Goal: Task Accomplishment & Management: Use online tool/utility

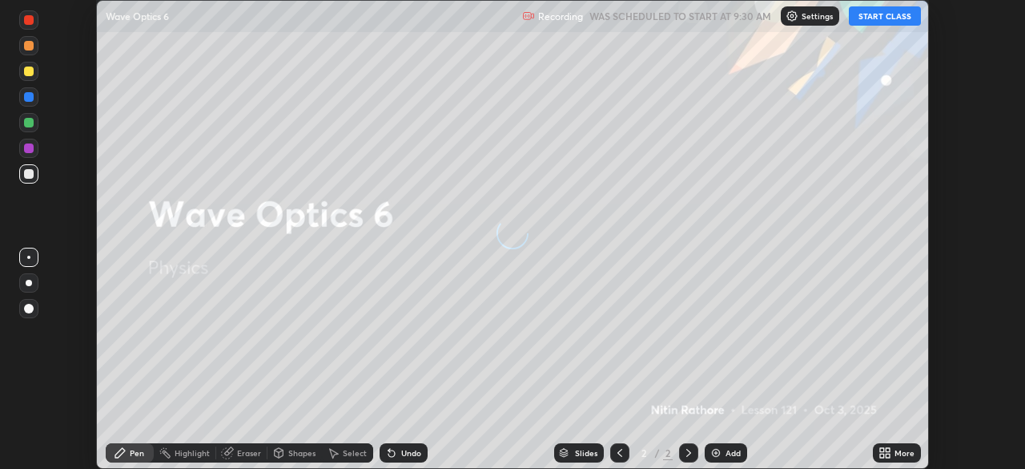
scroll to position [469, 1025]
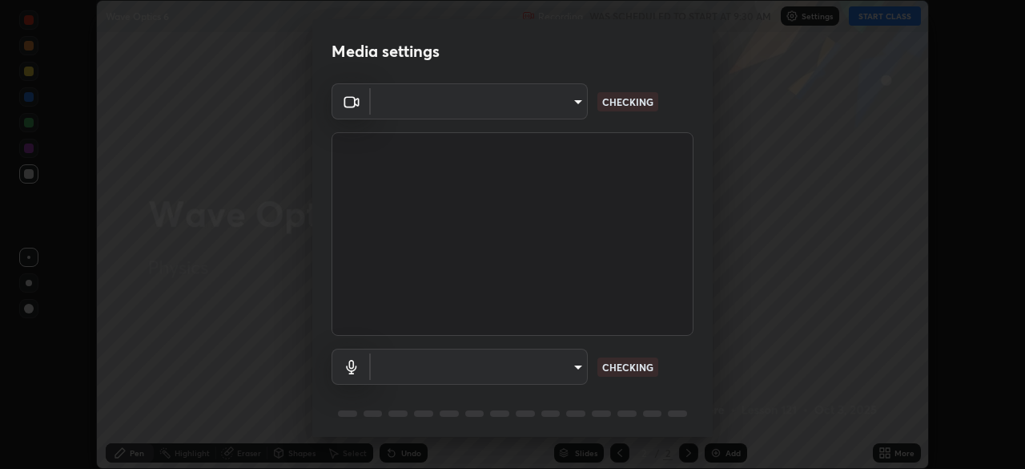
type input "6d46a3bbb121808cbb74c832f71dfccd0f2f4db2e0a8dcefa18edd627fde2ff4"
click at [501, 370] on body "Erase all Wave Optics 6 Recording WAS SCHEDULED TO START AT 9:30 AM Settings ST…" at bounding box center [512, 234] width 1025 height 469
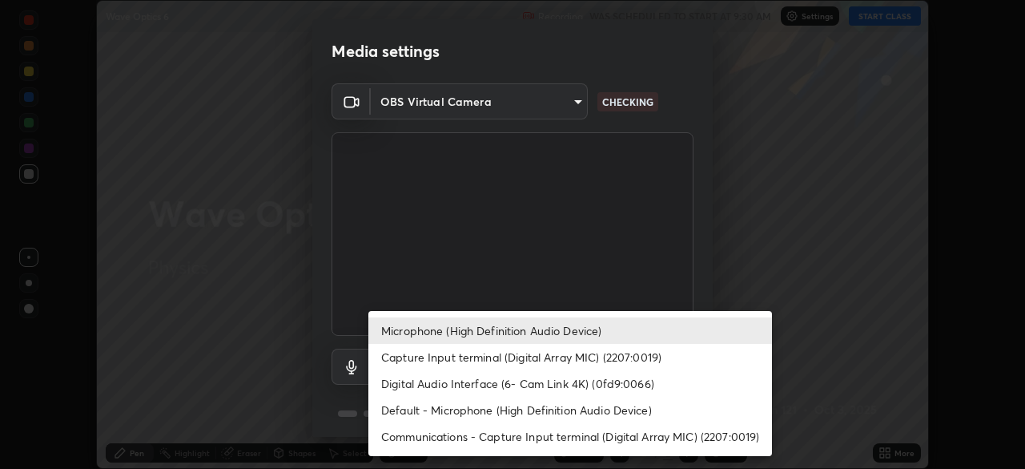
click at [515, 402] on li "Default - Microphone (High Definition Audio Device)" at bounding box center [570, 409] width 404 height 26
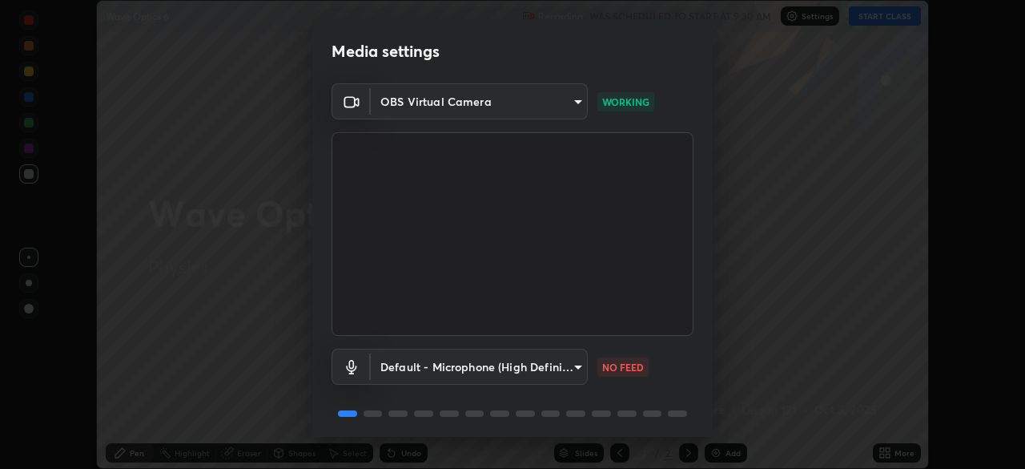
click at [500, 357] on body "Erase all Wave Optics 6 Recording WAS SCHEDULED TO START AT 9:30 AM Settings ST…" at bounding box center [512, 234] width 1025 height 469
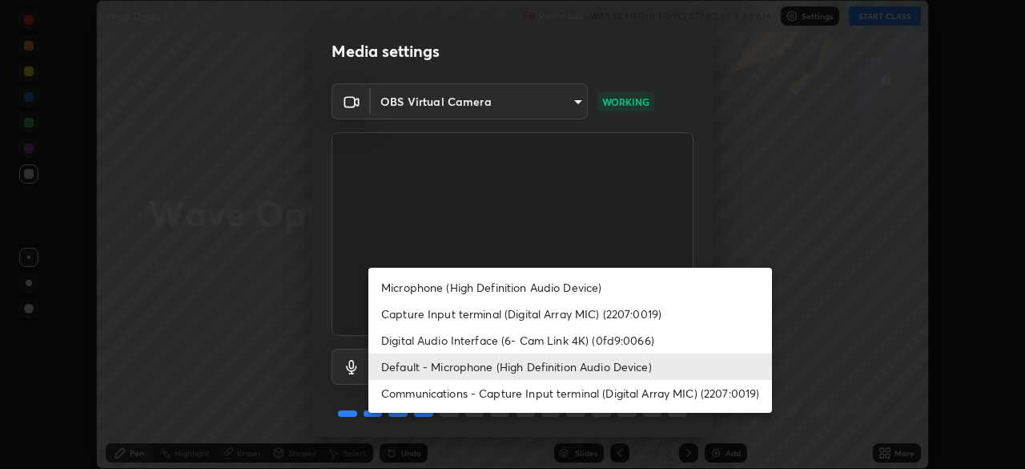
click at [520, 288] on li "Microphone (High Definition Audio Device)" at bounding box center [570, 287] width 404 height 26
type input "542551534069d815422f2d39fde6cbae80a89d9e5025ba2982a8294de1300f8f"
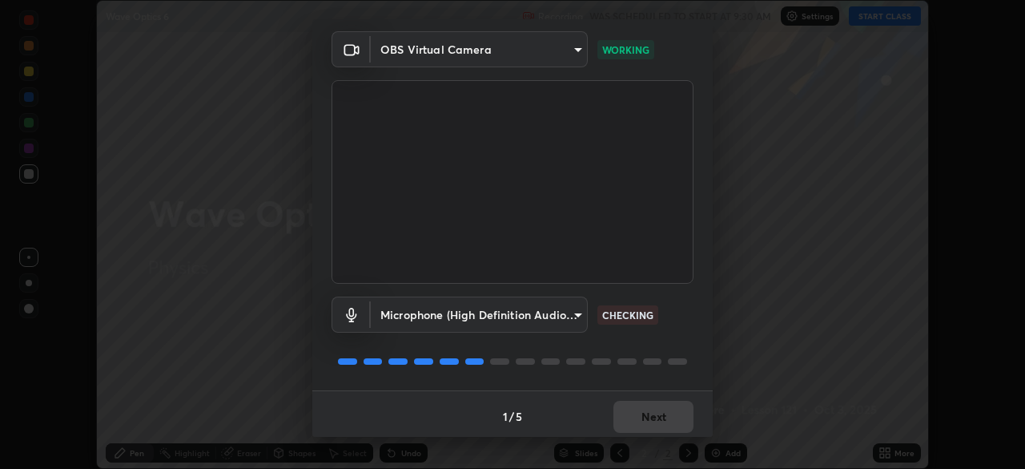
scroll to position [57, 0]
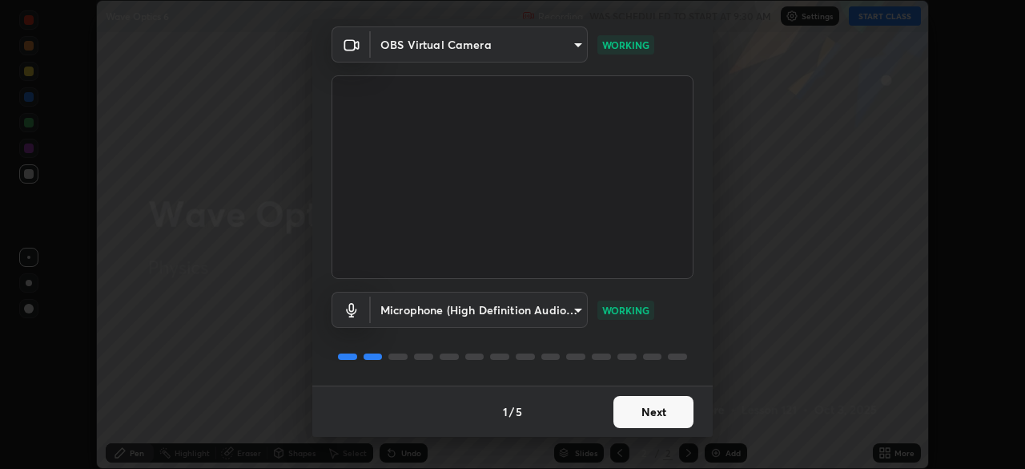
click at [664, 402] on button "Next" at bounding box center [653, 412] width 80 height 32
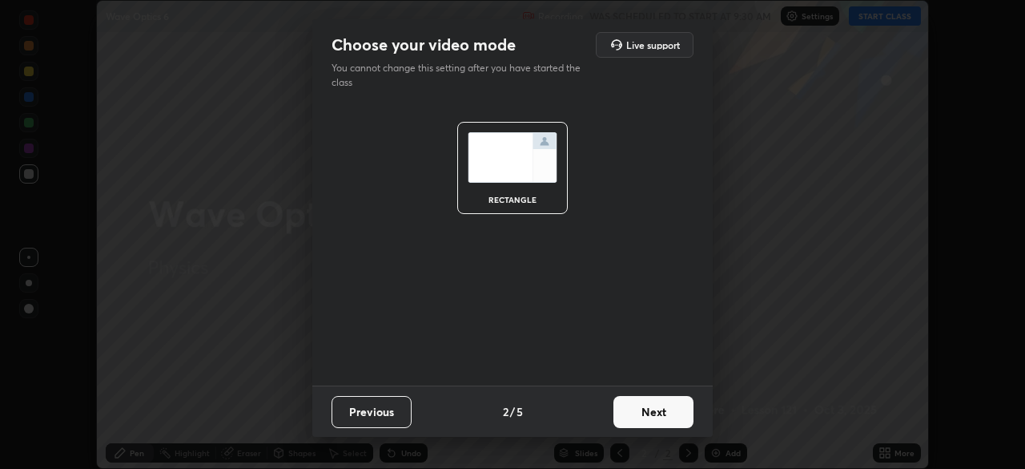
scroll to position [0, 0]
click at [667, 413] on button "Next" at bounding box center [653, 412] width 80 height 32
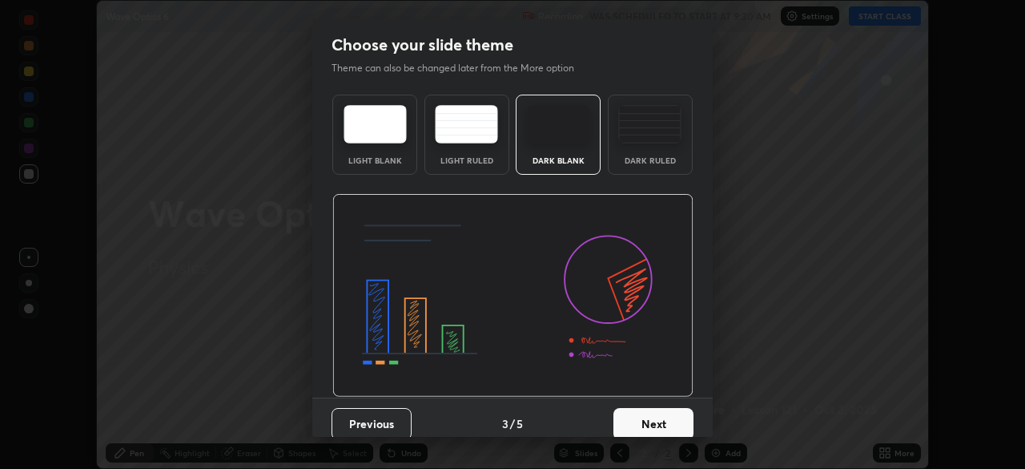
click at [662, 426] on button "Next" at bounding box center [653, 424] width 80 height 32
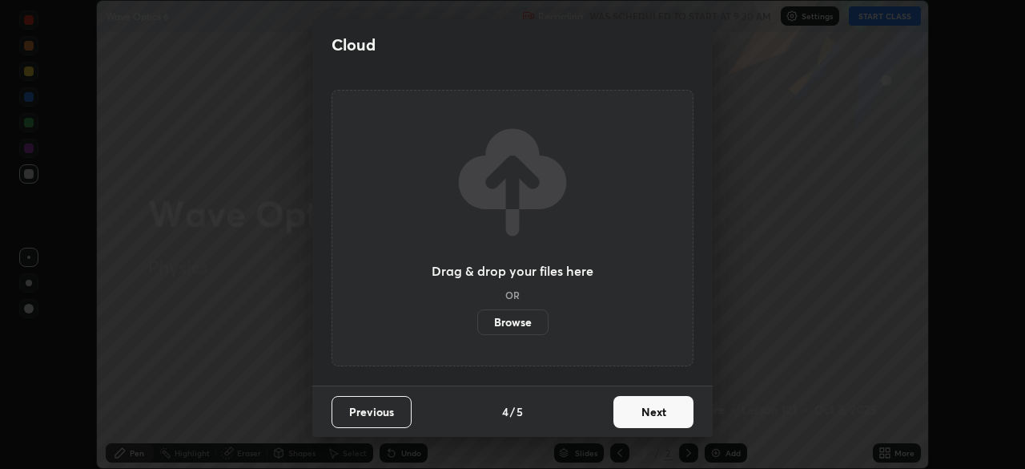
click at [666, 424] on button "Next" at bounding box center [653, 412] width 80 height 32
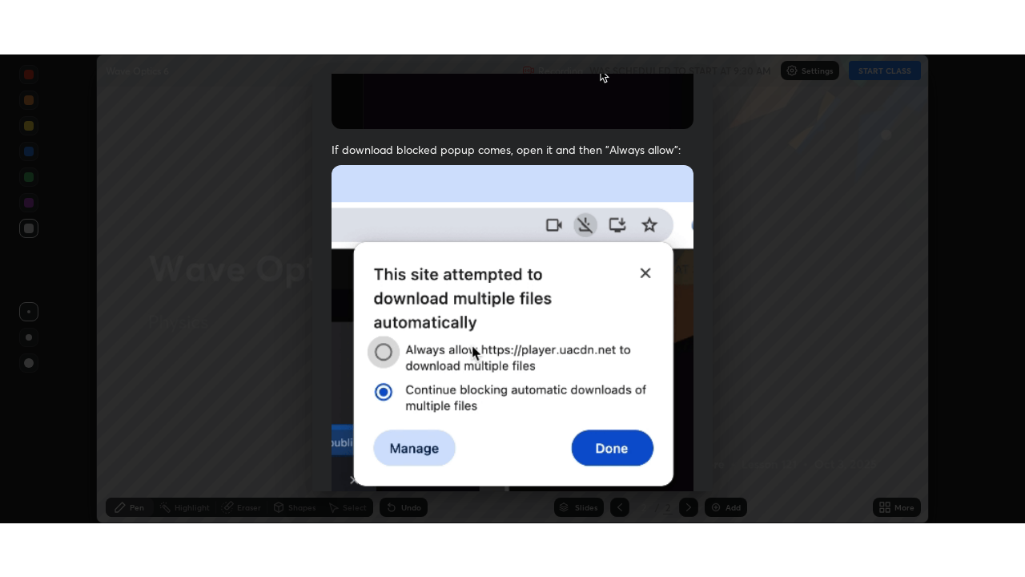
scroll to position [384, 0]
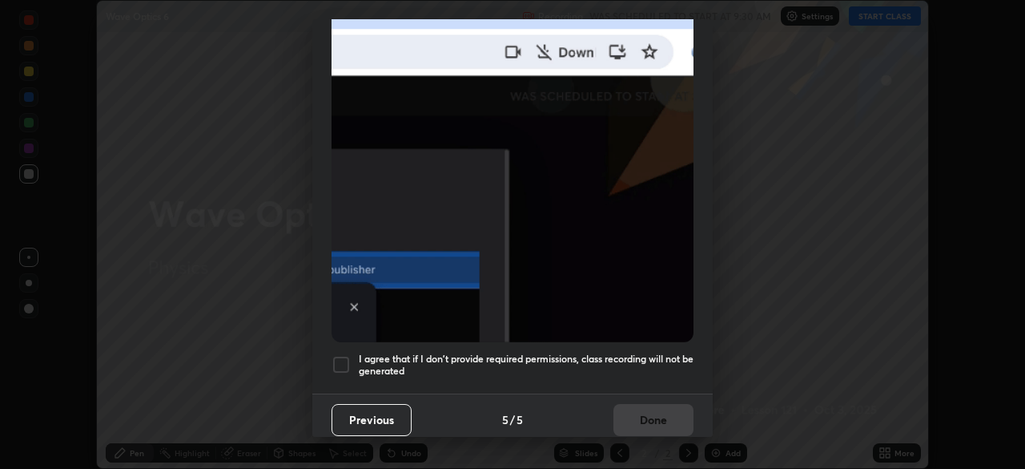
click at [632, 368] on h5 "I agree that if I don't provide required permissions, class recording will not …" at bounding box center [526, 364] width 335 height 25
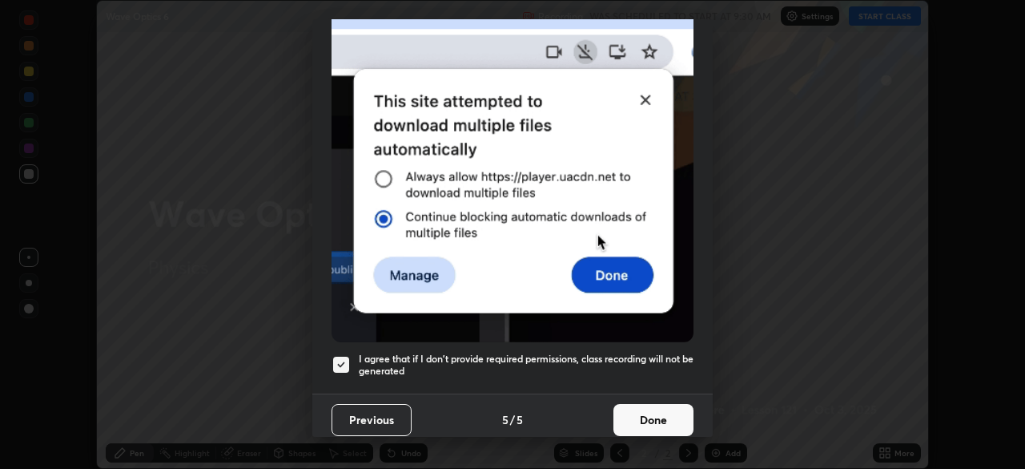
click at [650, 419] on button "Done" at bounding box center [653, 420] width 80 height 32
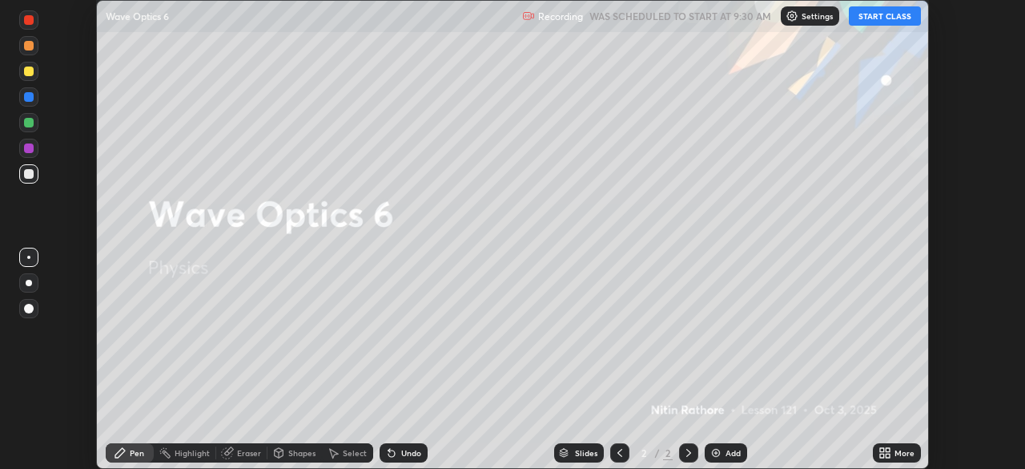
click at [886, 451] on icon at bounding box center [888, 450] width 4 height 4
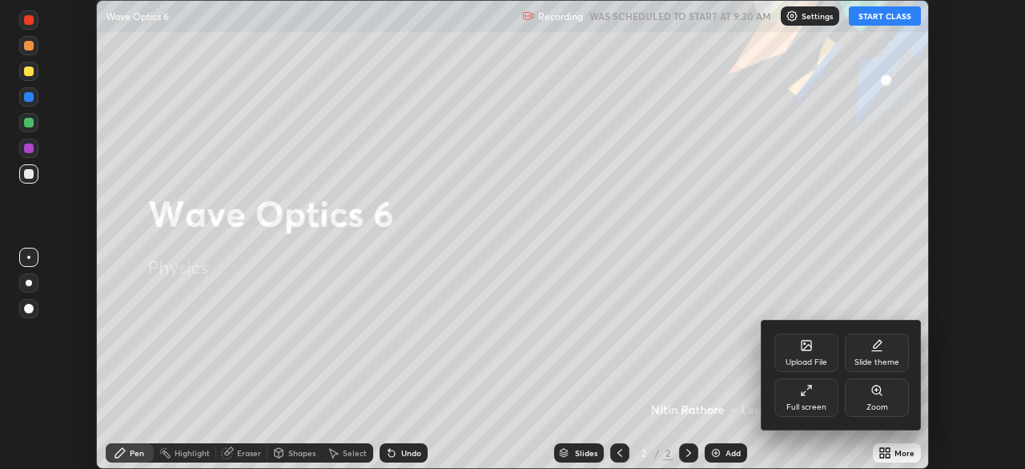
click at [817, 395] on div "Full screen" at bounding box center [806, 397] width 64 height 38
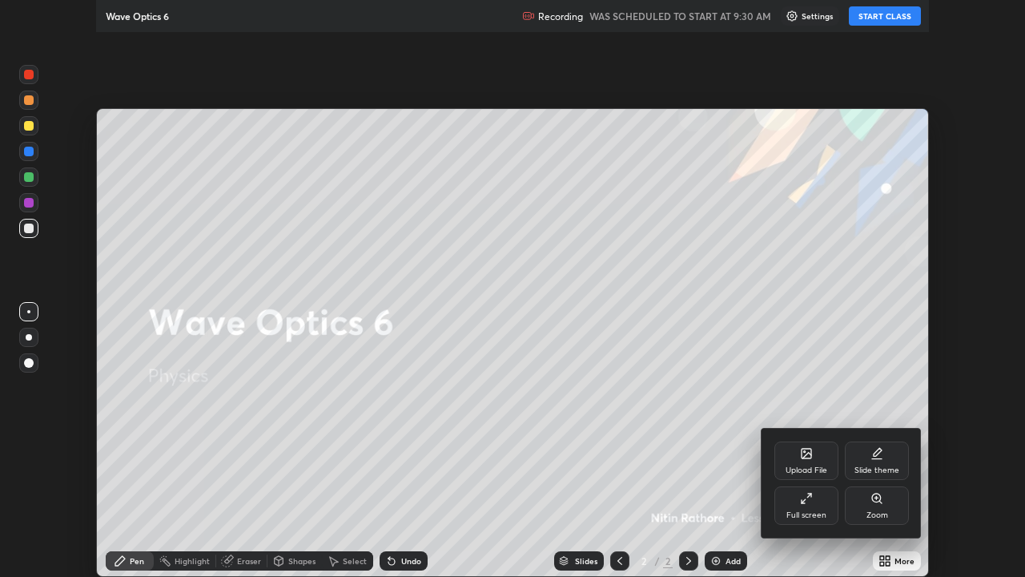
click at [822, 467] on div "Upload File" at bounding box center [807, 470] width 42 height 8
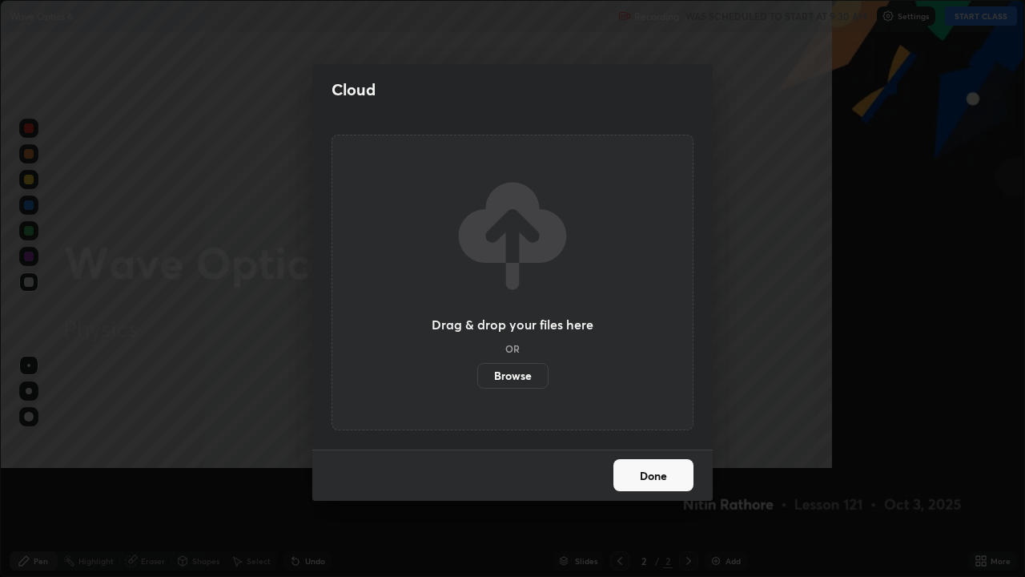
scroll to position [577, 1025]
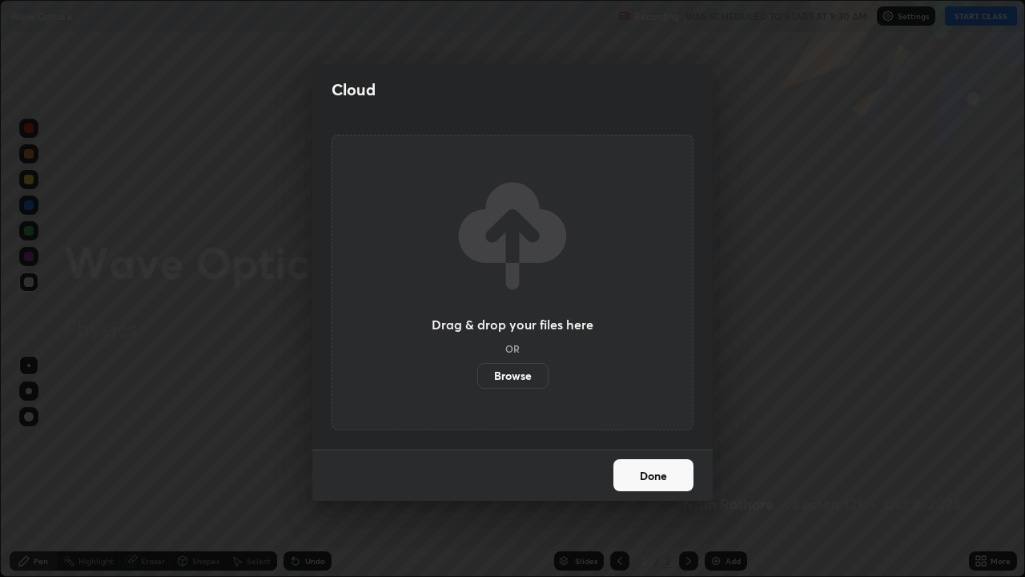
click at [683, 468] on button "Done" at bounding box center [653, 475] width 80 height 32
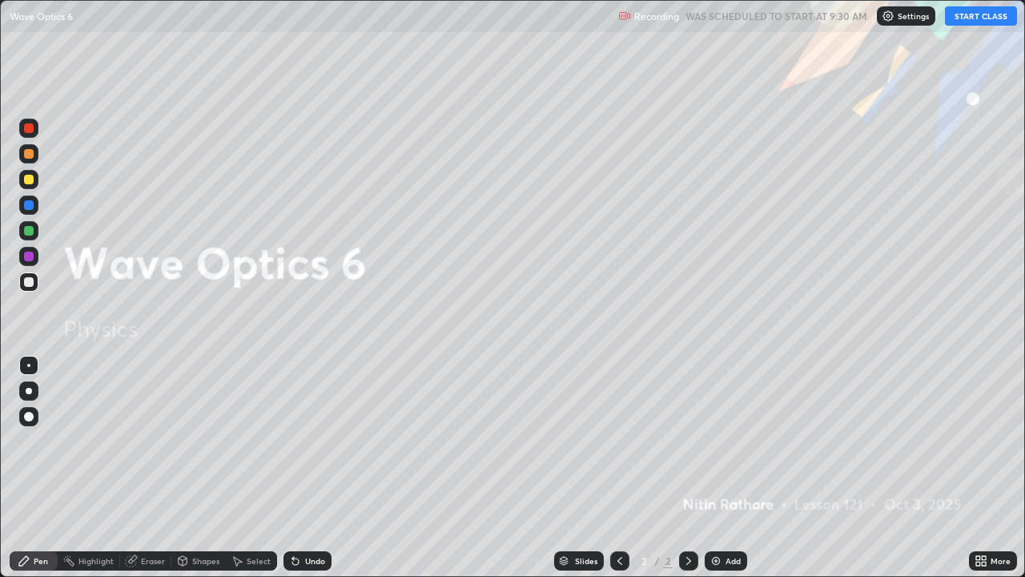
click at [730, 468] on div "Add" at bounding box center [733, 561] width 15 height 8
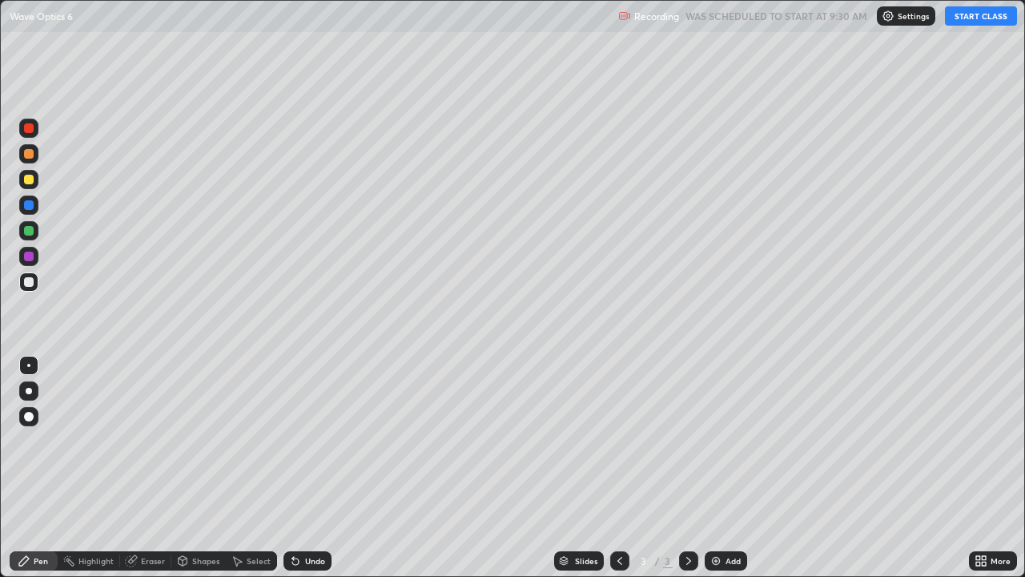
click at [967, 18] on button "START CLASS" at bounding box center [981, 15] width 72 height 19
click at [29, 391] on div at bounding box center [29, 391] width 6 height 6
click at [29, 235] on div at bounding box center [29, 231] width 10 height 10
click at [29, 280] on div at bounding box center [29, 282] width 10 height 10
click at [722, 468] on div "Add" at bounding box center [726, 560] width 42 height 19
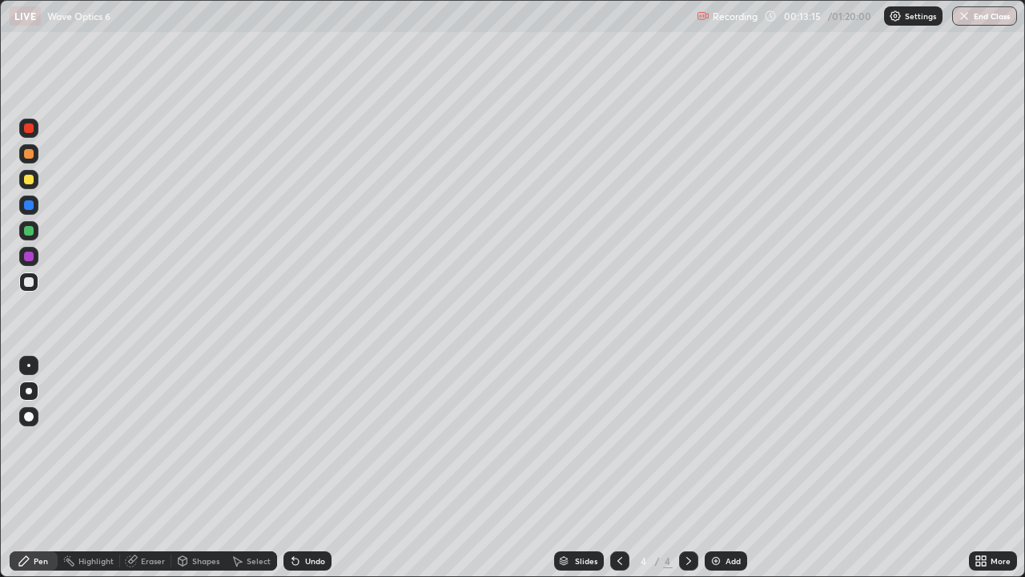
click at [308, 468] on div "Undo" at bounding box center [315, 561] width 20 height 8
click at [313, 468] on div "Undo" at bounding box center [315, 561] width 20 height 8
click at [197, 468] on div "Shapes" at bounding box center [205, 561] width 27 height 8
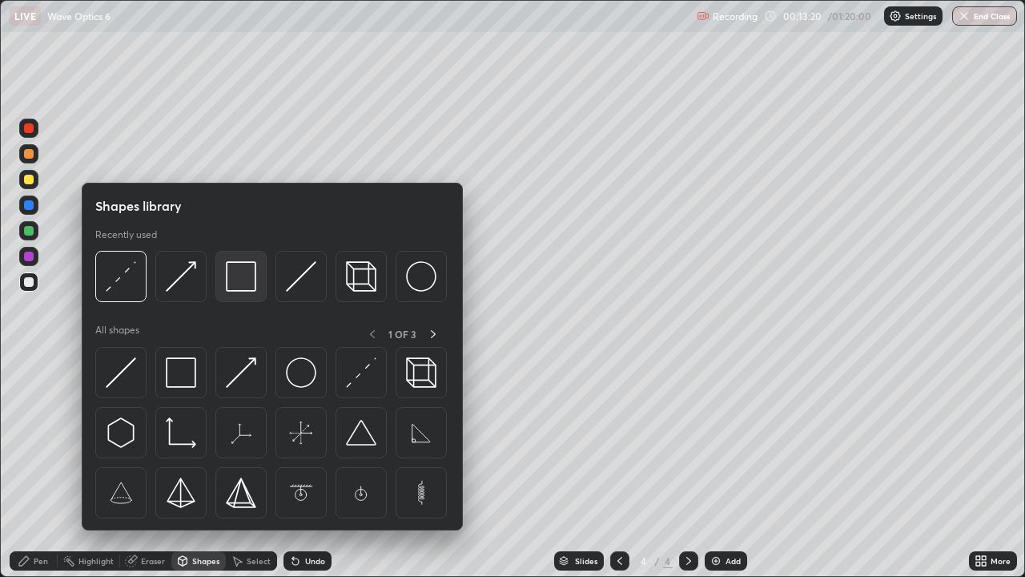
click at [227, 276] on img at bounding box center [241, 276] width 30 height 30
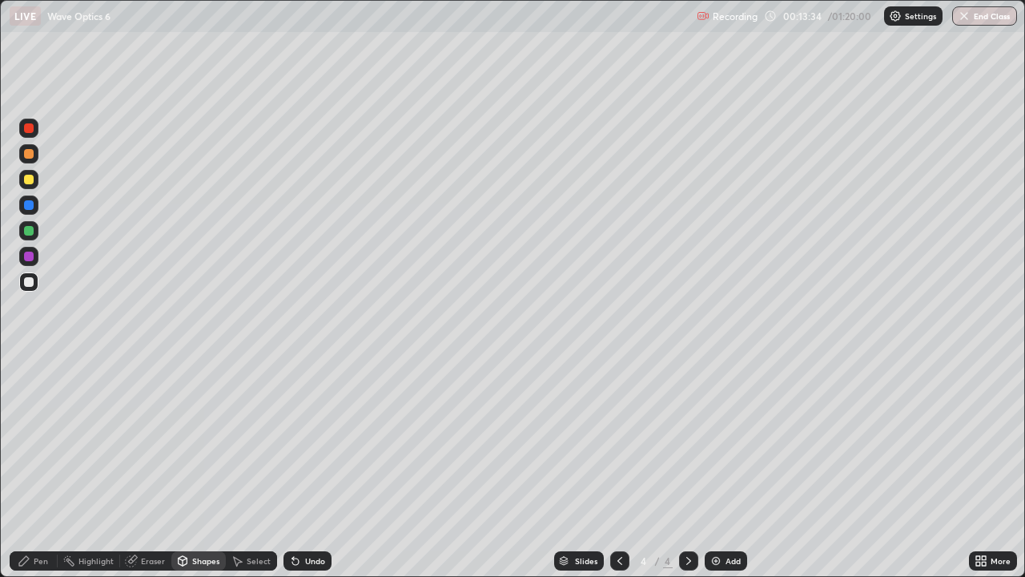
click at [155, 468] on div "Eraser" at bounding box center [153, 561] width 24 height 8
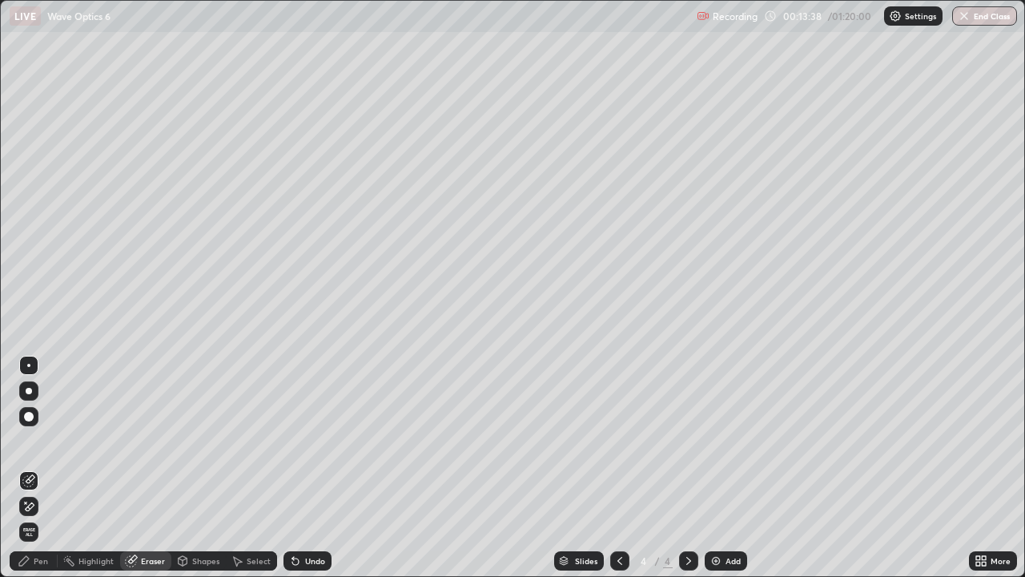
click at [203, 468] on div "Shapes" at bounding box center [205, 561] width 27 height 8
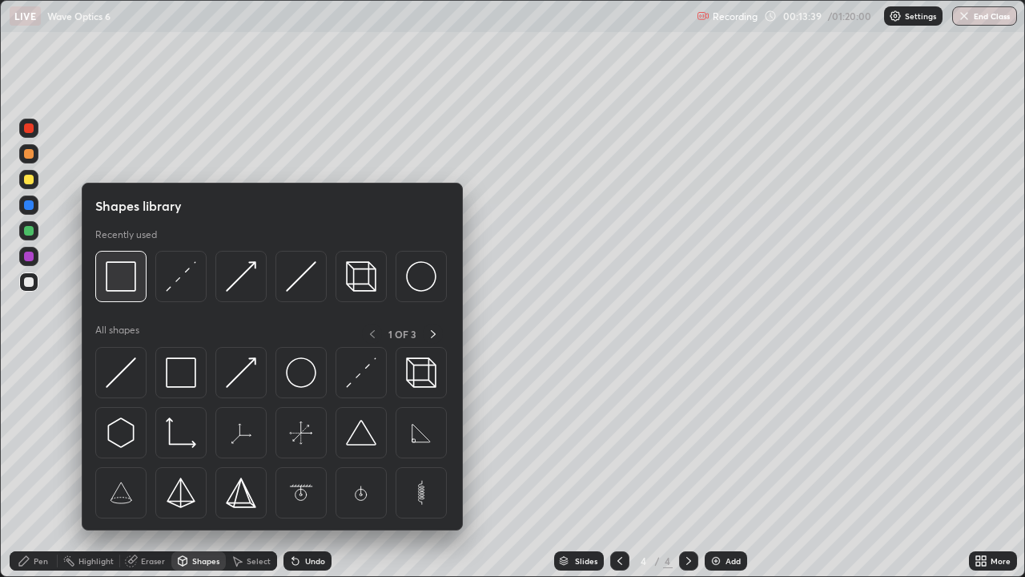
click at [124, 280] on img at bounding box center [121, 276] width 30 height 30
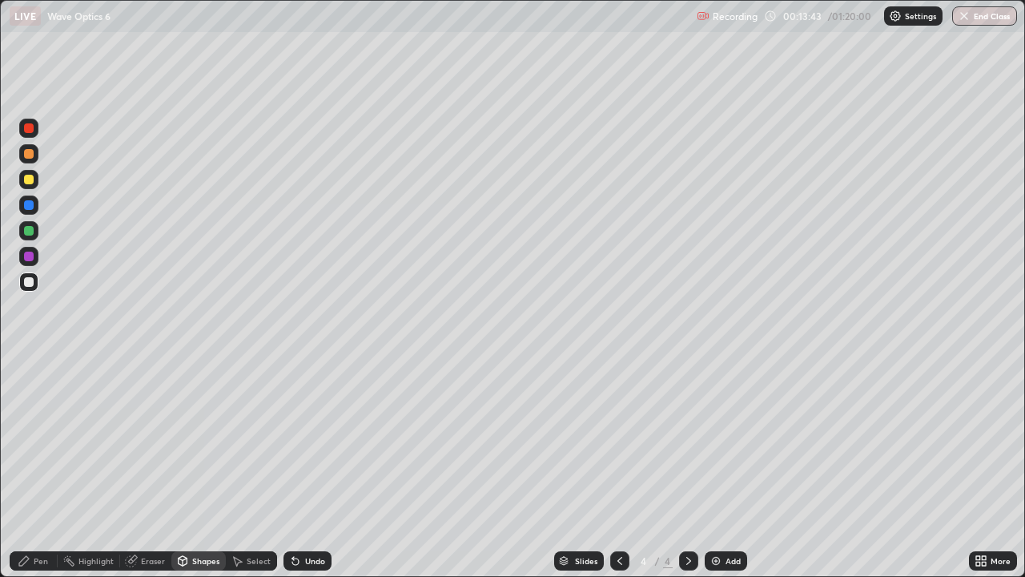
click at [206, 468] on div "Shapes" at bounding box center [205, 561] width 27 height 8
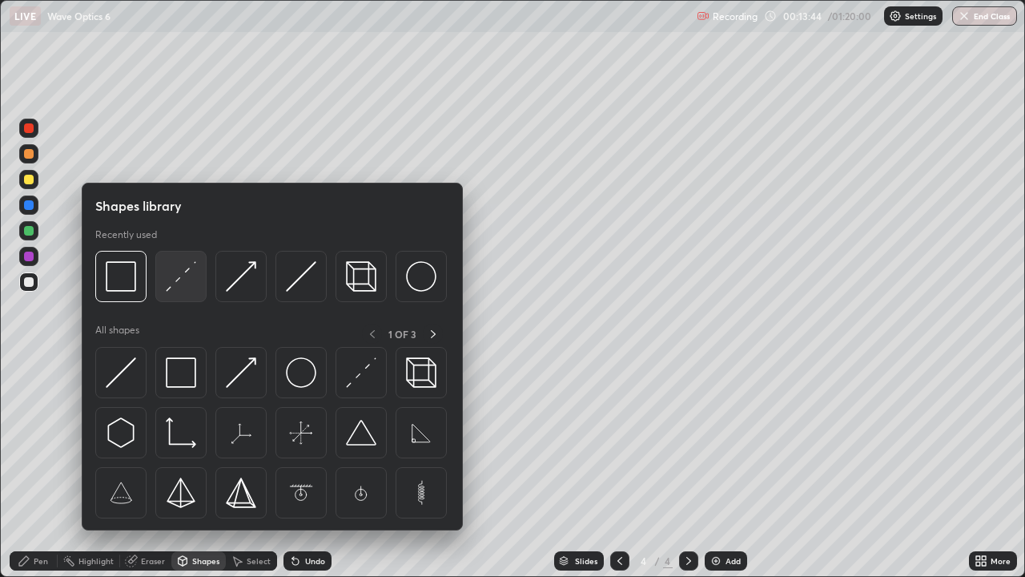
click at [188, 284] on img at bounding box center [181, 276] width 30 height 30
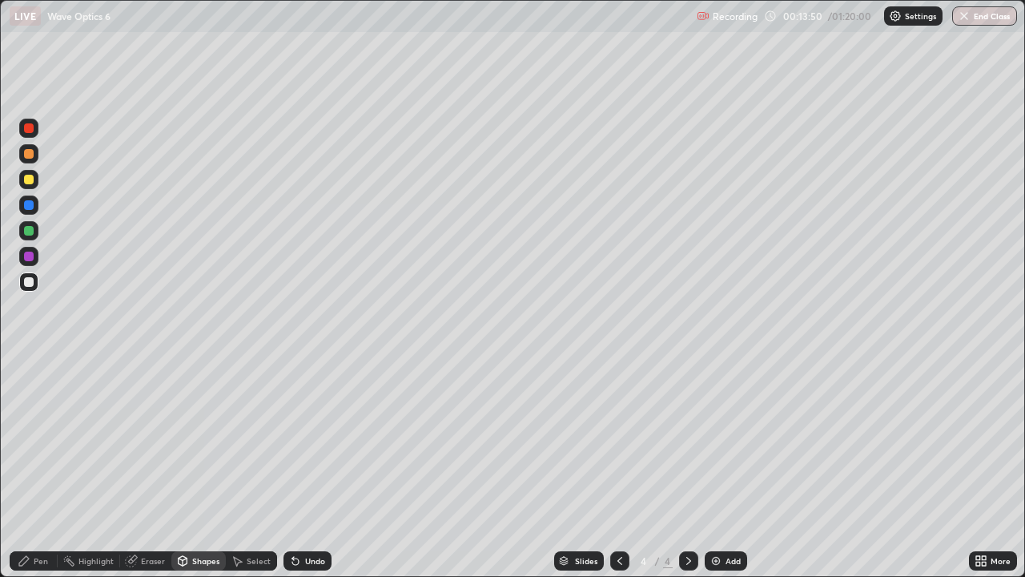
click at [200, 468] on div "Shapes" at bounding box center [198, 560] width 54 height 19
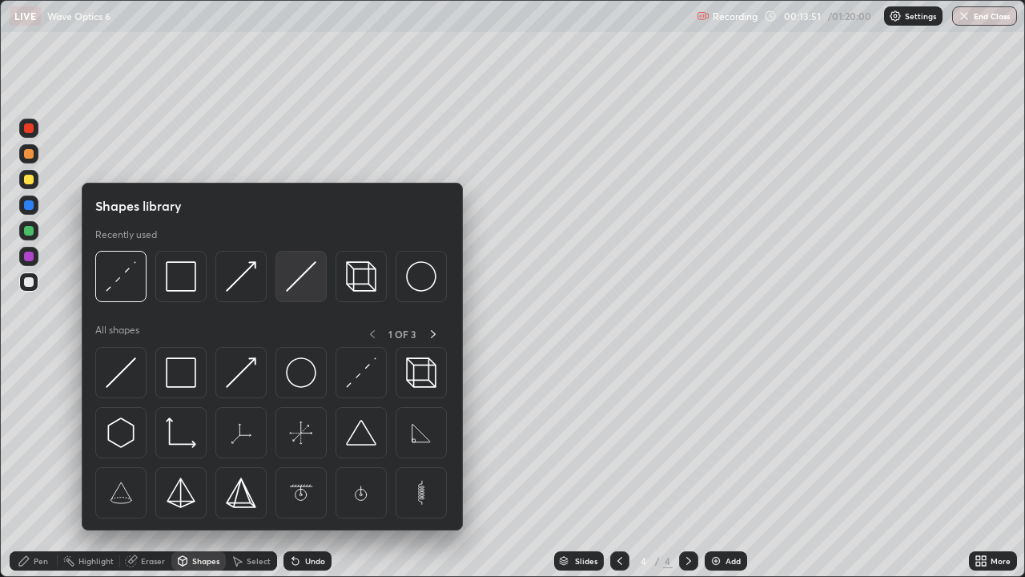
click at [307, 277] on img at bounding box center [301, 276] width 30 height 30
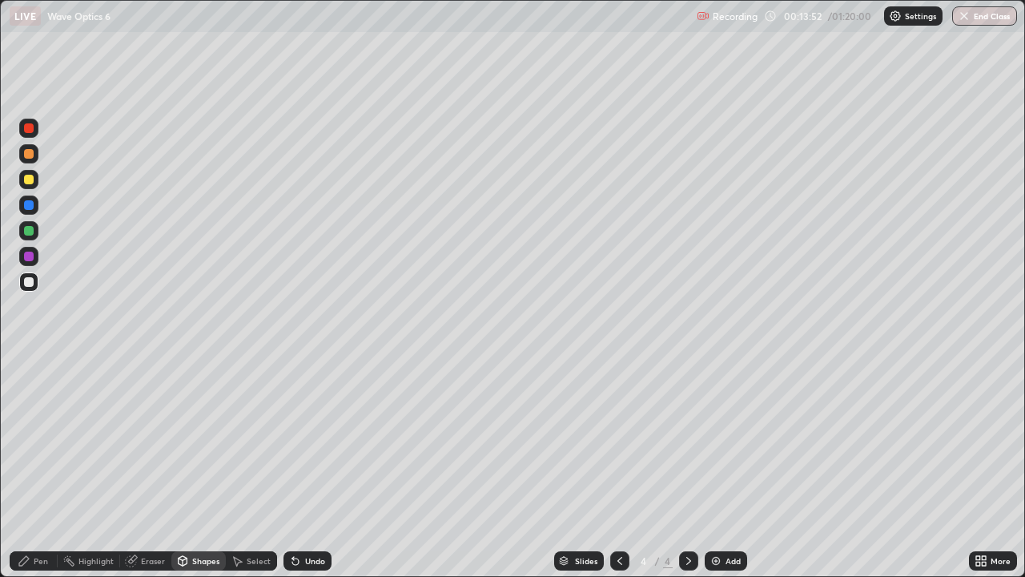
click at [26, 181] on div at bounding box center [29, 180] width 10 height 10
click at [37, 468] on div "Pen" at bounding box center [34, 560] width 48 height 19
click at [304, 468] on div "Undo" at bounding box center [308, 560] width 48 height 19
click at [203, 468] on div "Shapes" at bounding box center [205, 561] width 27 height 8
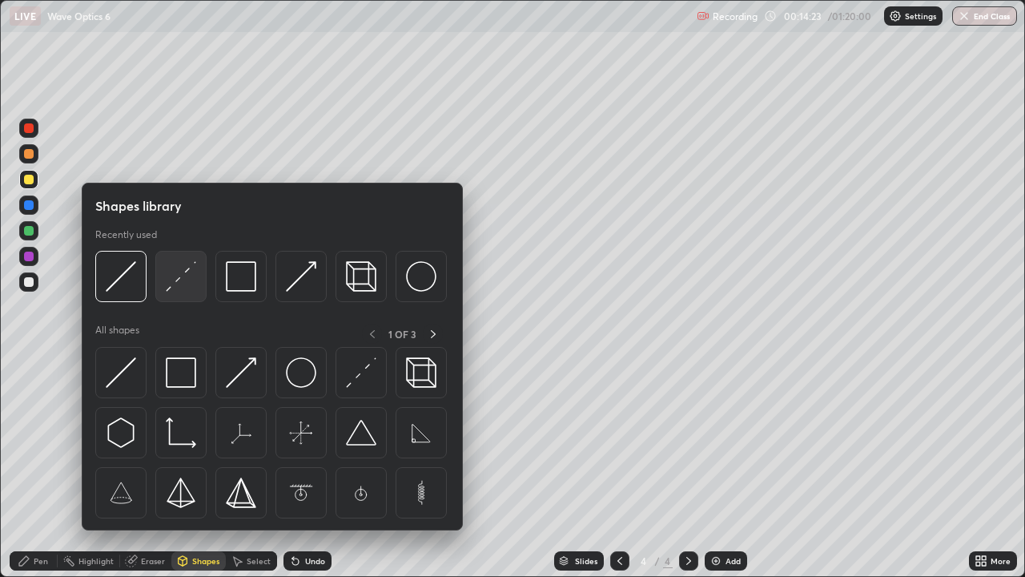
click at [193, 292] on div at bounding box center [180, 276] width 51 height 51
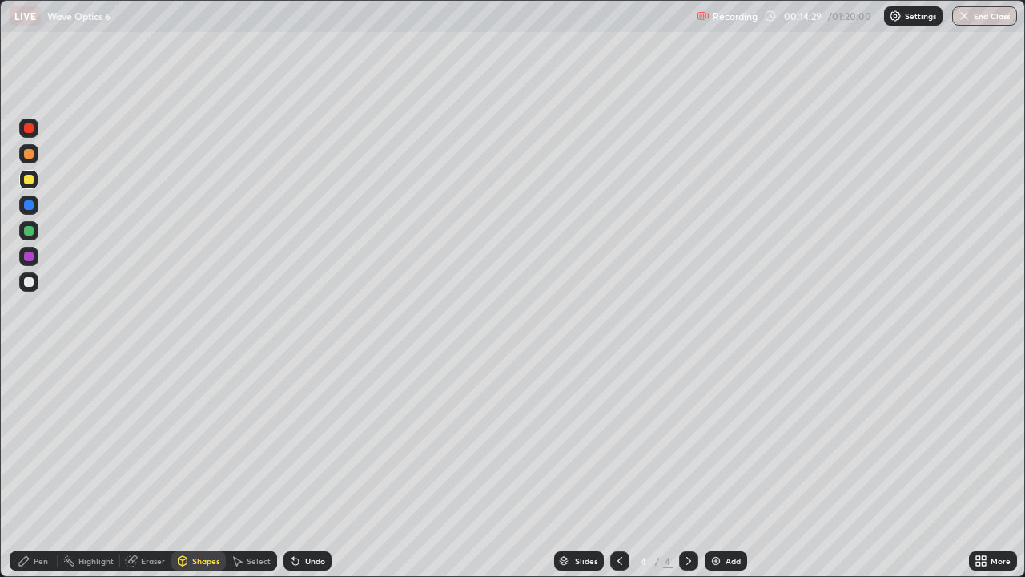
click at [38, 468] on div "Pen" at bounding box center [41, 561] width 14 height 8
click at [31, 289] on div at bounding box center [28, 281] width 19 height 19
click at [209, 468] on div "Shapes" at bounding box center [205, 561] width 27 height 8
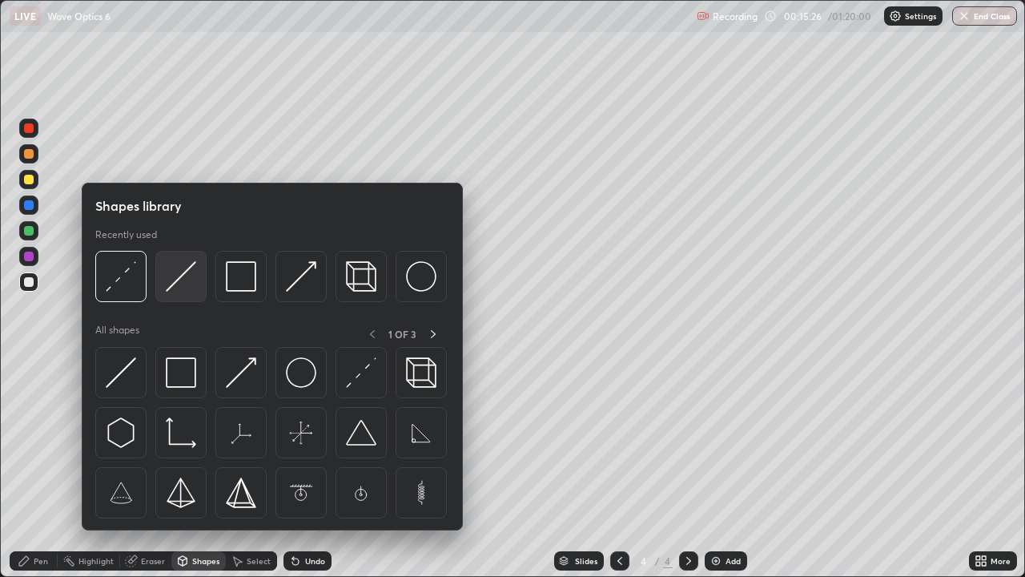
click at [184, 277] on img at bounding box center [181, 276] width 30 height 30
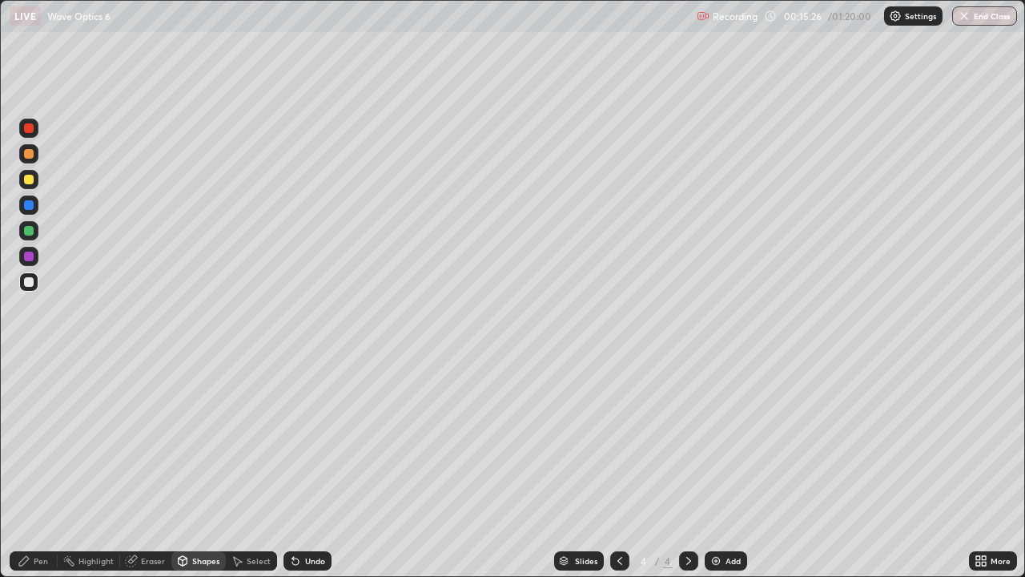
click at [26, 181] on div at bounding box center [29, 180] width 10 height 10
click at [203, 468] on div "Shapes" at bounding box center [205, 561] width 27 height 8
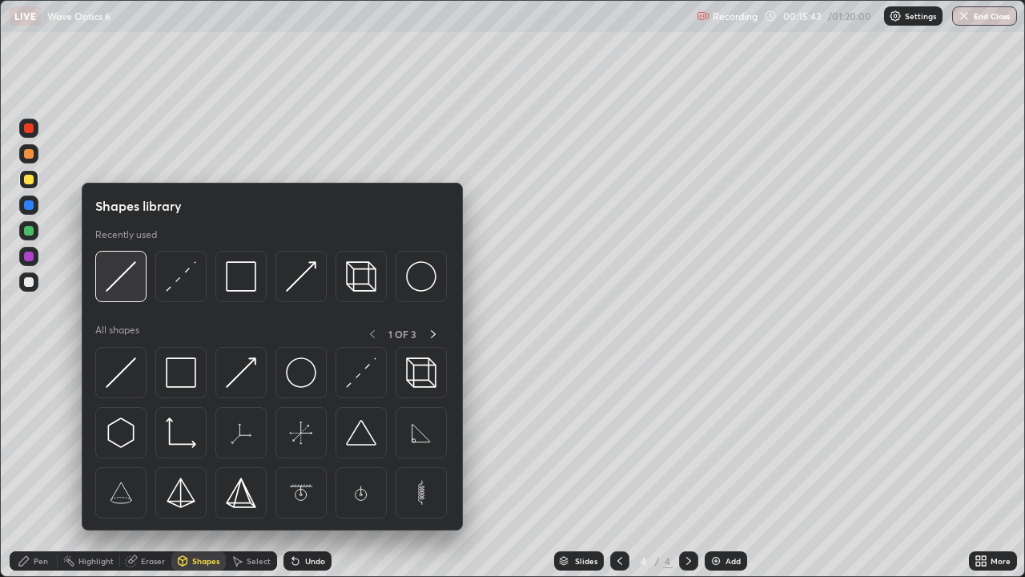
click at [125, 280] on img at bounding box center [121, 276] width 30 height 30
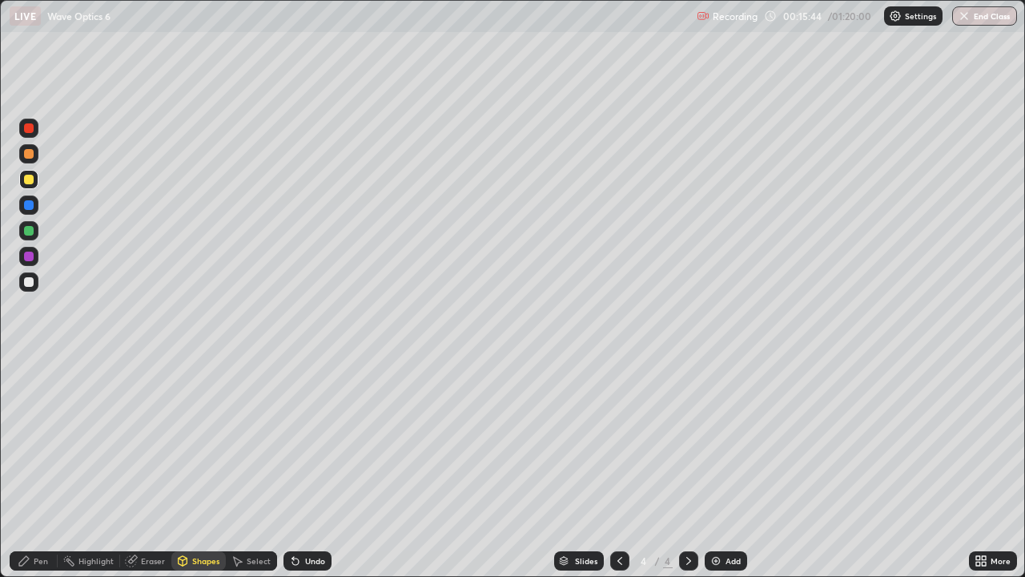
click at [30, 233] on div at bounding box center [29, 231] width 10 height 10
click at [190, 468] on div "Shapes" at bounding box center [198, 560] width 54 height 19
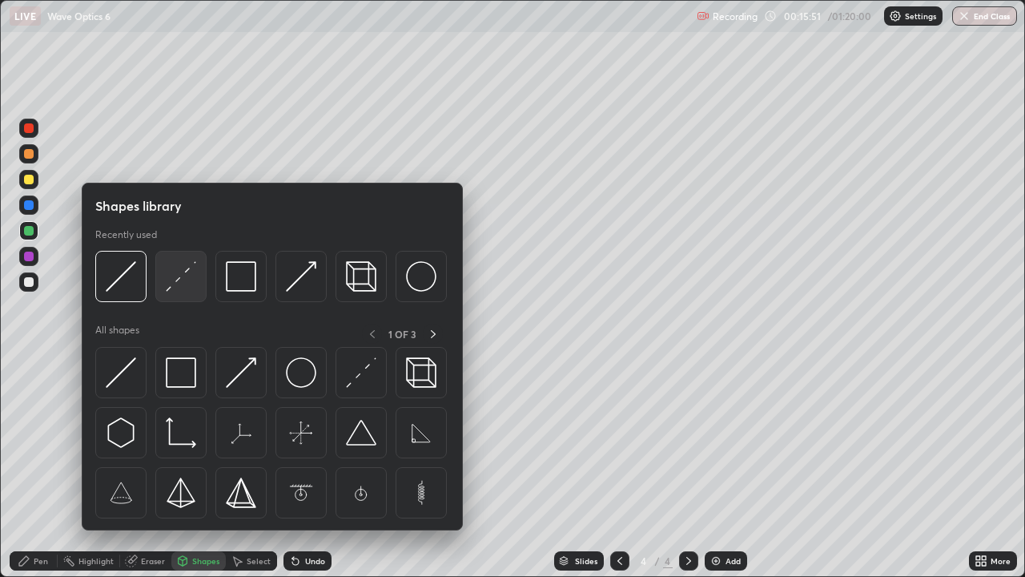
click at [183, 284] on img at bounding box center [181, 276] width 30 height 30
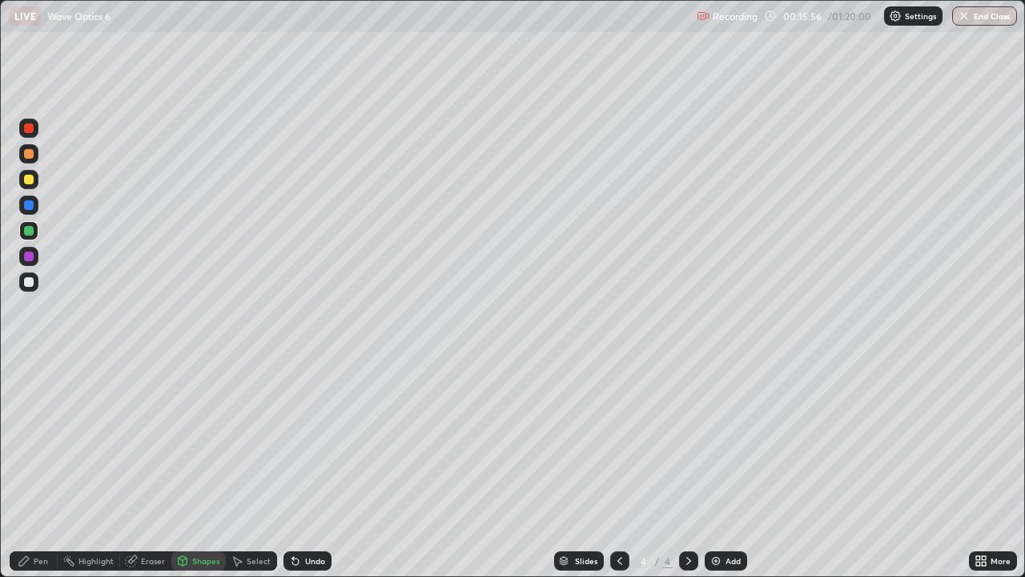
click at [27, 468] on div "Pen" at bounding box center [34, 560] width 48 height 19
click at [199, 468] on div "Shapes" at bounding box center [205, 561] width 27 height 8
click at [134, 468] on icon at bounding box center [131, 560] width 13 height 13
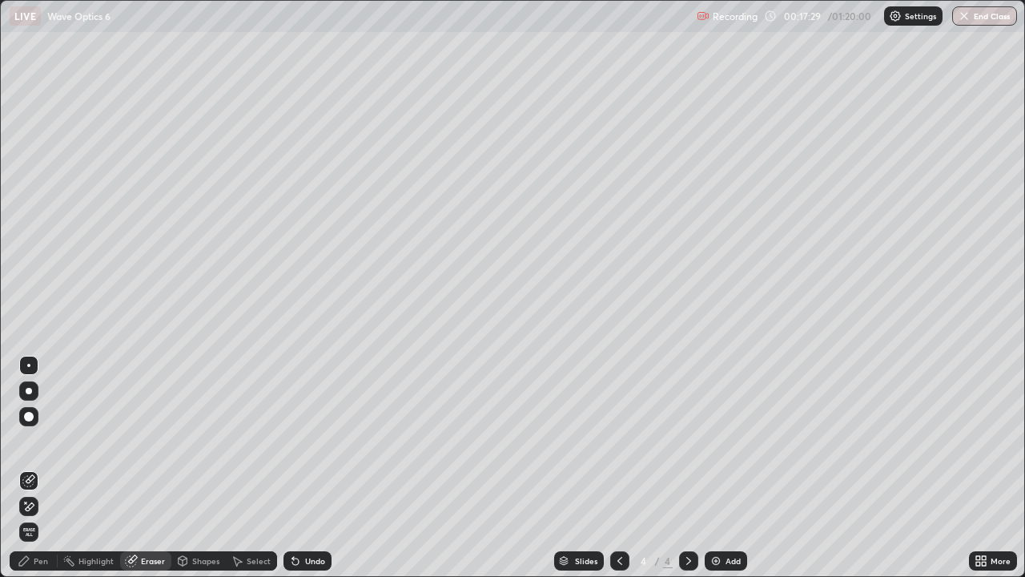
click at [30, 468] on icon at bounding box center [28, 507] width 13 height 14
click at [199, 468] on div "Shapes" at bounding box center [205, 561] width 27 height 8
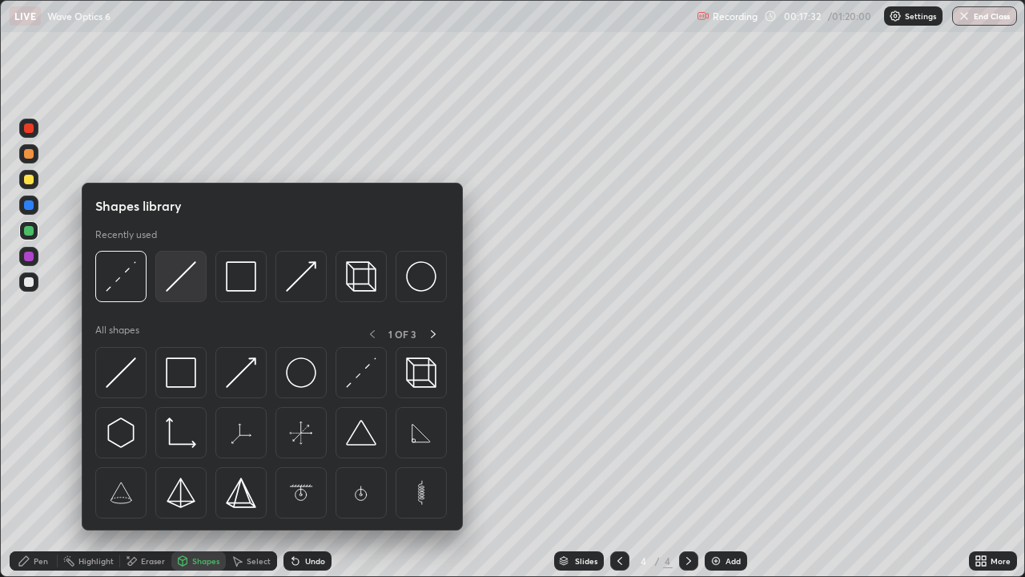
click at [181, 277] on img at bounding box center [181, 276] width 30 height 30
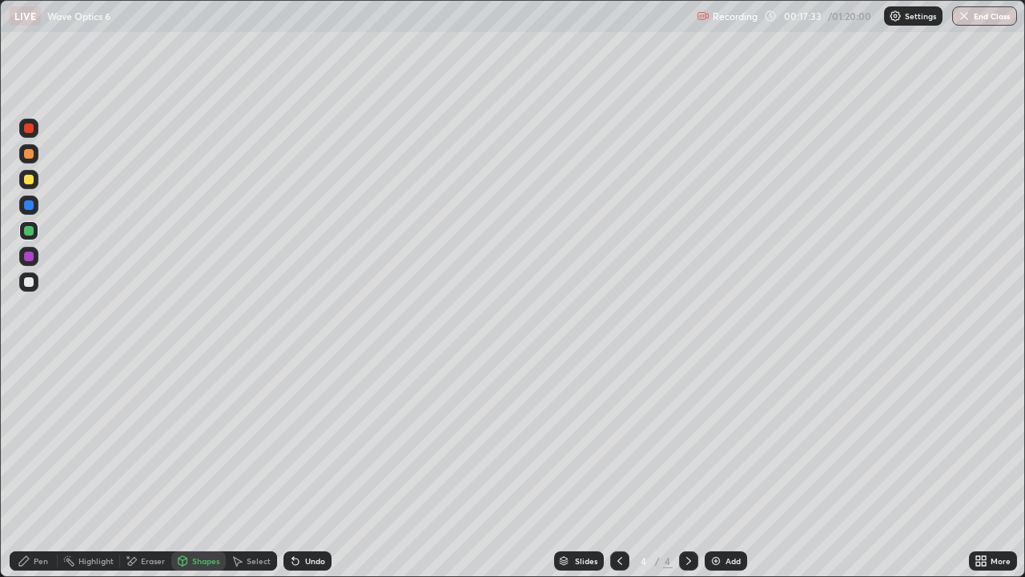
click at [28, 179] on div at bounding box center [29, 180] width 10 height 10
click at [26, 468] on icon at bounding box center [24, 561] width 10 height 10
click at [29, 283] on div at bounding box center [29, 282] width 10 height 10
click at [28, 233] on div at bounding box center [29, 231] width 10 height 10
click at [24, 286] on div at bounding box center [28, 281] width 19 height 19
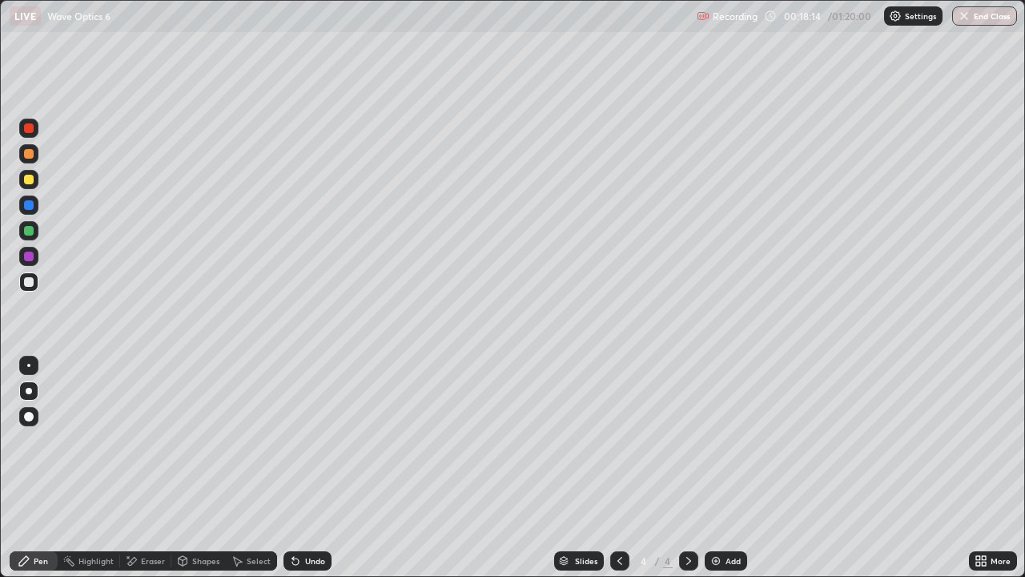
click at [35, 468] on div "Pen" at bounding box center [34, 560] width 48 height 19
click at [183, 468] on icon at bounding box center [183, 563] width 0 height 6
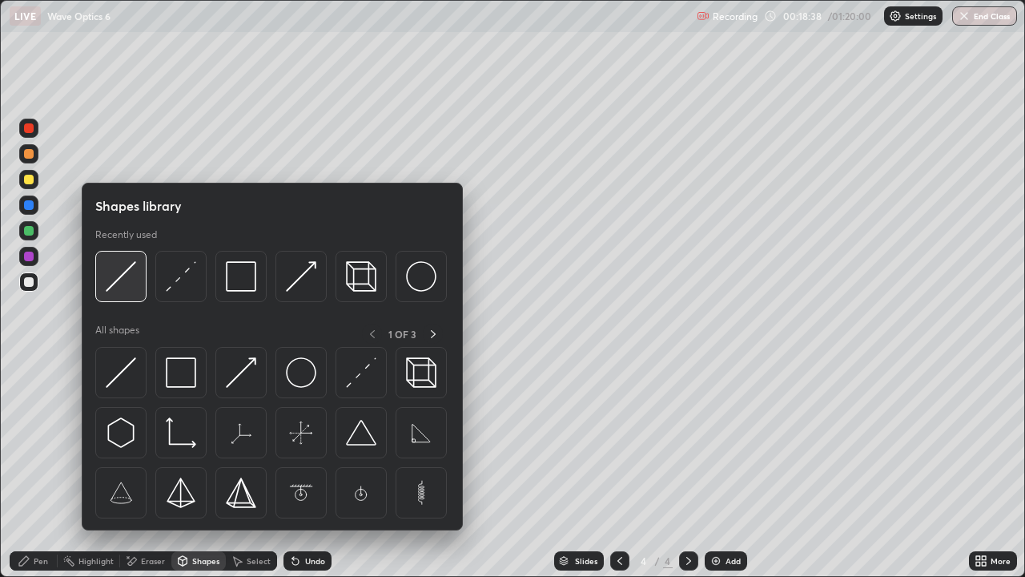
click at [136, 285] on img at bounding box center [121, 276] width 30 height 30
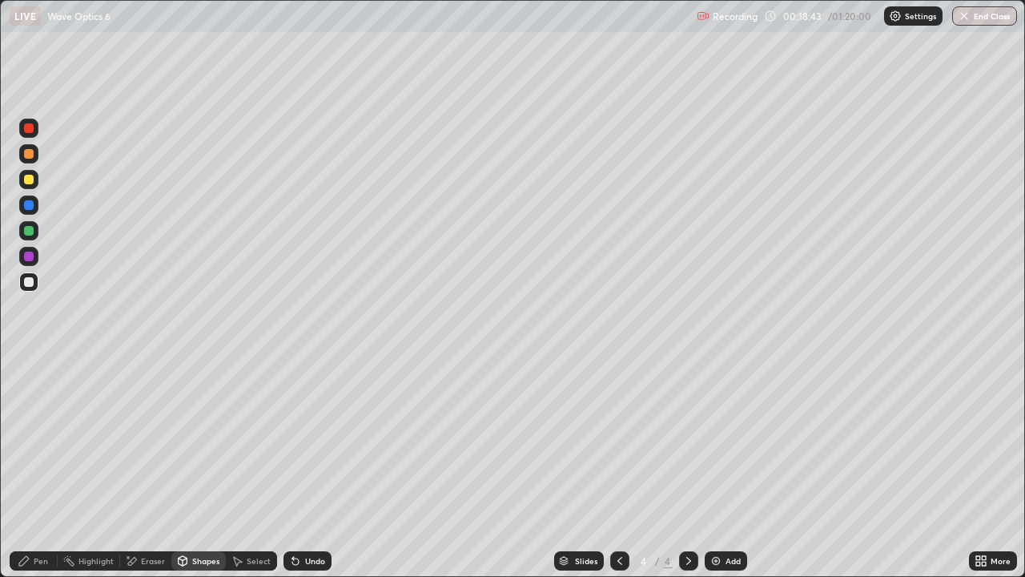
click at [49, 468] on div "Pen" at bounding box center [34, 560] width 48 height 19
click at [313, 468] on div "Undo" at bounding box center [315, 561] width 20 height 8
click at [313, 468] on div "Undo" at bounding box center [308, 560] width 48 height 19
click at [199, 468] on div "Shapes" at bounding box center [205, 561] width 27 height 8
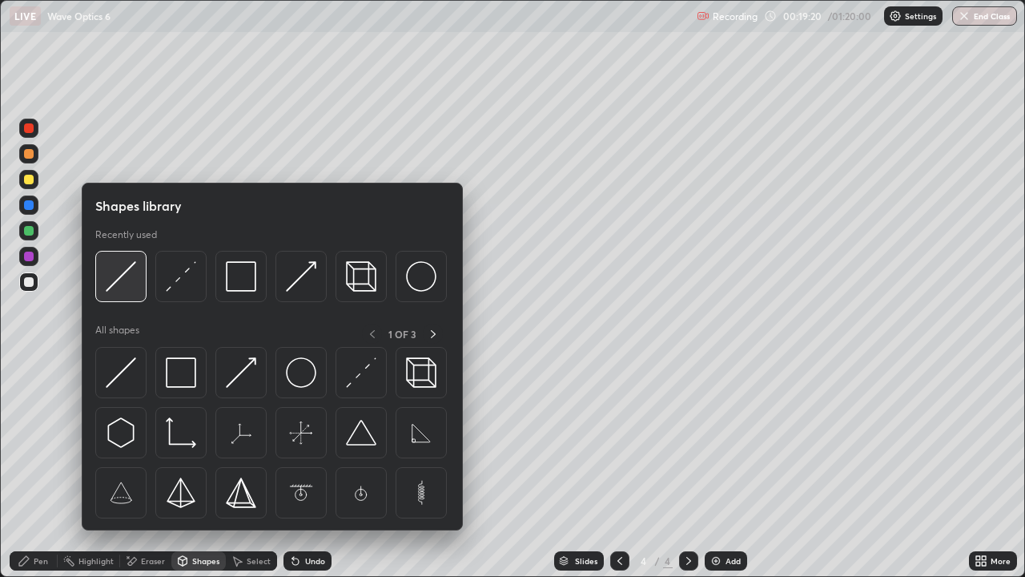
click at [129, 279] on img at bounding box center [121, 276] width 30 height 30
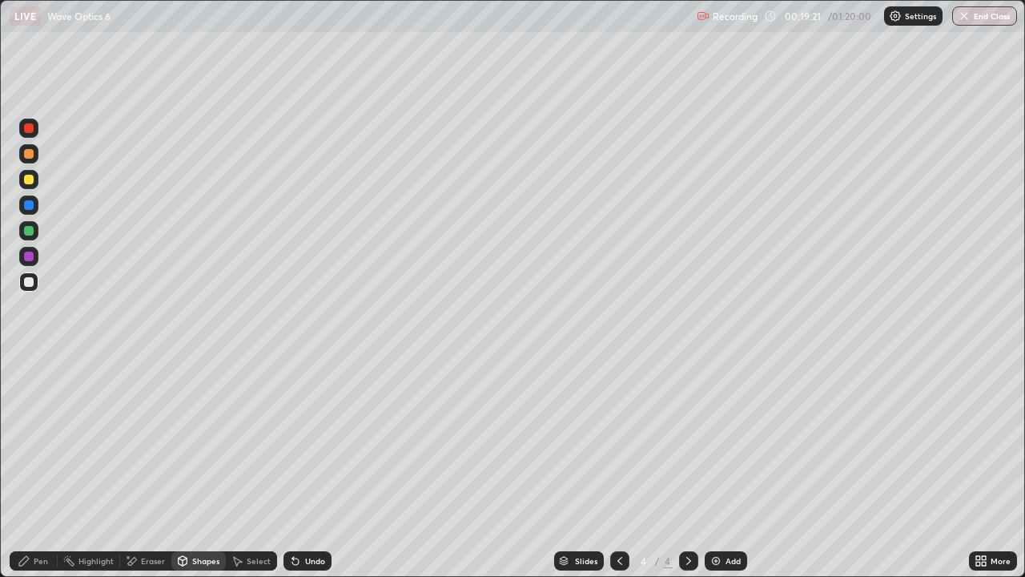
click at [35, 158] on div at bounding box center [28, 153] width 19 height 19
click at [37, 468] on div "Pen" at bounding box center [34, 560] width 48 height 19
click at [22, 286] on div at bounding box center [28, 281] width 19 height 19
click at [192, 468] on div "Shapes" at bounding box center [205, 561] width 27 height 8
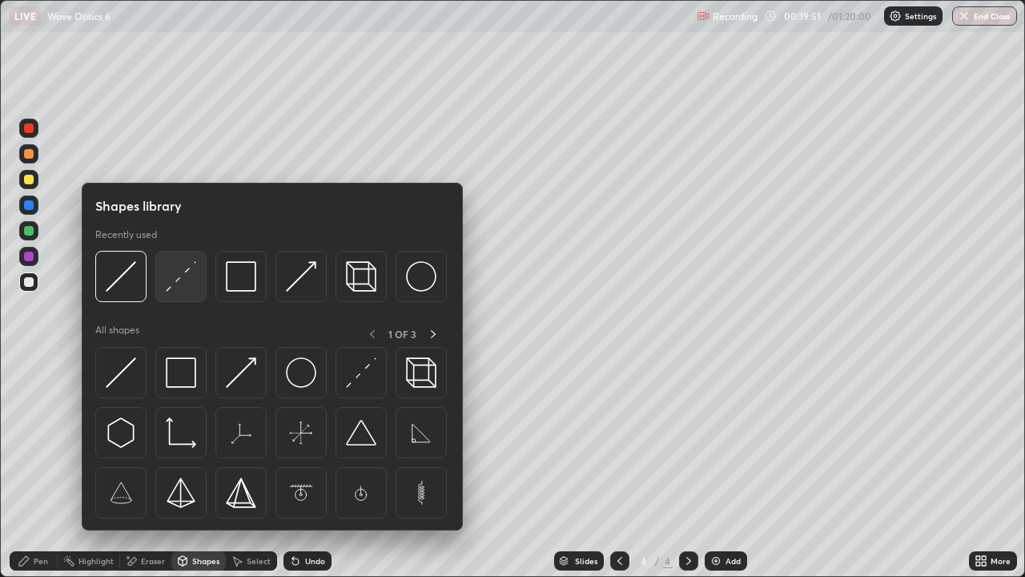
click at [183, 281] on img at bounding box center [181, 276] width 30 height 30
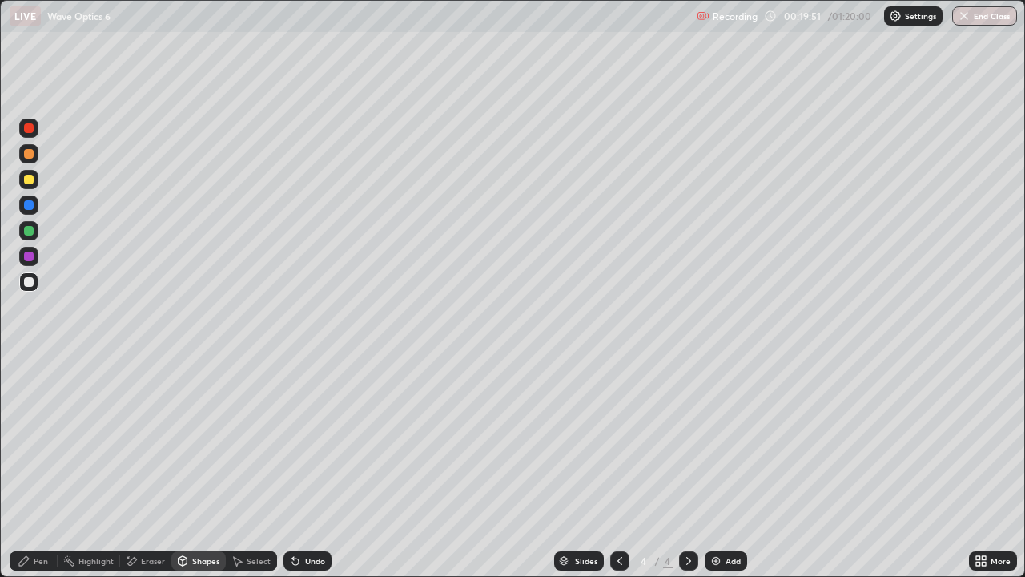
click at [33, 230] on div at bounding box center [29, 231] width 10 height 10
click at [26, 468] on icon at bounding box center [24, 560] width 13 height 13
click at [28, 284] on div at bounding box center [29, 282] width 10 height 10
click at [191, 468] on div "Shapes" at bounding box center [198, 560] width 54 height 19
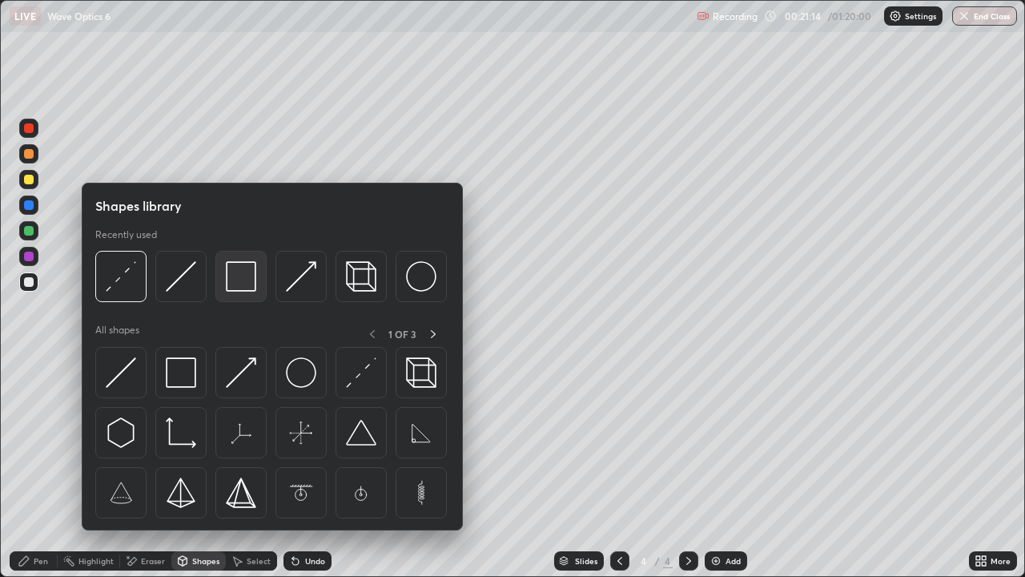
click at [235, 289] on img at bounding box center [241, 276] width 30 height 30
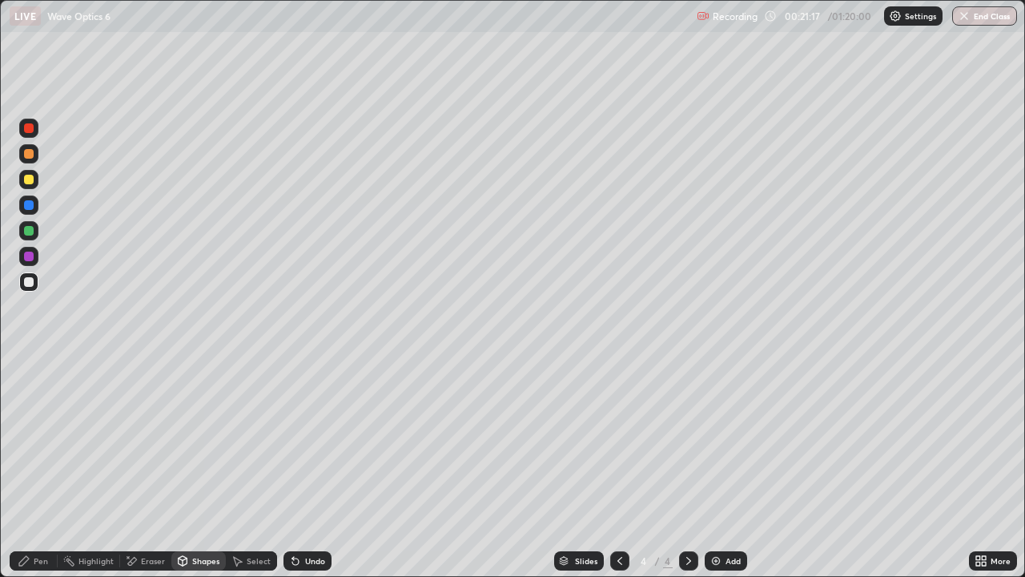
click at [199, 468] on div "Shapes" at bounding box center [205, 561] width 27 height 8
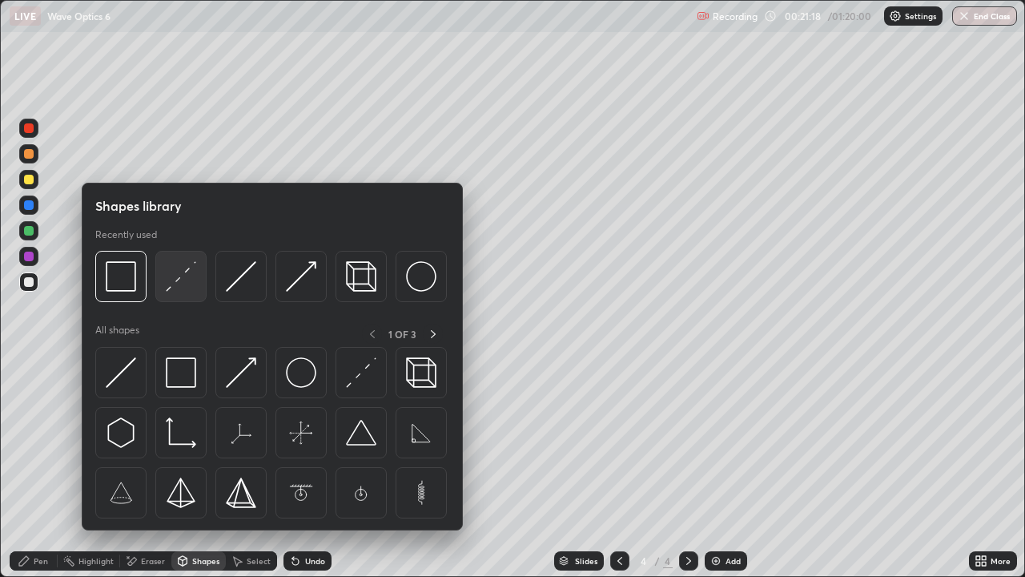
click at [189, 291] on img at bounding box center [181, 276] width 30 height 30
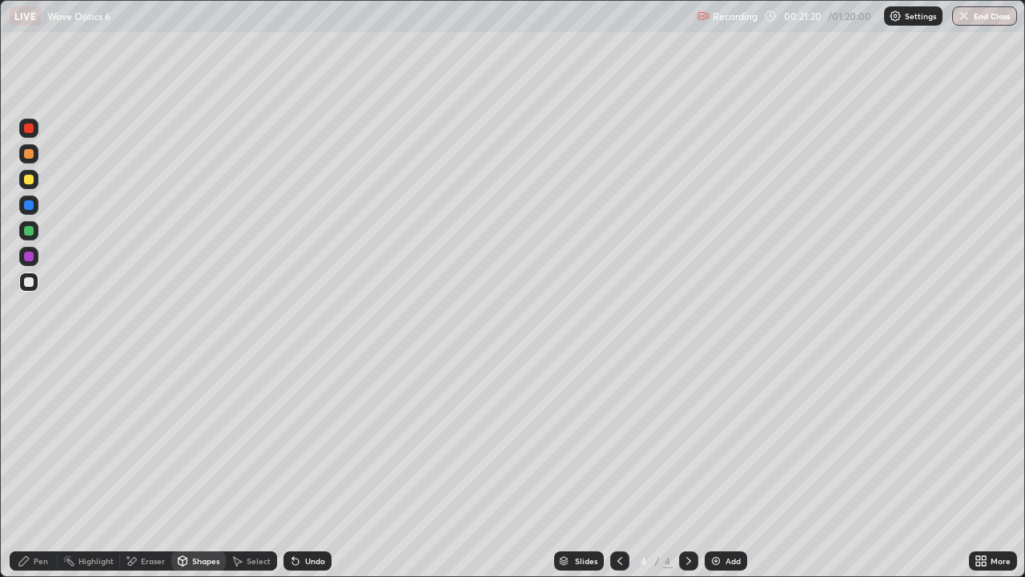
click at [39, 468] on div "Pen" at bounding box center [41, 561] width 14 height 8
click at [195, 468] on div "Shapes" at bounding box center [198, 560] width 54 height 19
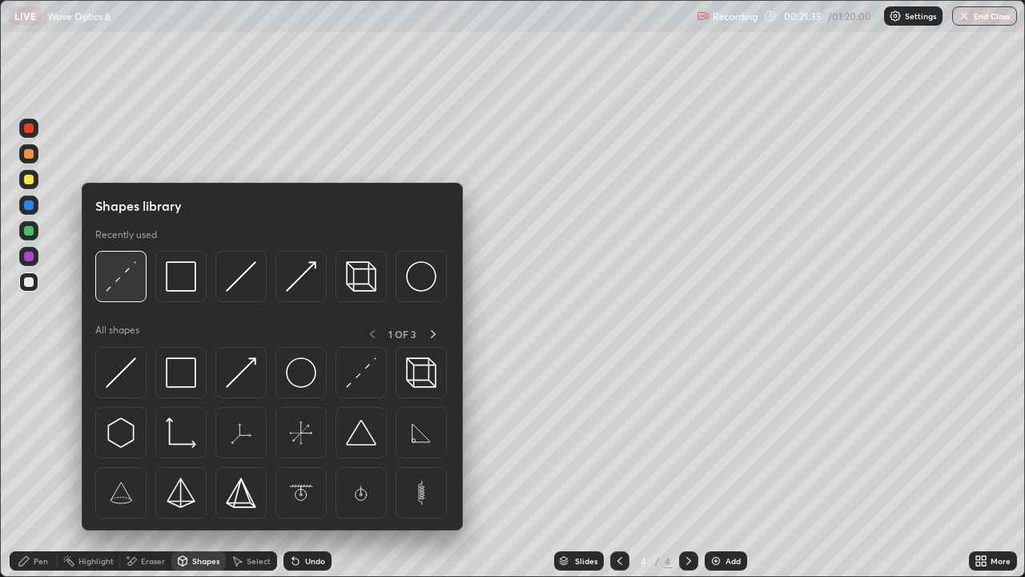
click at [123, 282] on img at bounding box center [121, 276] width 30 height 30
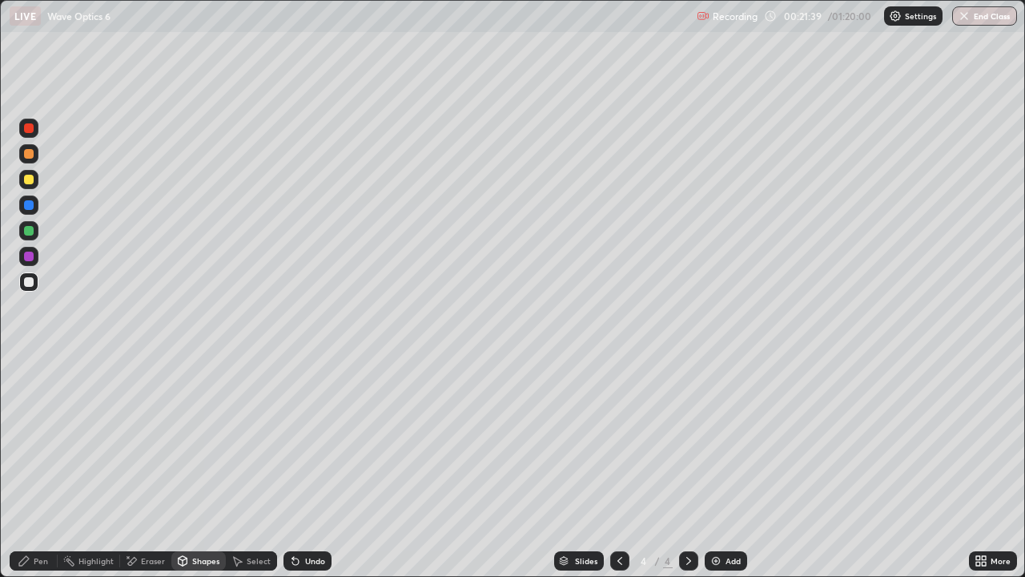
click at [29, 468] on icon at bounding box center [24, 560] width 13 height 13
click at [25, 284] on div at bounding box center [29, 282] width 10 height 10
click at [30, 156] on div at bounding box center [29, 154] width 10 height 10
click at [26, 183] on div at bounding box center [29, 180] width 10 height 10
click at [33, 285] on div at bounding box center [29, 282] width 10 height 10
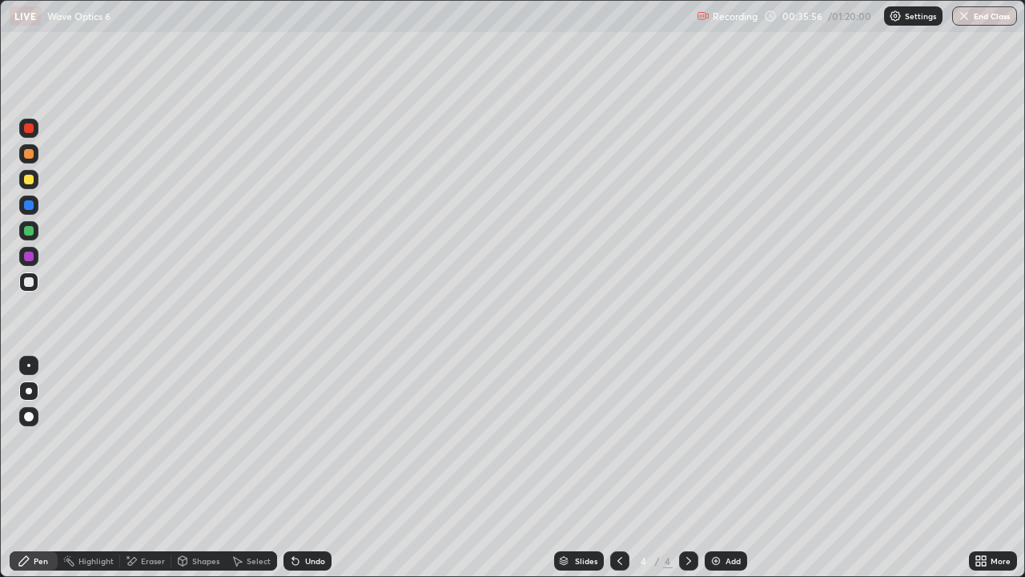
click at [730, 468] on div "Add" at bounding box center [733, 561] width 15 height 8
click at [42, 468] on div "Pen" at bounding box center [41, 561] width 14 height 8
click at [202, 468] on div "Shapes" at bounding box center [205, 561] width 27 height 8
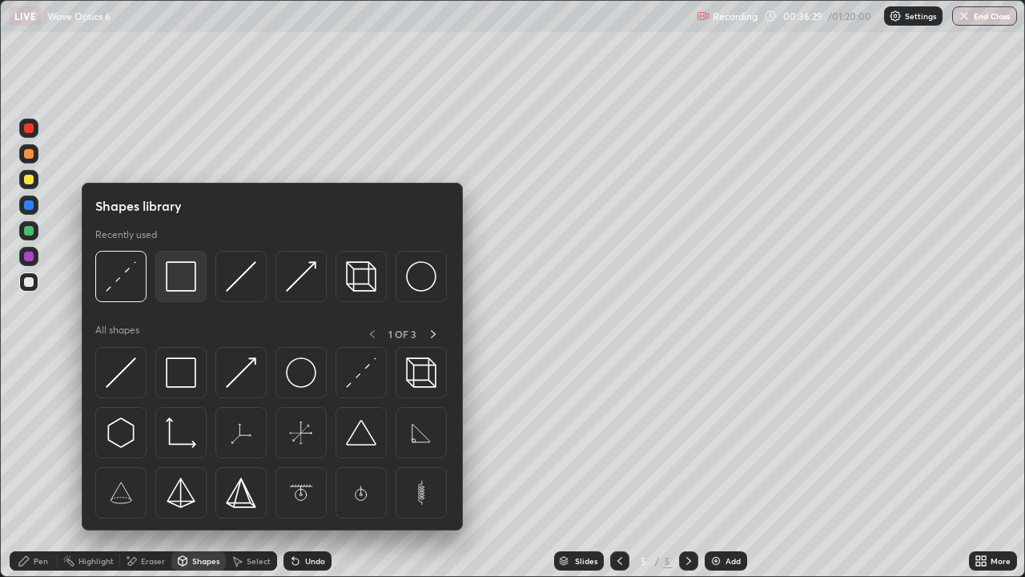
click at [183, 280] on img at bounding box center [181, 276] width 30 height 30
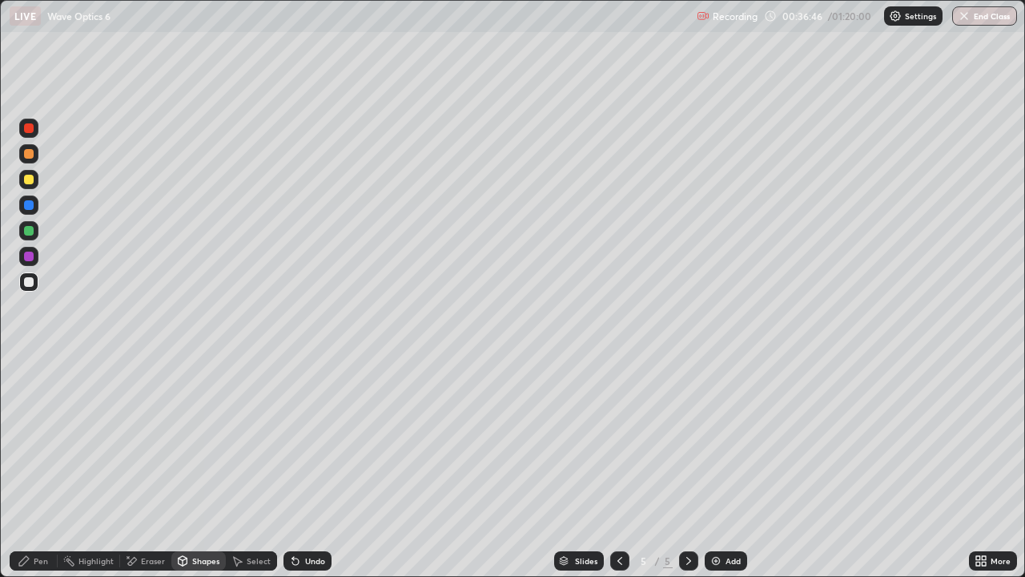
click at [192, 468] on div "Shapes" at bounding box center [205, 561] width 27 height 8
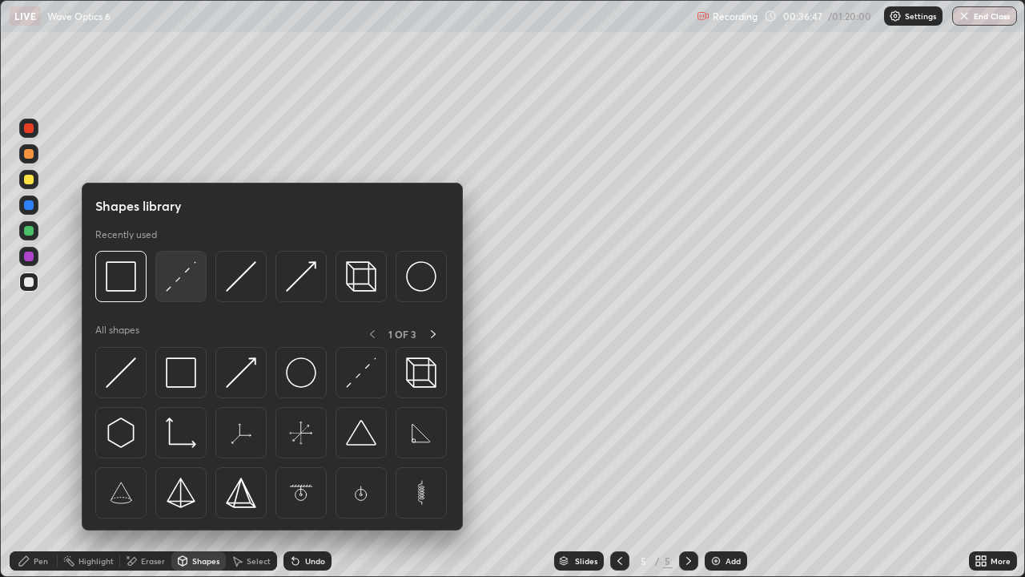
click at [187, 281] on img at bounding box center [181, 276] width 30 height 30
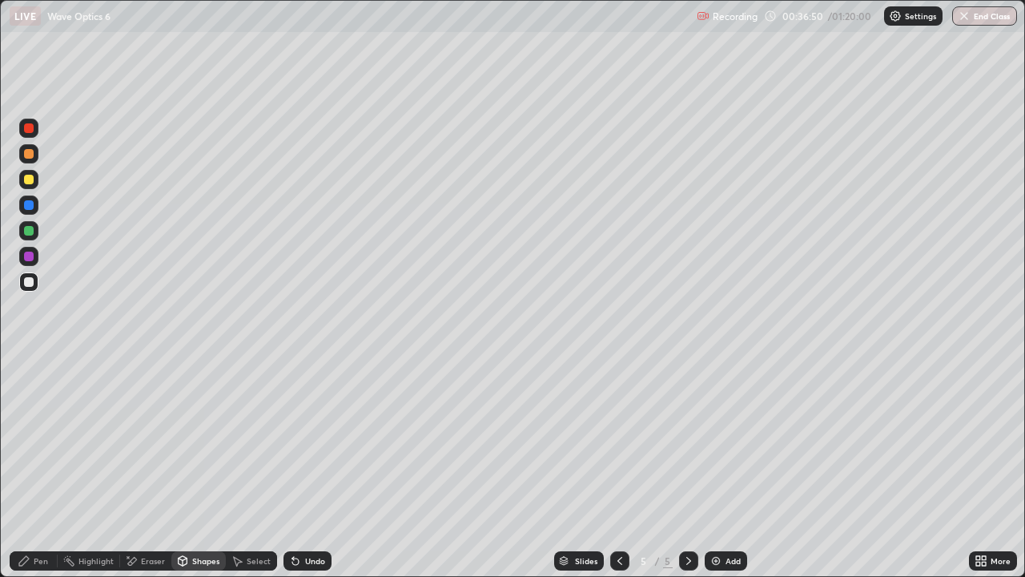
click at [138, 468] on div "Eraser" at bounding box center [145, 560] width 51 height 19
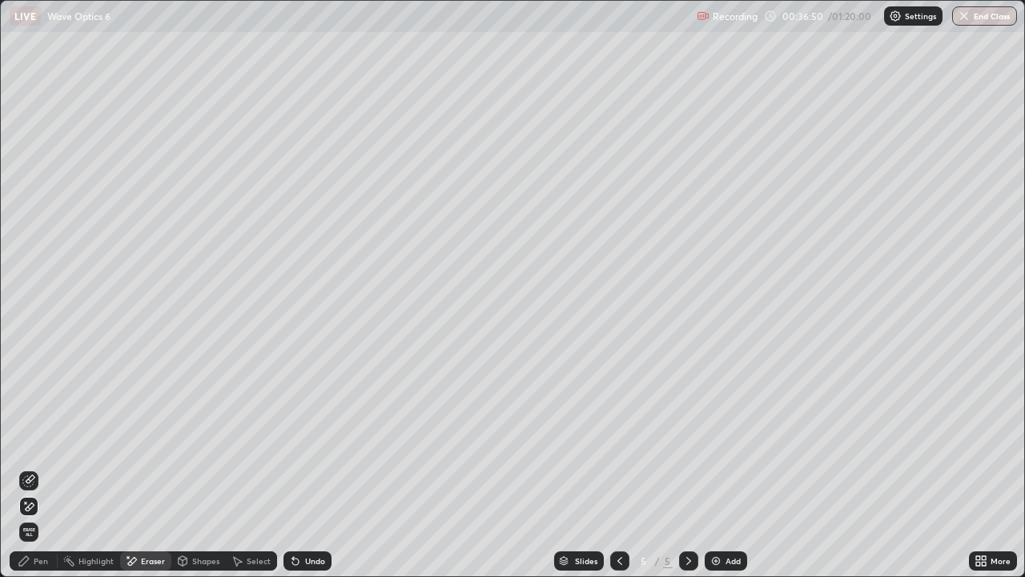
click at [32, 468] on icon at bounding box center [28, 480] width 13 height 13
click at [187, 468] on icon at bounding box center [182, 560] width 13 height 13
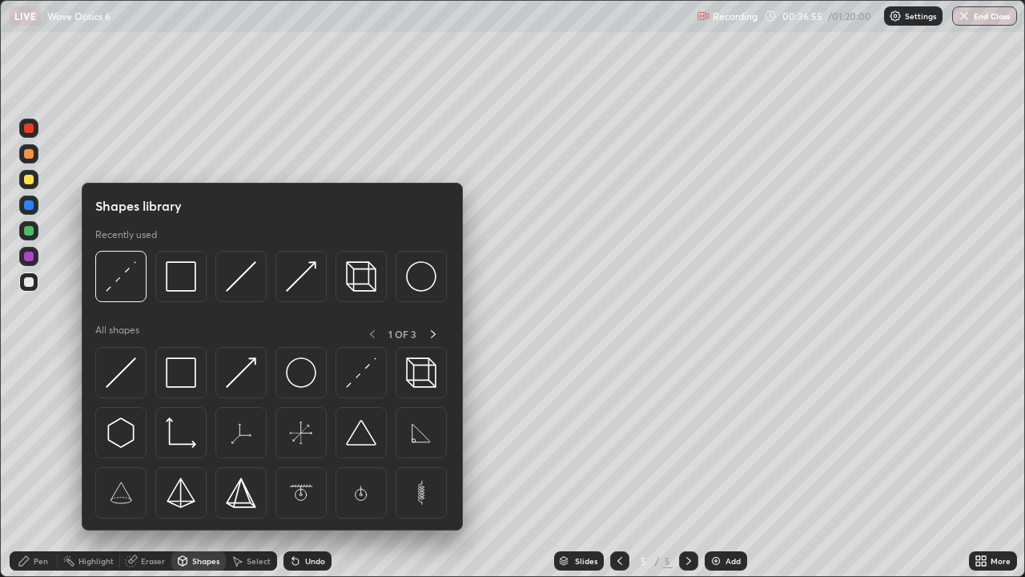
click at [38, 468] on div "Pen" at bounding box center [34, 560] width 48 height 19
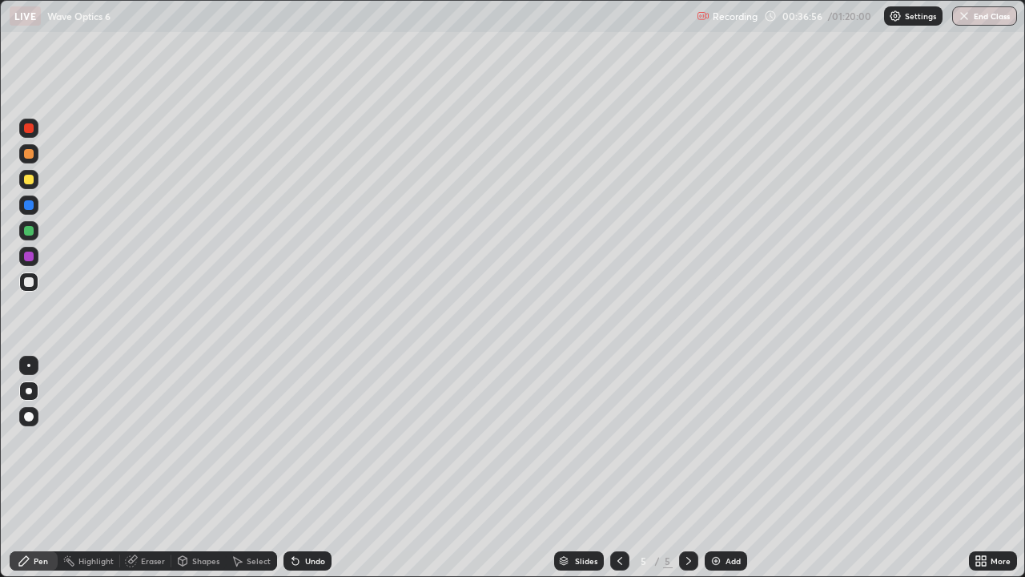
click at [28, 231] on div at bounding box center [29, 231] width 10 height 10
click at [199, 468] on div "Shapes" at bounding box center [198, 560] width 54 height 19
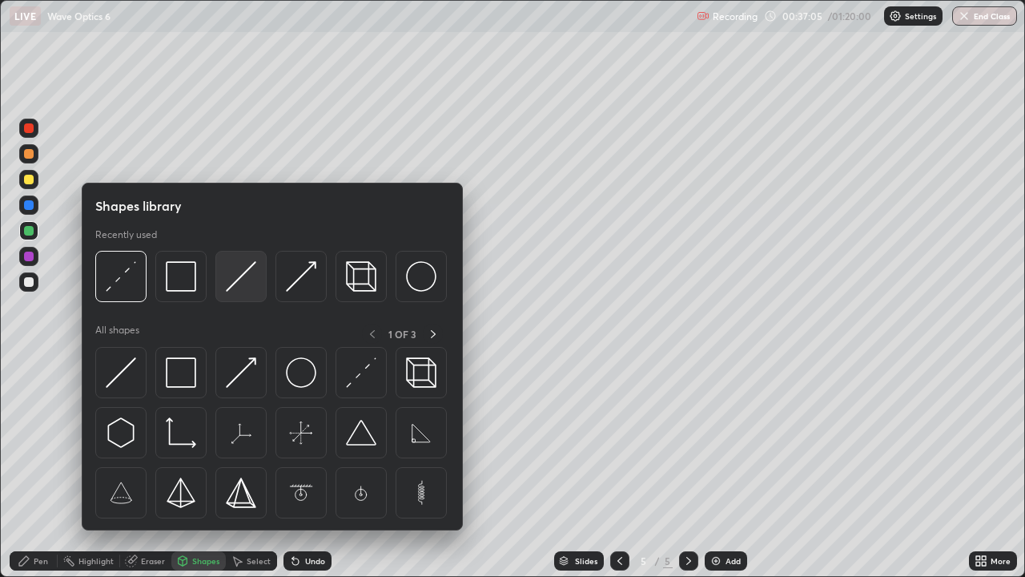
click at [250, 277] on img at bounding box center [241, 276] width 30 height 30
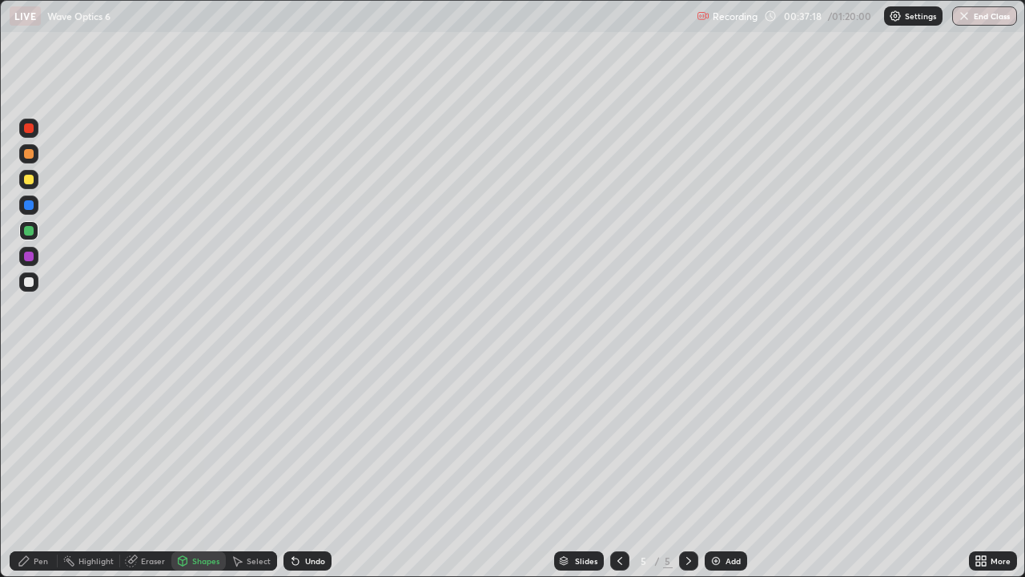
click at [198, 468] on div "Shapes" at bounding box center [205, 561] width 27 height 8
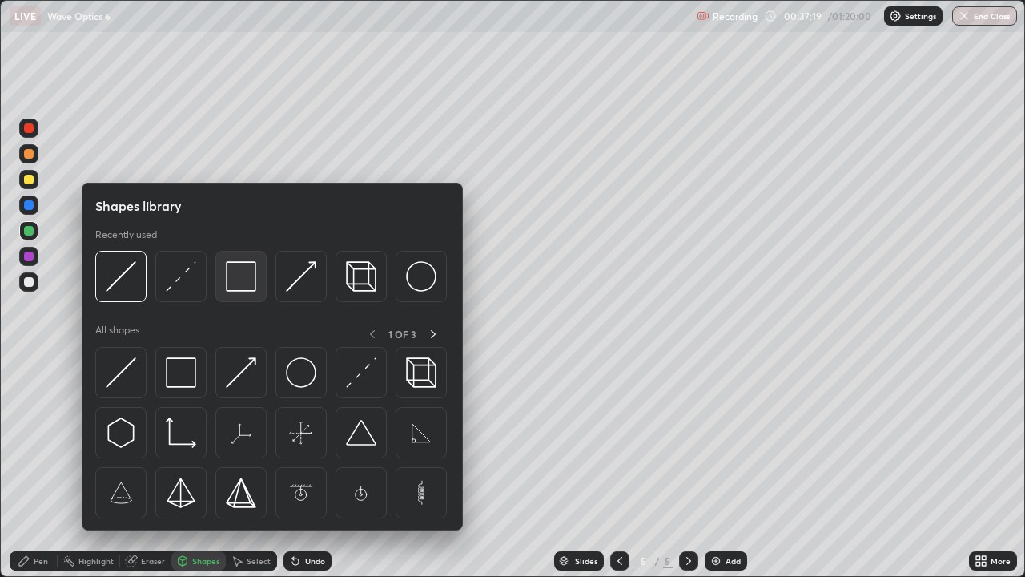
click at [241, 284] on img at bounding box center [241, 276] width 30 height 30
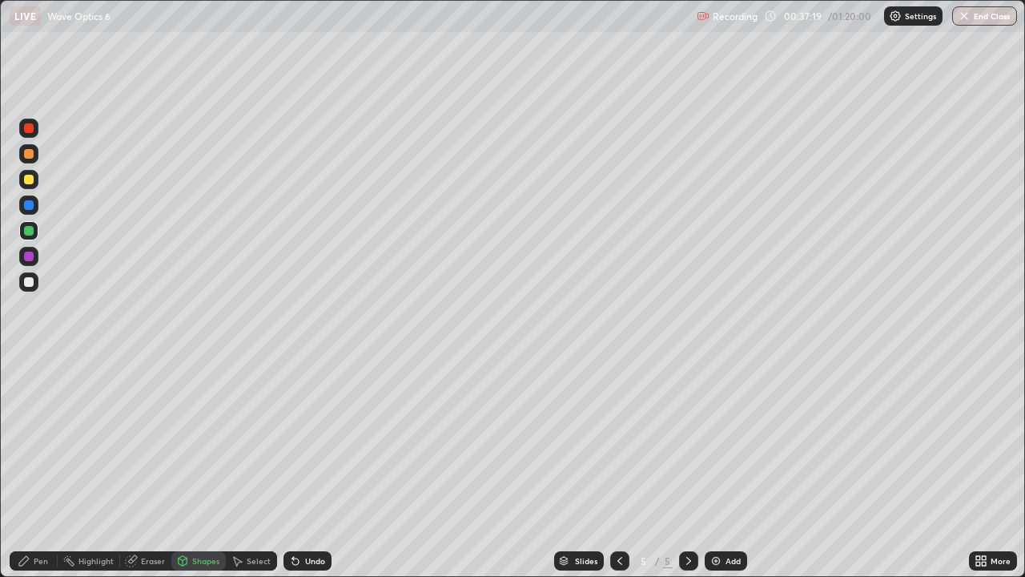
click at [28, 283] on div at bounding box center [29, 282] width 10 height 10
click at [43, 468] on div "Pen" at bounding box center [41, 561] width 14 height 8
click at [28, 236] on div at bounding box center [28, 230] width 19 height 19
click at [186, 468] on div "Shapes" at bounding box center [198, 560] width 54 height 19
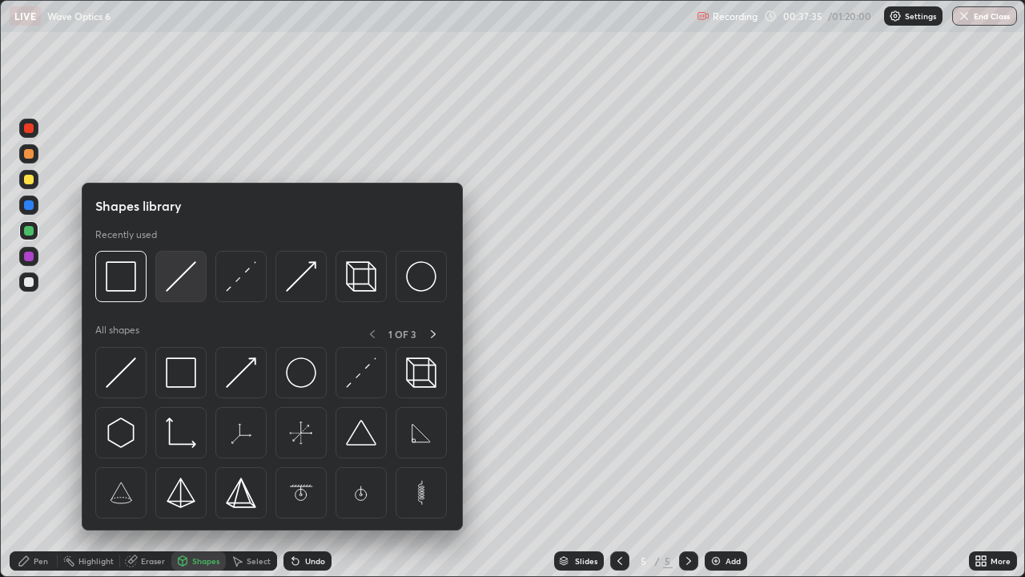
click at [198, 287] on div at bounding box center [180, 276] width 51 height 51
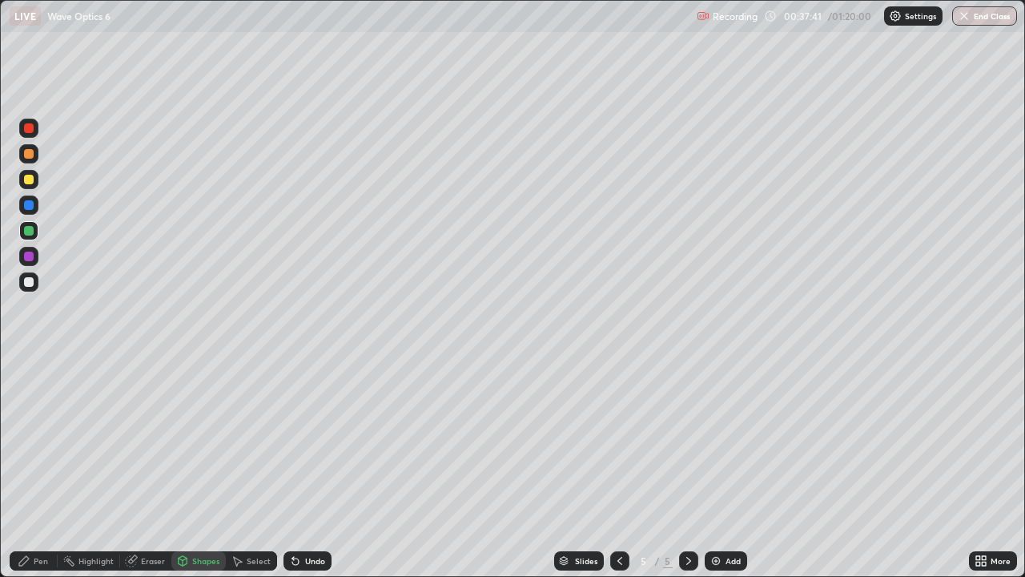
click at [37, 468] on div "Pen" at bounding box center [41, 561] width 14 height 8
click at [189, 468] on div "Shapes" at bounding box center [198, 560] width 54 height 19
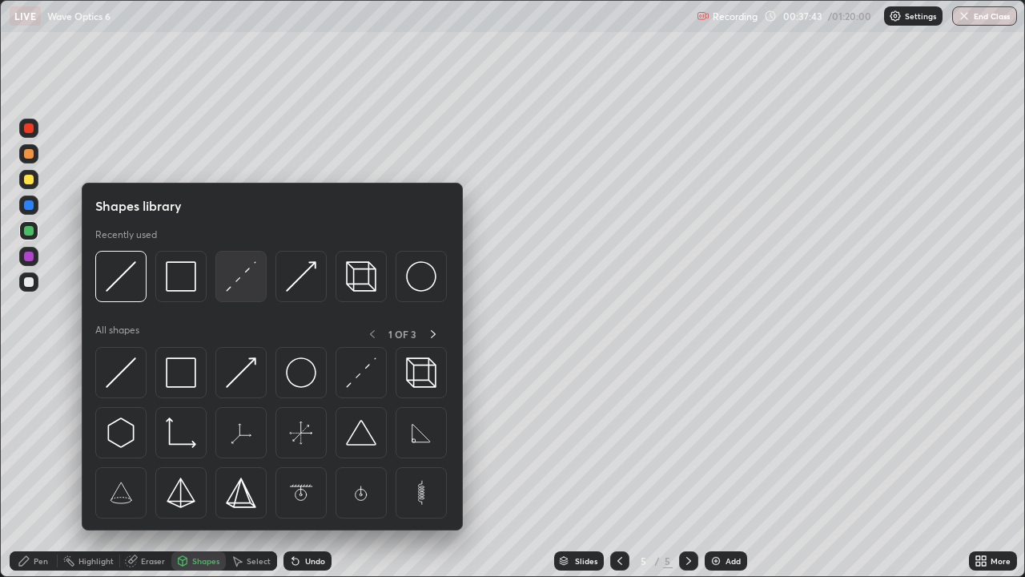
click at [247, 286] on img at bounding box center [241, 276] width 30 height 30
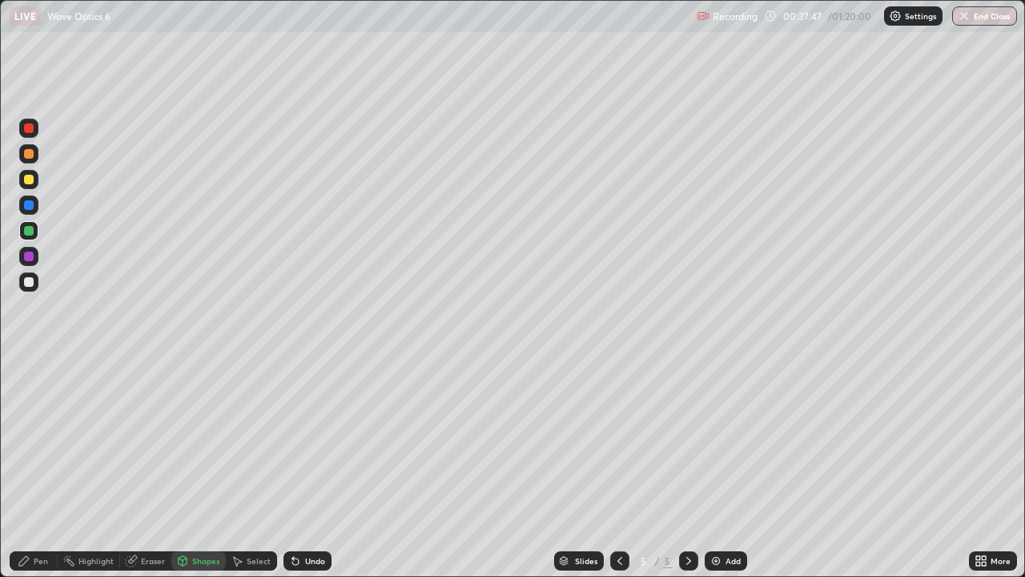
click at [30, 468] on div "Pen" at bounding box center [34, 560] width 48 height 19
click at [27, 290] on div at bounding box center [28, 281] width 19 height 19
click at [26, 226] on div at bounding box center [29, 231] width 10 height 10
click at [308, 468] on div "Undo" at bounding box center [315, 561] width 20 height 8
click at [32, 280] on div at bounding box center [29, 282] width 10 height 10
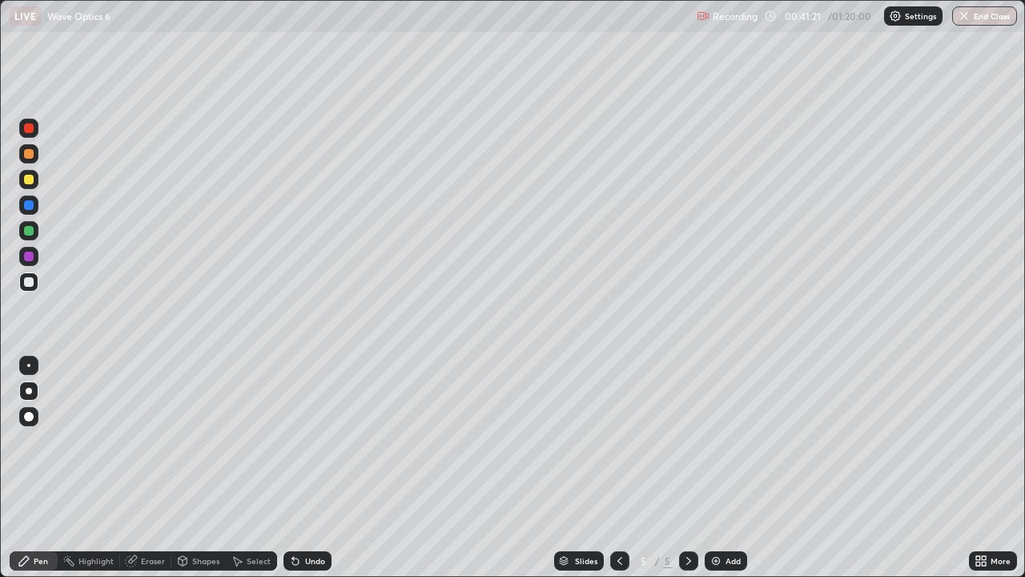
click at [194, 468] on div "Shapes" at bounding box center [205, 561] width 27 height 8
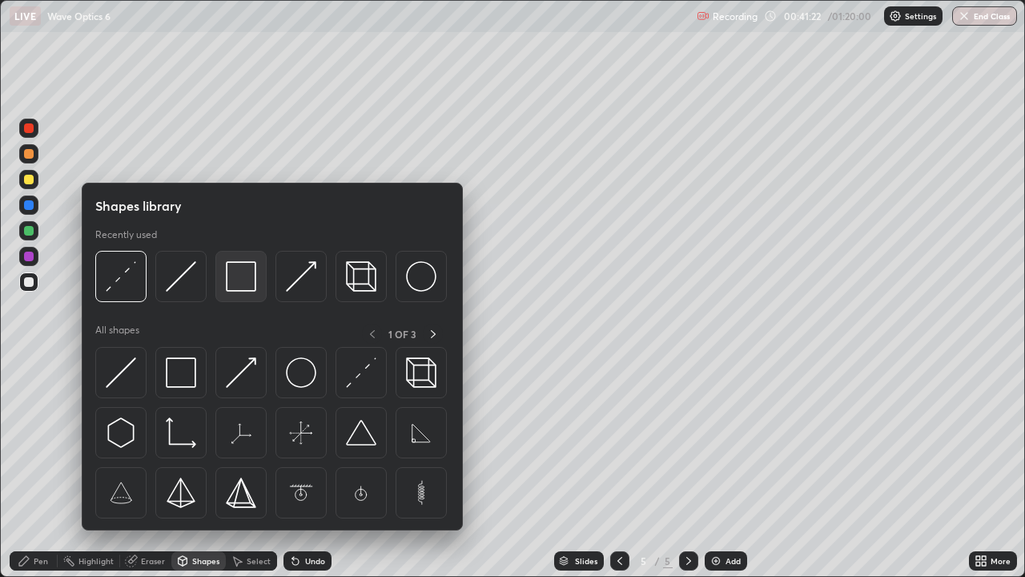
click at [229, 283] on img at bounding box center [241, 276] width 30 height 30
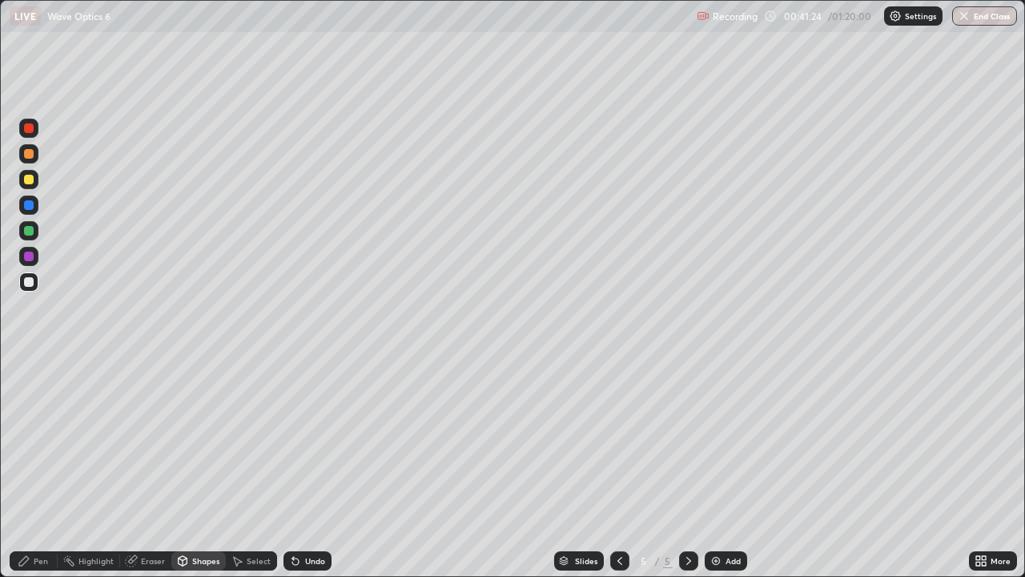
click at [39, 468] on div "Pen" at bounding box center [34, 560] width 48 height 19
click at [734, 468] on div "Add" at bounding box center [726, 560] width 42 height 19
click at [618, 468] on icon at bounding box center [619, 560] width 13 height 13
click at [687, 468] on icon at bounding box center [688, 560] width 13 height 13
click at [621, 468] on icon at bounding box center [619, 560] width 13 height 13
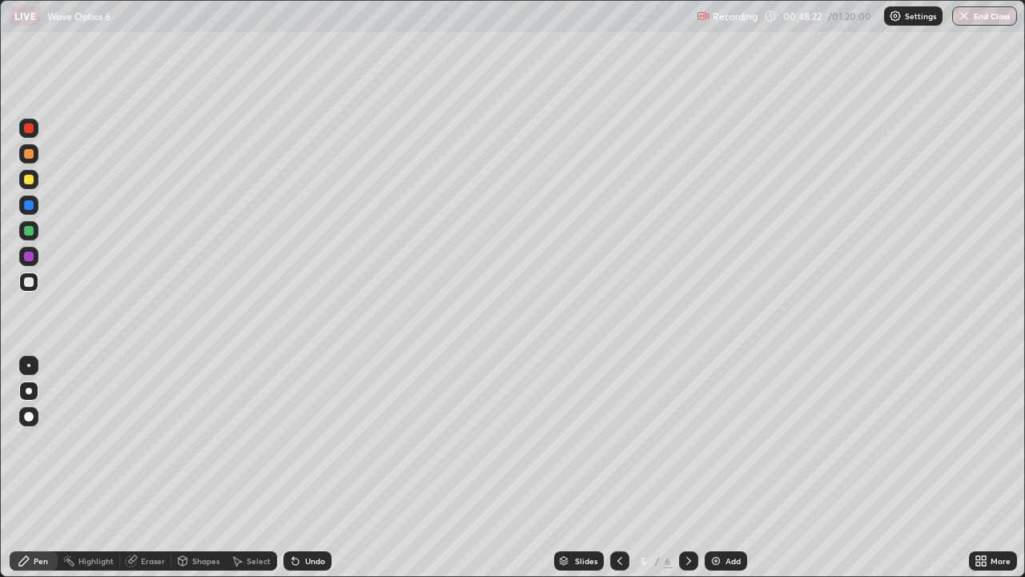
click at [687, 468] on icon at bounding box center [688, 560] width 13 height 13
click at [730, 468] on div "Add" at bounding box center [733, 561] width 15 height 8
click at [203, 468] on div "Shapes" at bounding box center [205, 561] width 27 height 8
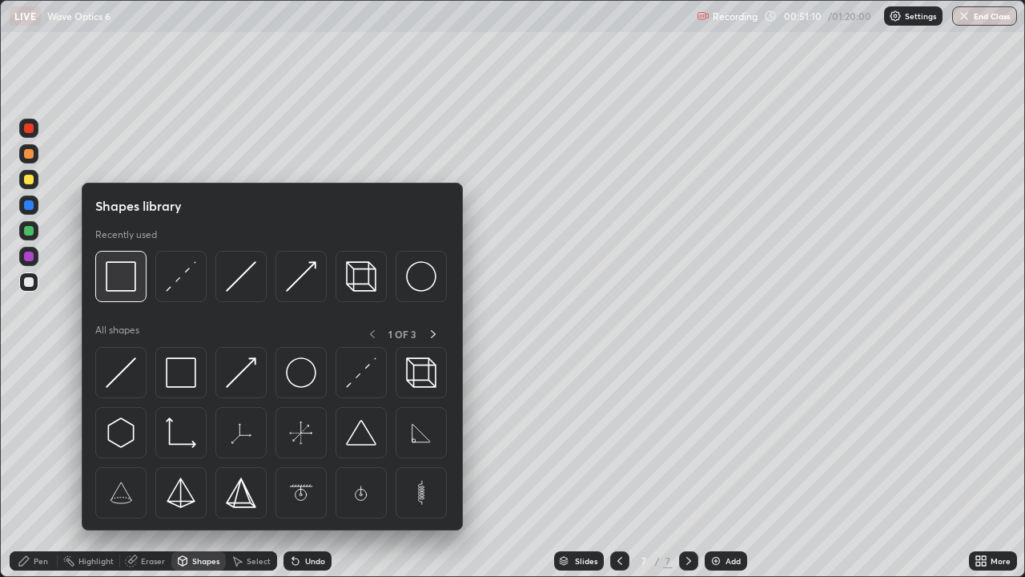
click at [128, 280] on img at bounding box center [121, 276] width 30 height 30
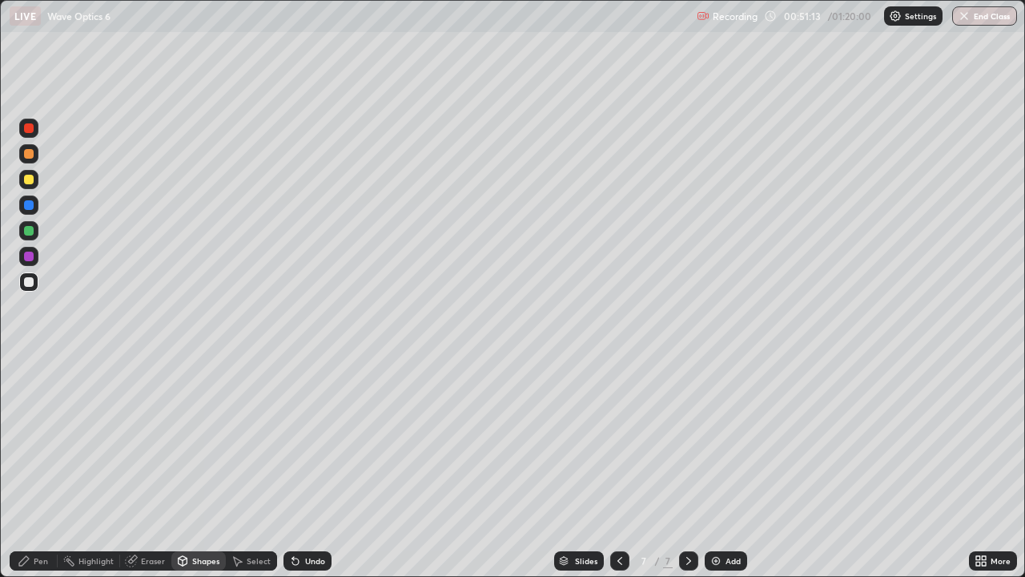
click at [142, 468] on div "Eraser" at bounding box center [153, 561] width 24 height 8
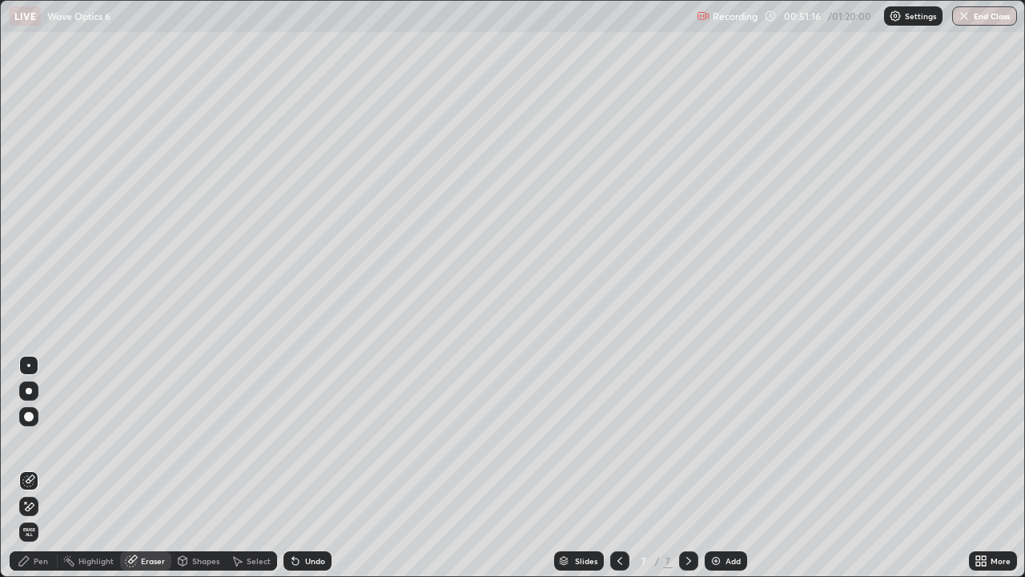
click at [199, 468] on div "Shapes" at bounding box center [205, 561] width 27 height 8
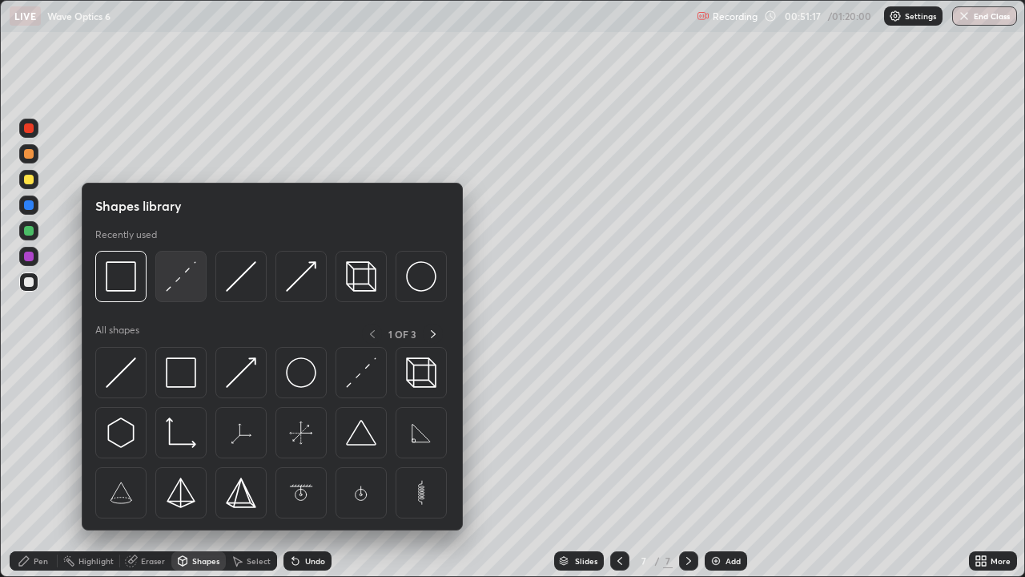
click at [195, 283] on img at bounding box center [181, 276] width 30 height 30
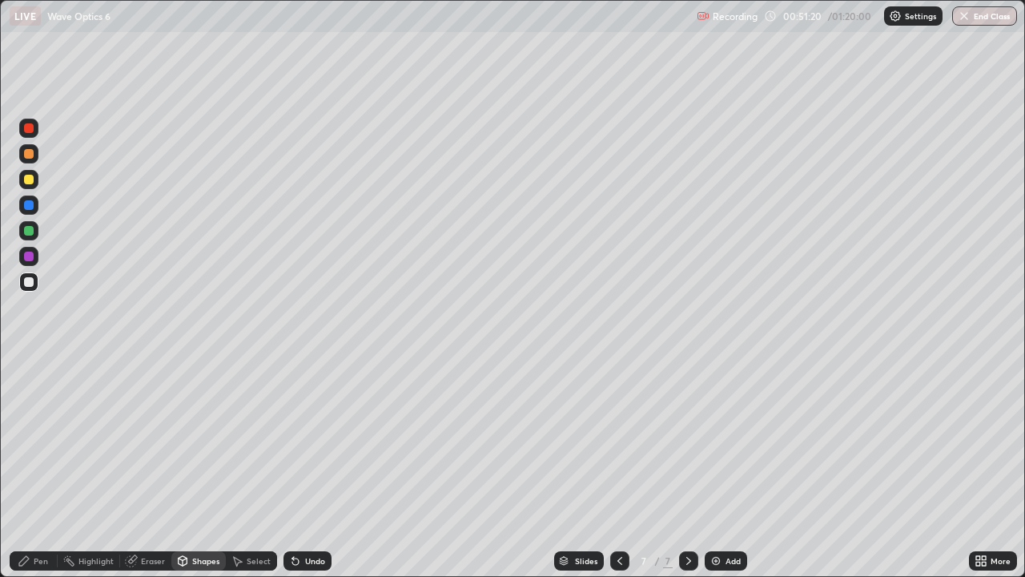
click at [312, 468] on div "Undo" at bounding box center [315, 561] width 20 height 8
click at [155, 468] on div "Eraser" at bounding box center [153, 561] width 24 height 8
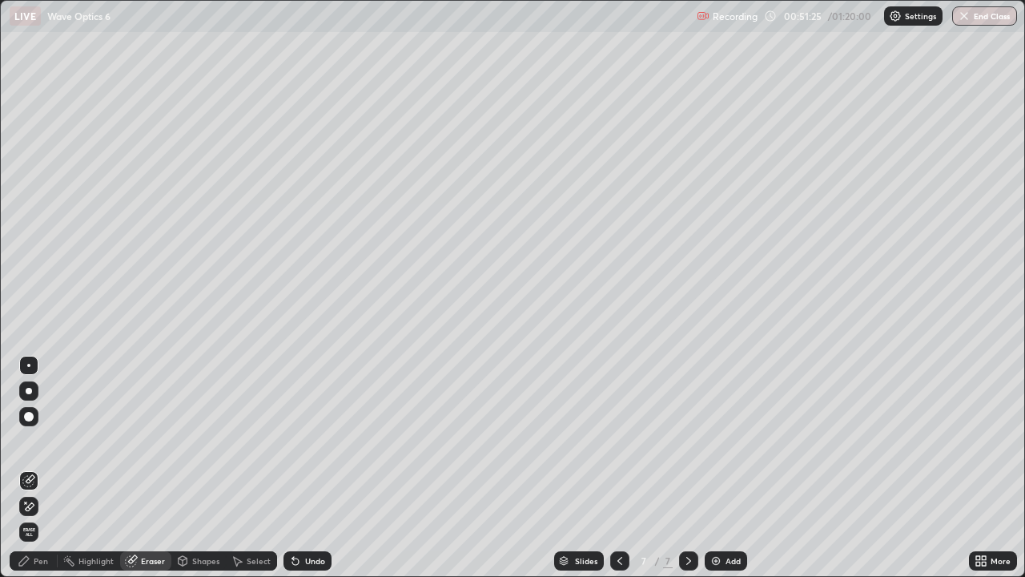
click at [190, 468] on div "Shapes" at bounding box center [198, 560] width 54 height 19
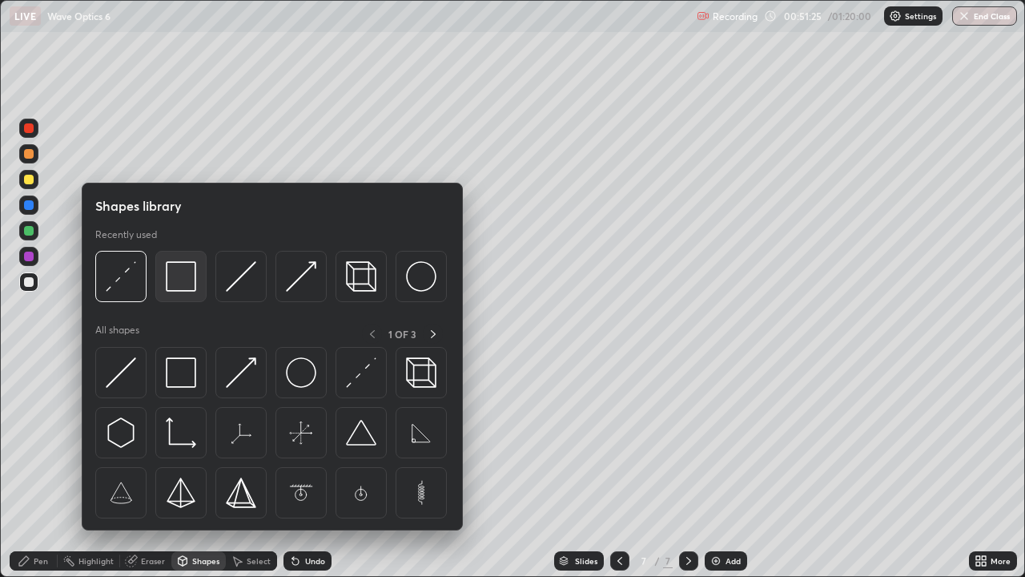
click at [179, 276] on img at bounding box center [181, 276] width 30 height 30
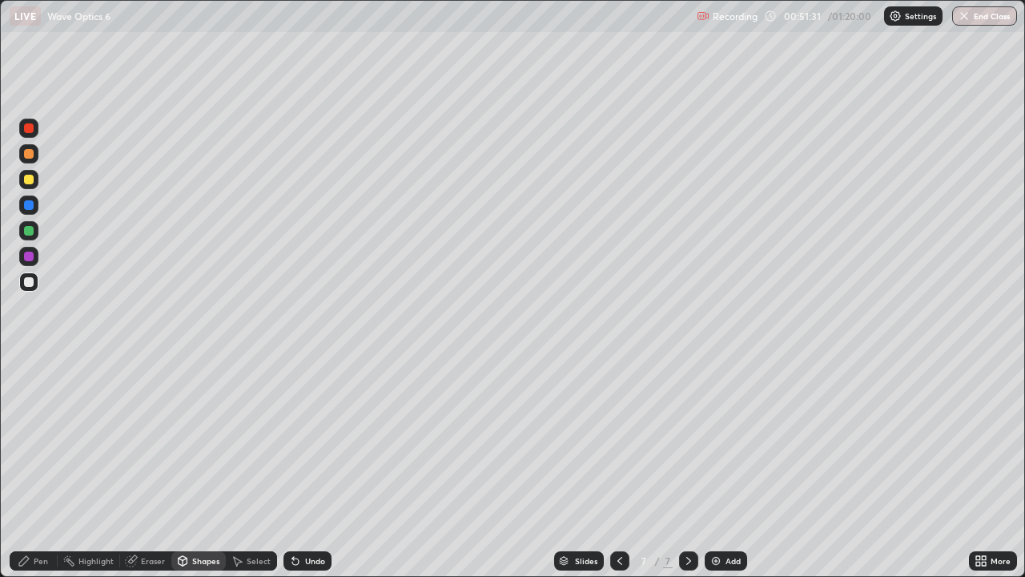
click at [192, 468] on div "Shapes" at bounding box center [205, 561] width 27 height 8
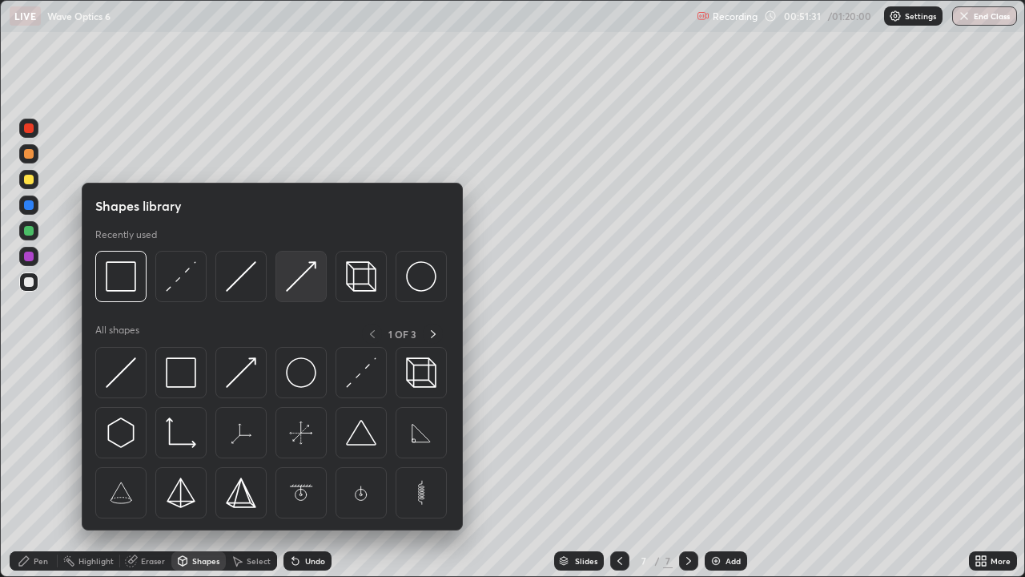
click at [313, 272] on img at bounding box center [301, 276] width 30 height 30
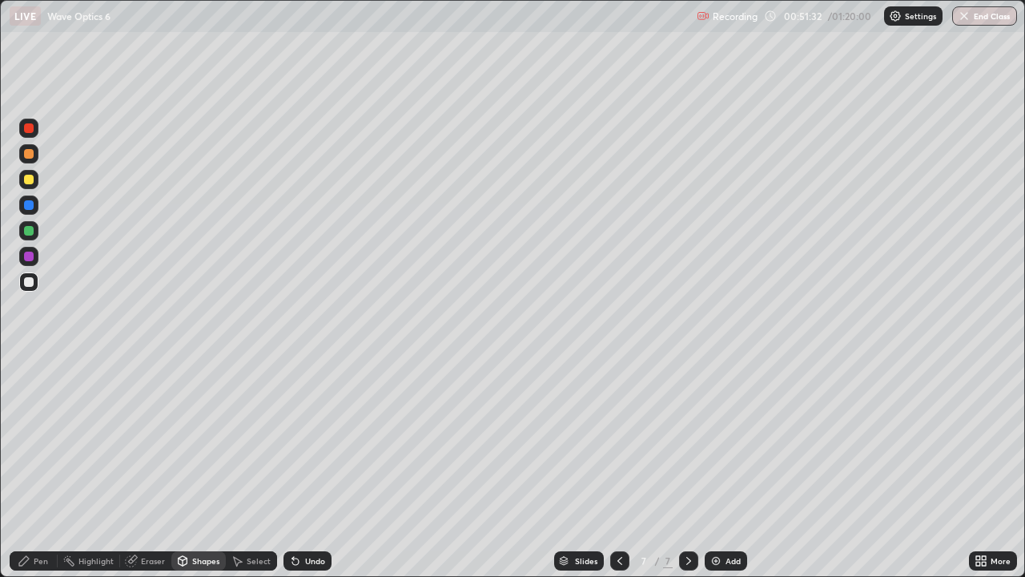
click at [29, 183] on div at bounding box center [29, 180] width 10 height 10
click at [192, 468] on div "Shapes" at bounding box center [205, 561] width 27 height 8
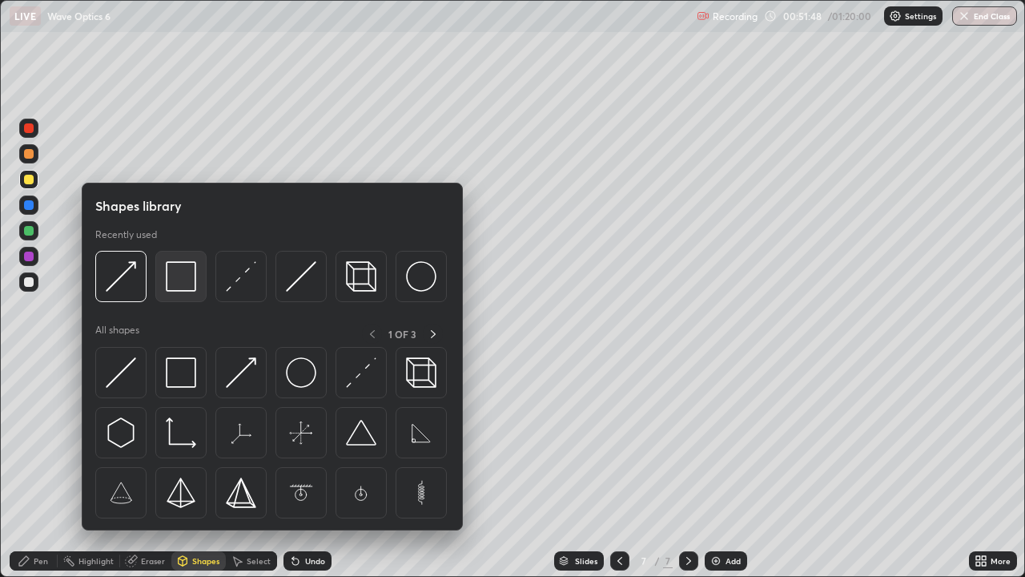
click at [185, 282] on img at bounding box center [181, 276] width 30 height 30
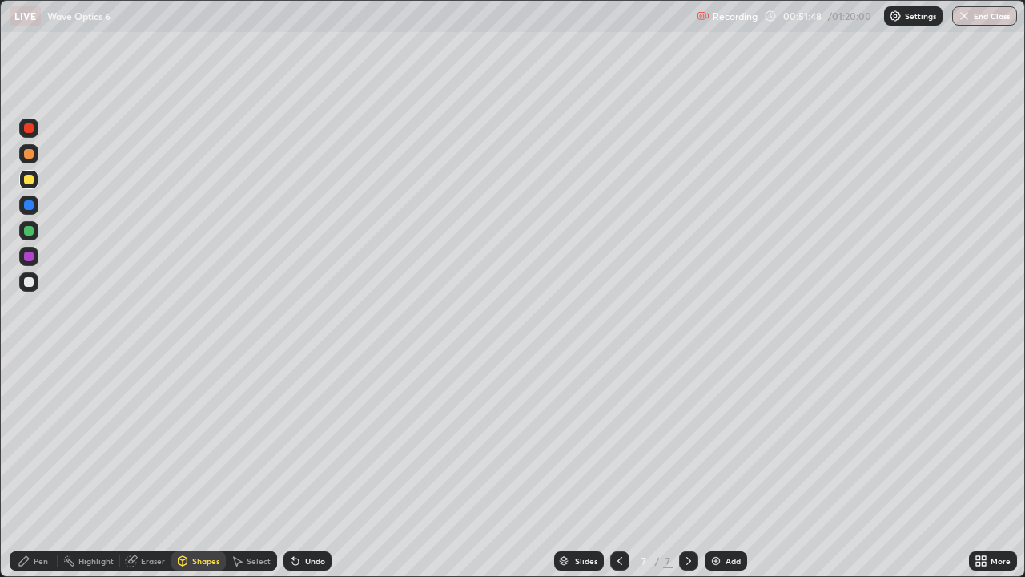
click at [28, 281] on div at bounding box center [29, 282] width 10 height 10
click at [193, 468] on div "Shapes" at bounding box center [205, 561] width 27 height 8
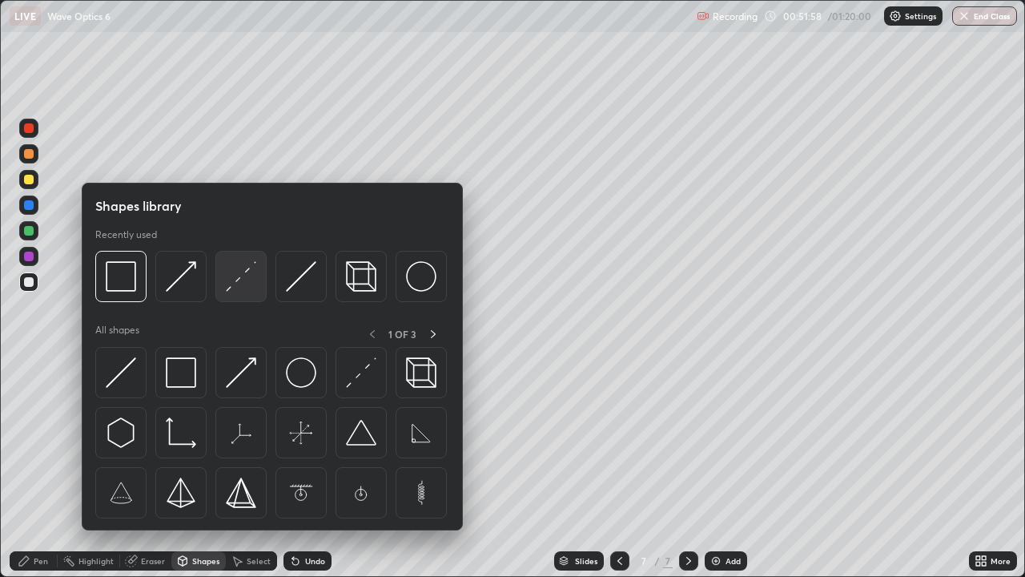
click at [240, 287] on img at bounding box center [241, 276] width 30 height 30
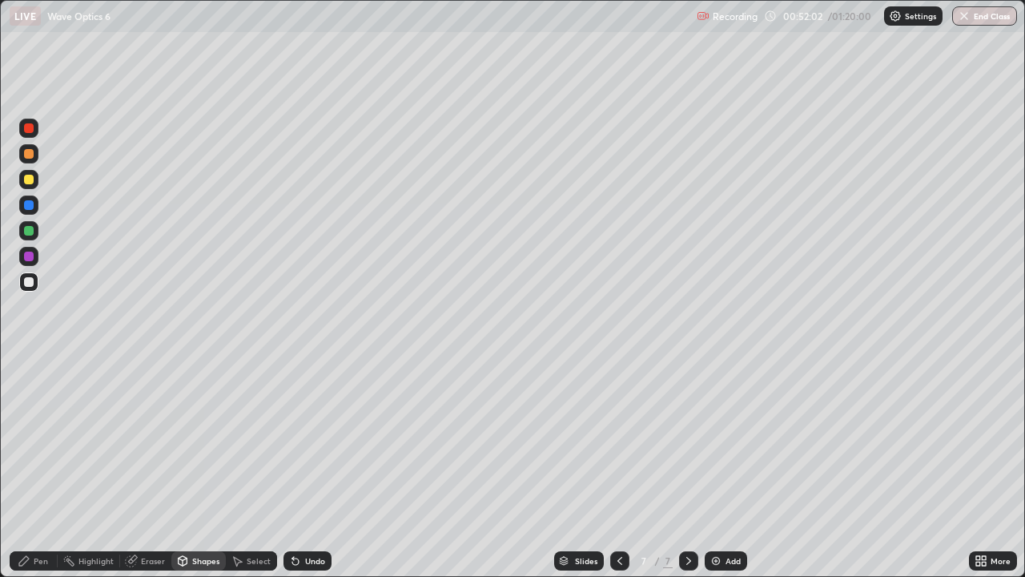
click at [46, 468] on div "Pen" at bounding box center [41, 561] width 14 height 8
click at [30, 232] on div at bounding box center [29, 231] width 10 height 10
click at [25, 284] on div at bounding box center [29, 282] width 10 height 10
click at [27, 154] on div at bounding box center [29, 154] width 10 height 10
click at [29, 283] on div at bounding box center [29, 282] width 10 height 10
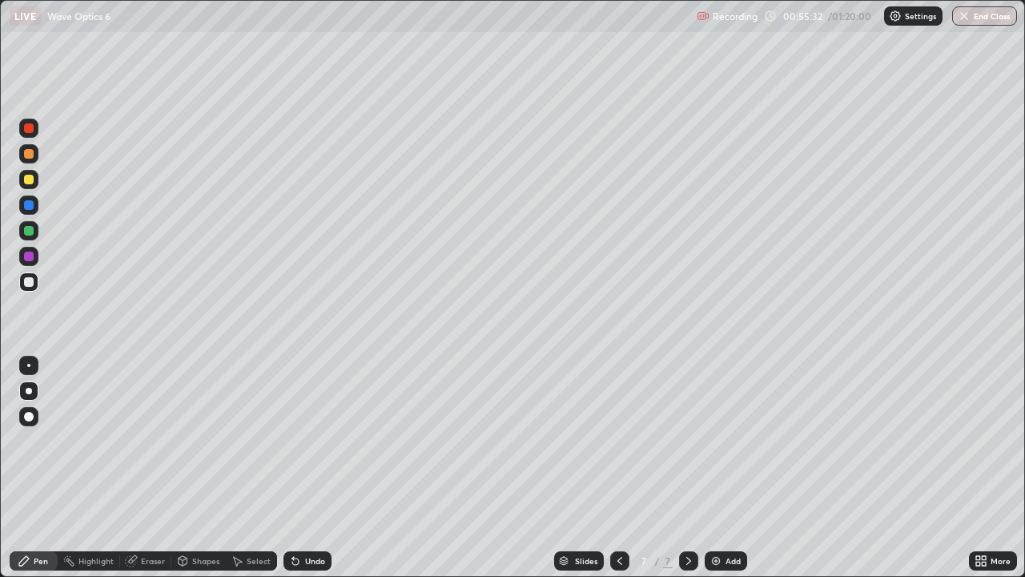
click at [175, 468] on div "Shapes" at bounding box center [198, 560] width 54 height 19
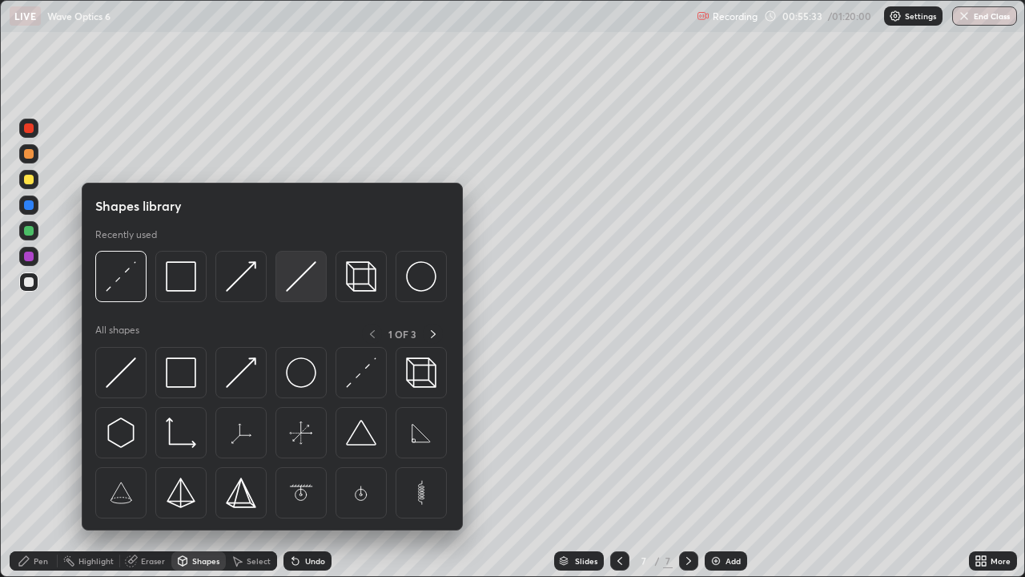
click at [306, 282] on img at bounding box center [301, 276] width 30 height 30
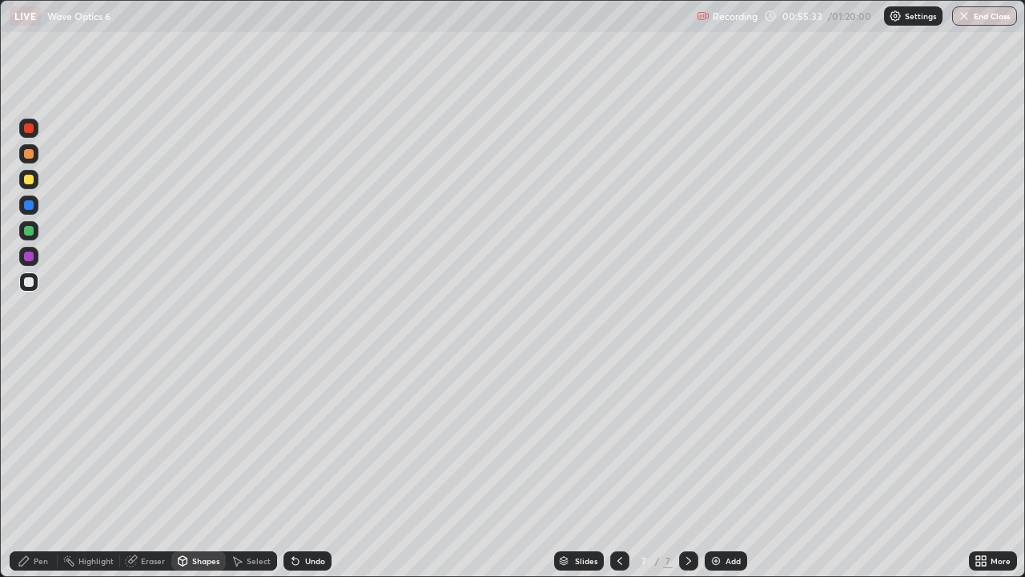
click at [30, 157] on div at bounding box center [29, 154] width 10 height 10
click at [29, 180] on div at bounding box center [29, 180] width 10 height 10
click at [34, 468] on div "Pen" at bounding box center [41, 561] width 14 height 8
click at [35, 284] on div at bounding box center [28, 281] width 19 height 19
click at [619, 468] on icon at bounding box center [619, 560] width 13 height 13
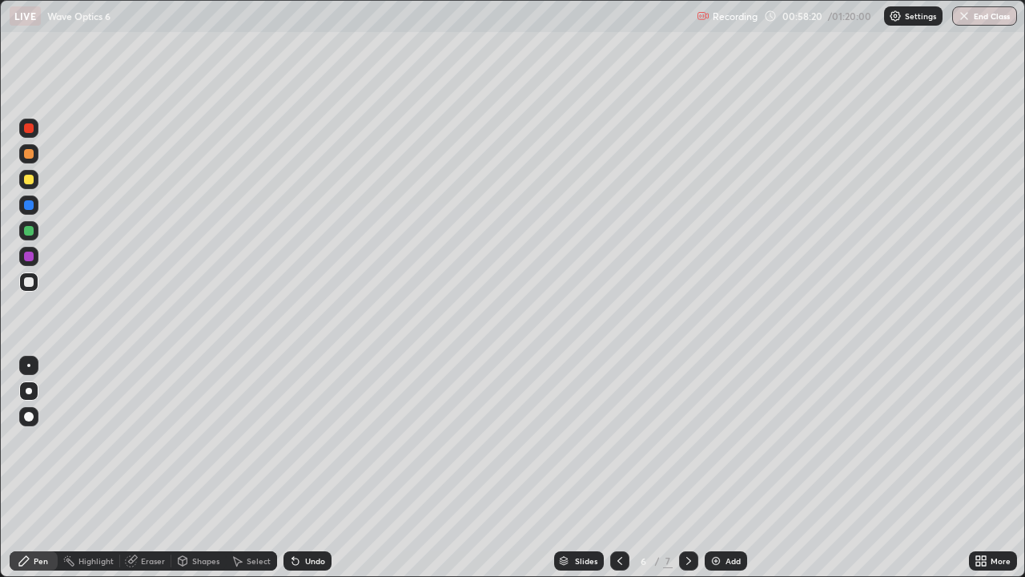
click at [618, 468] on icon at bounding box center [619, 560] width 13 height 13
click at [687, 468] on icon at bounding box center [688, 560] width 13 height 13
click at [300, 468] on div "Undo" at bounding box center [308, 560] width 48 height 19
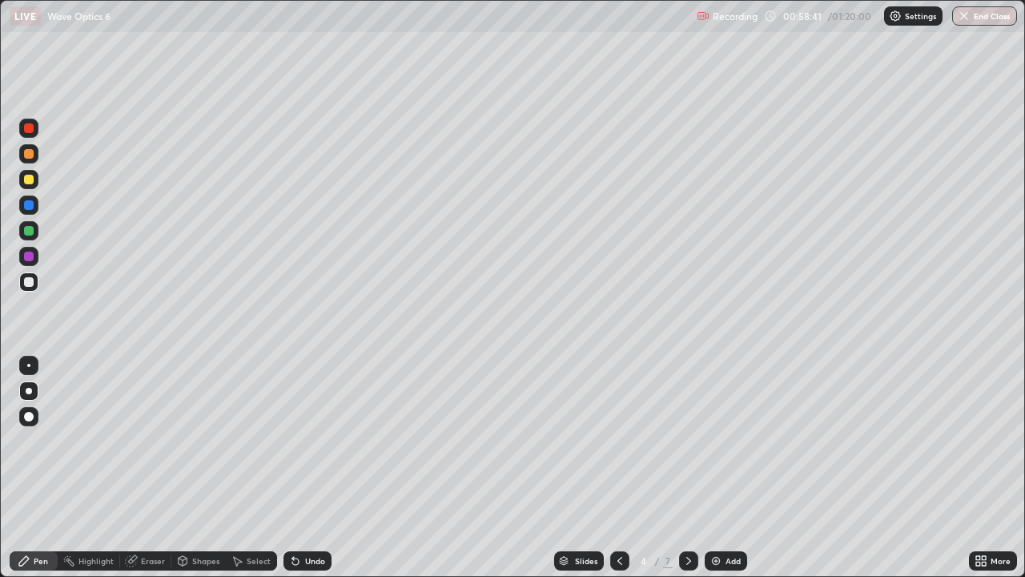
click at [297, 468] on icon at bounding box center [295, 560] width 13 height 13
click at [303, 468] on div "Undo" at bounding box center [308, 560] width 48 height 19
click at [301, 468] on div "Undo" at bounding box center [308, 560] width 48 height 19
click at [302, 468] on div "Undo" at bounding box center [308, 560] width 48 height 19
click at [689, 468] on div at bounding box center [688, 560] width 19 height 19
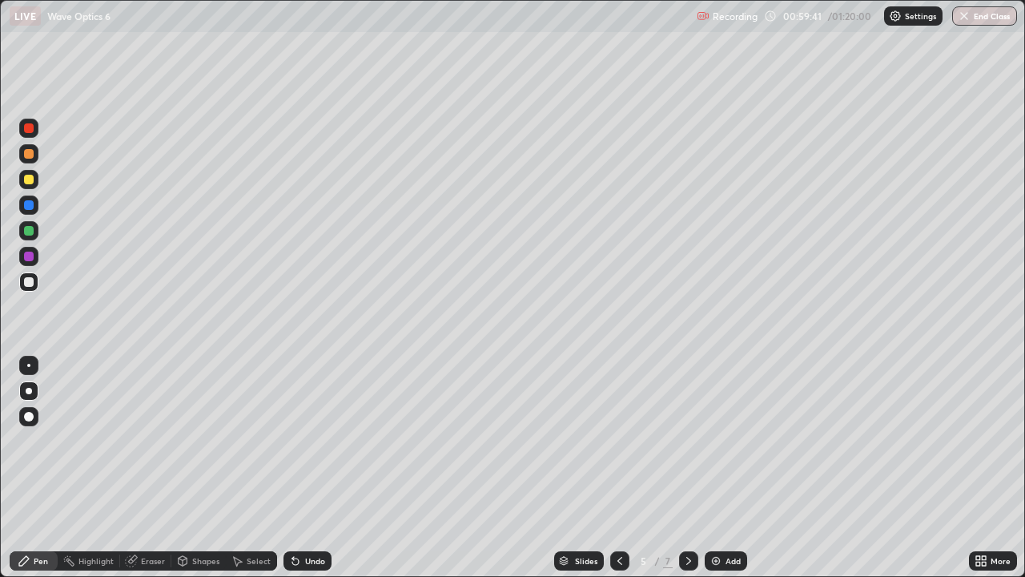
click at [686, 468] on icon at bounding box center [688, 560] width 13 height 13
click at [620, 468] on div at bounding box center [619, 560] width 19 height 19
click at [687, 468] on icon at bounding box center [688, 560] width 13 height 13
click at [694, 468] on div at bounding box center [688, 560] width 19 height 19
click at [726, 468] on div "Add" at bounding box center [726, 560] width 42 height 19
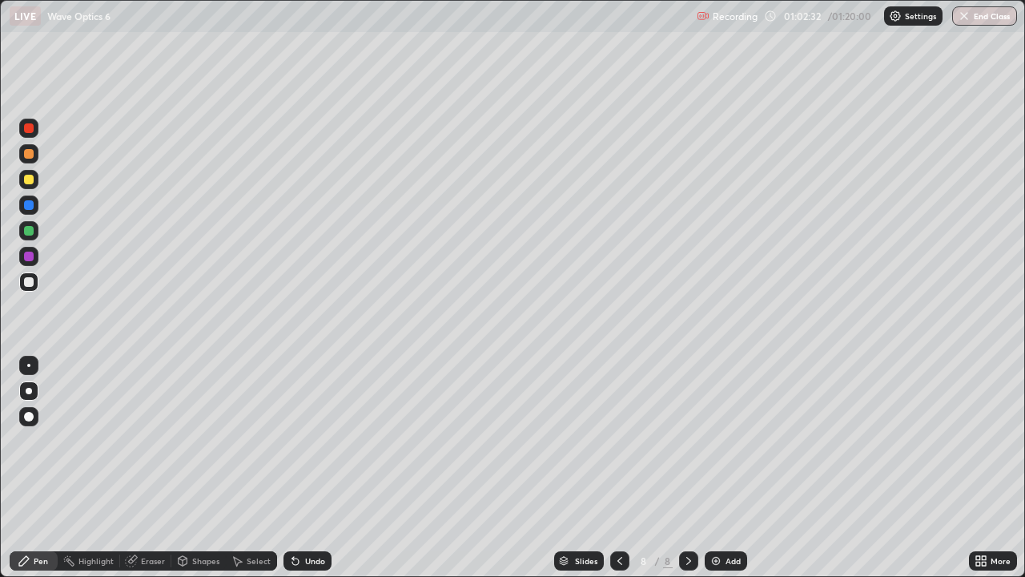
click at [212, 468] on div "Shapes" at bounding box center [205, 561] width 27 height 8
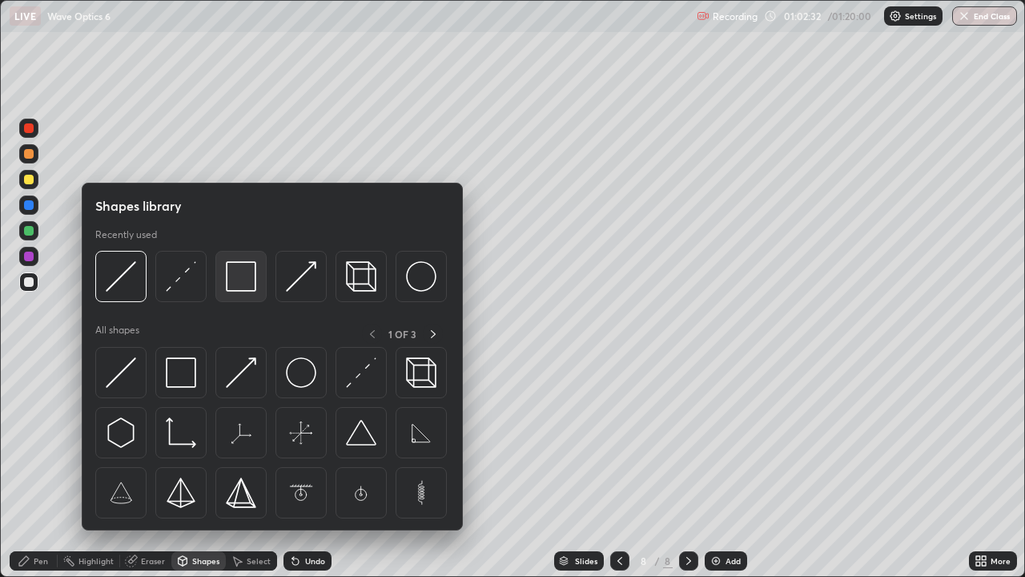
click at [239, 272] on img at bounding box center [241, 276] width 30 height 30
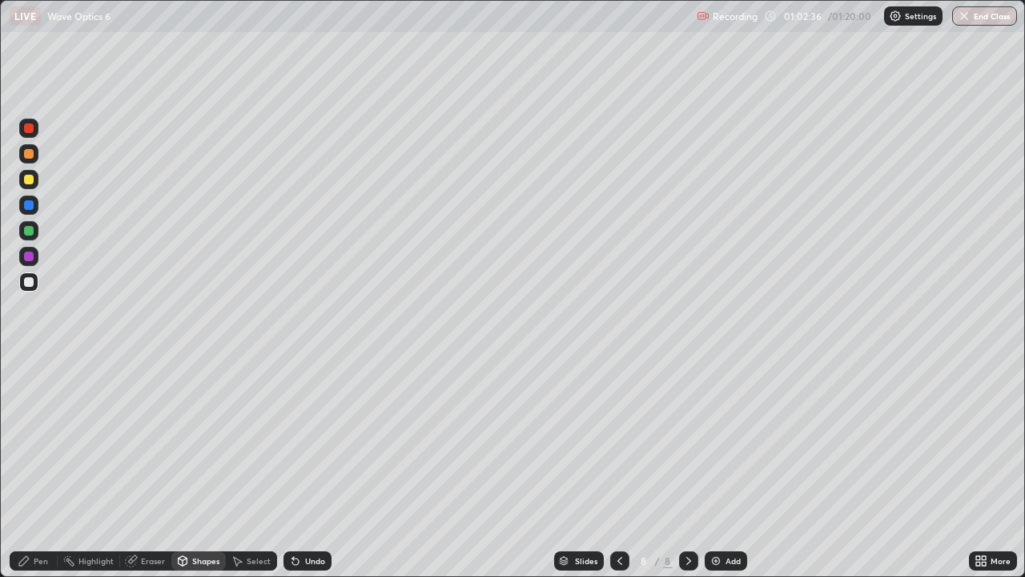
click at [208, 468] on div "Shapes" at bounding box center [205, 561] width 27 height 8
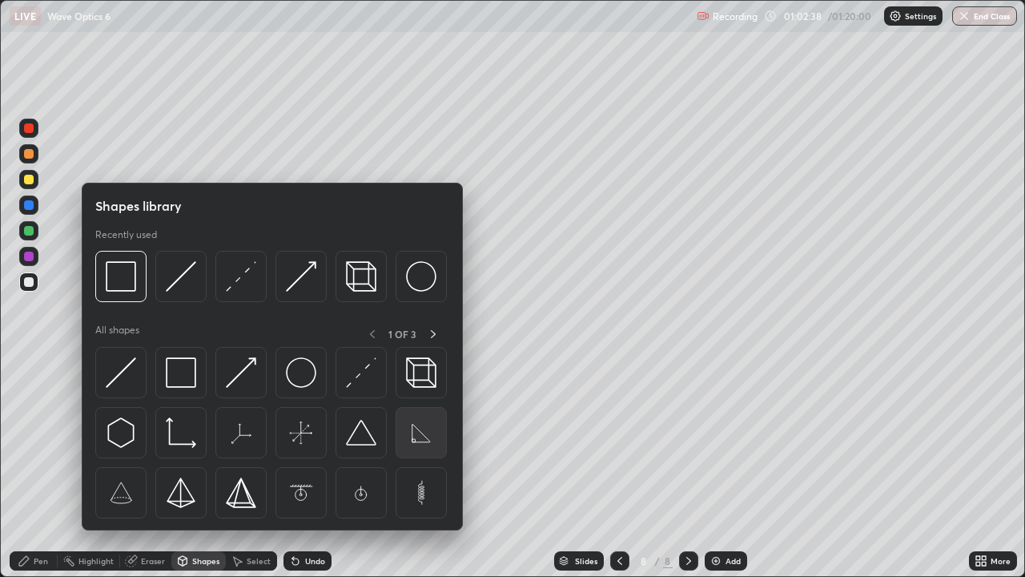
click at [416, 424] on img at bounding box center [421, 432] width 30 height 30
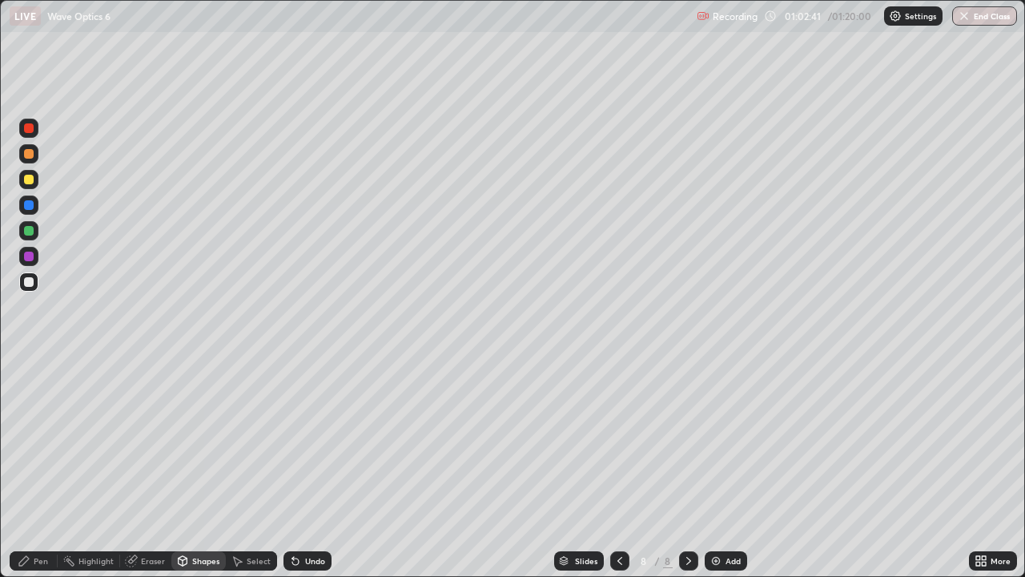
click at [259, 468] on div "Select" at bounding box center [259, 561] width 24 height 8
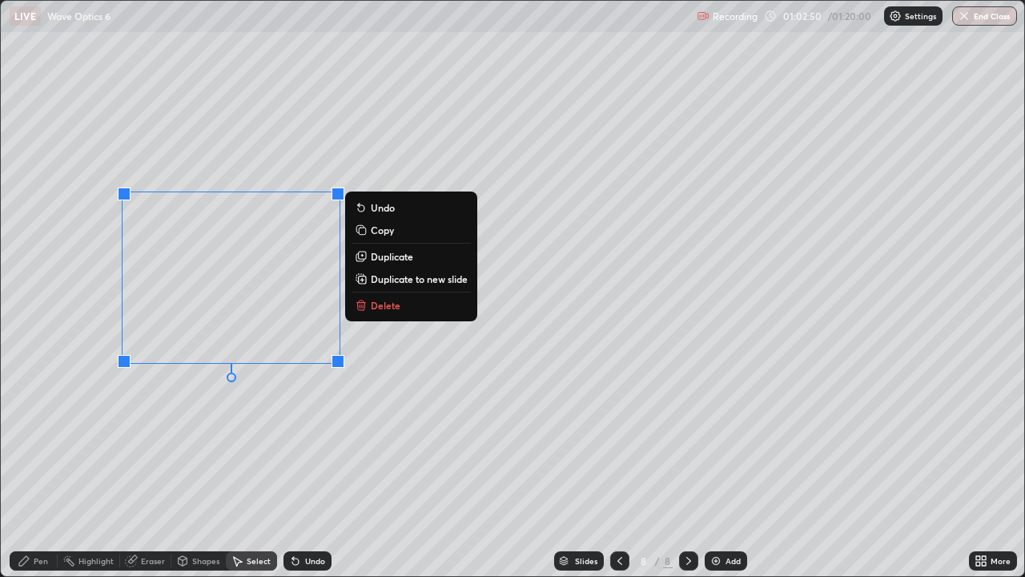
click at [151, 468] on div "Eraser" at bounding box center [153, 561] width 24 height 8
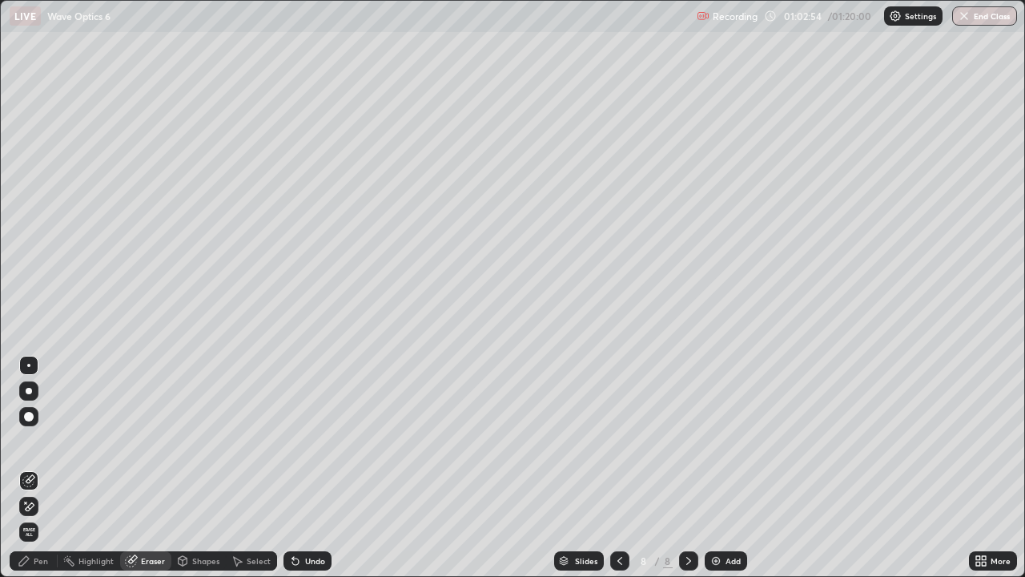
click at [207, 468] on div "Shapes" at bounding box center [205, 561] width 27 height 8
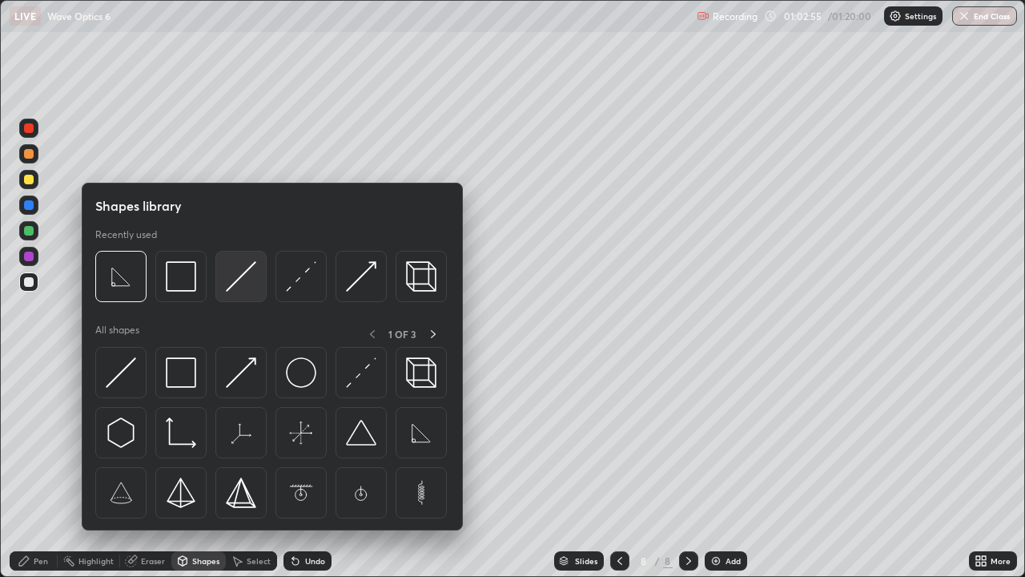
click at [239, 279] on img at bounding box center [241, 276] width 30 height 30
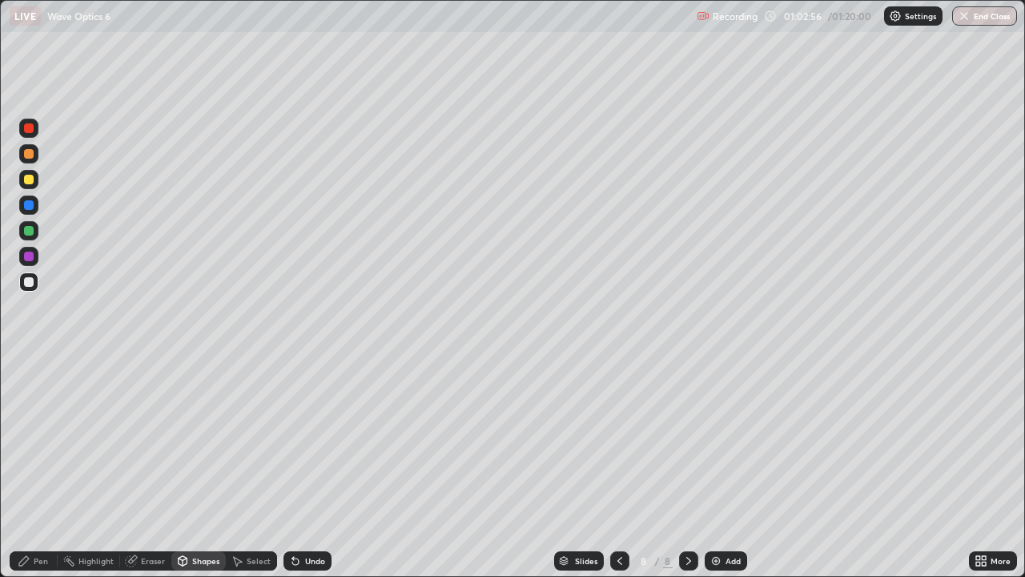
click at [29, 183] on div at bounding box center [29, 180] width 10 height 10
click at [203, 468] on div "Shapes" at bounding box center [205, 561] width 27 height 8
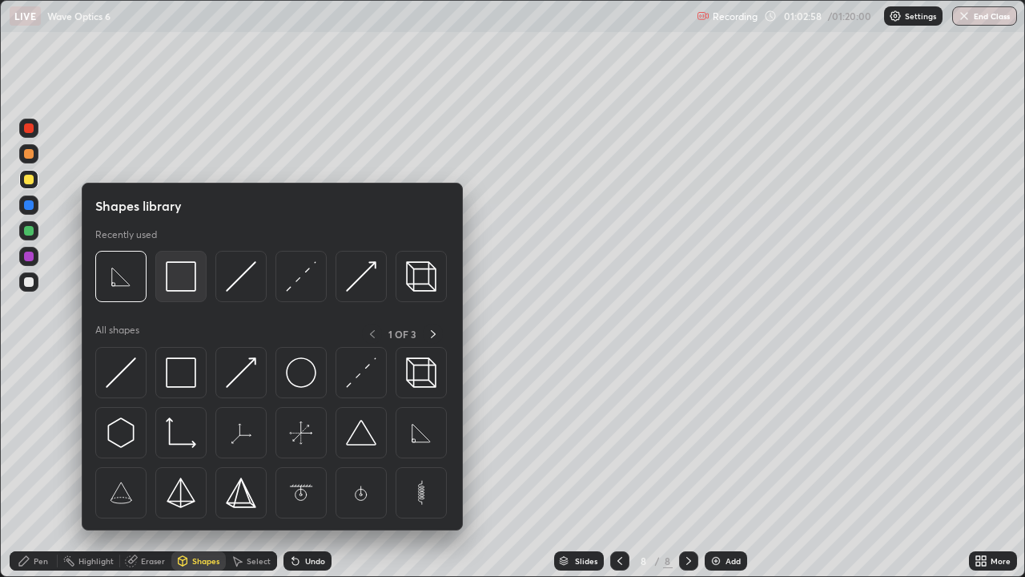
click at [183, 279] on img at bounding box center [181, 276] width 30 height 30
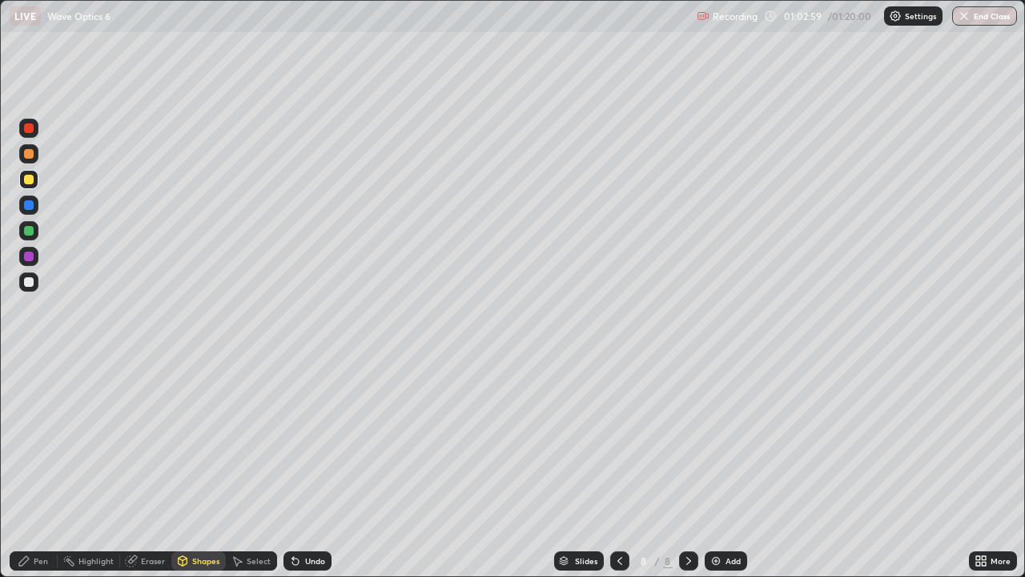
click at [31, 284] on div at bounding box center [29, 282] width 10 height 10
click at [194, 468] on div "Shapes" at bounding box center [205, 561] width 27 height 8
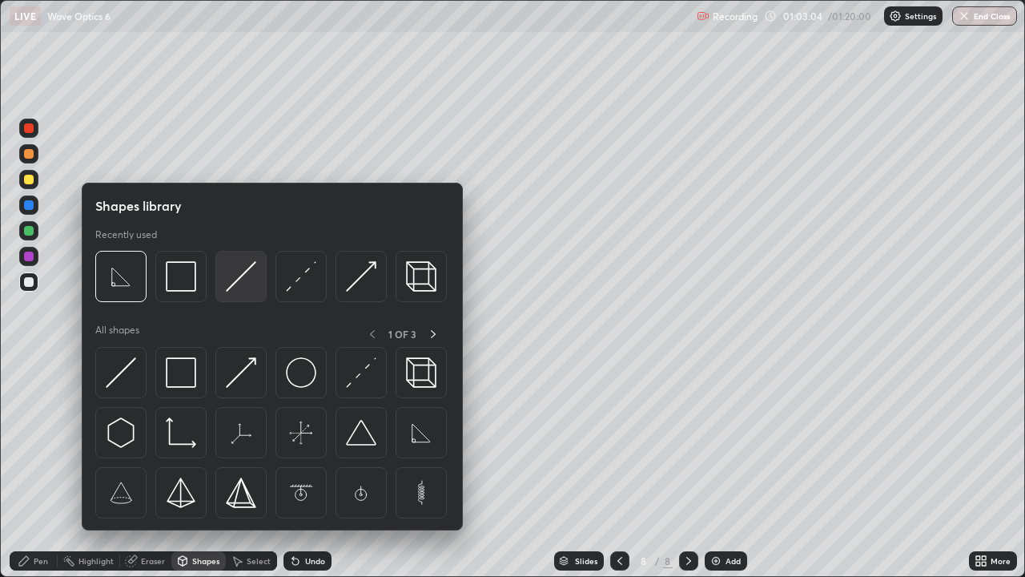
click at [235, 283] on img at bounding box center [241, 276] width 30 height 30
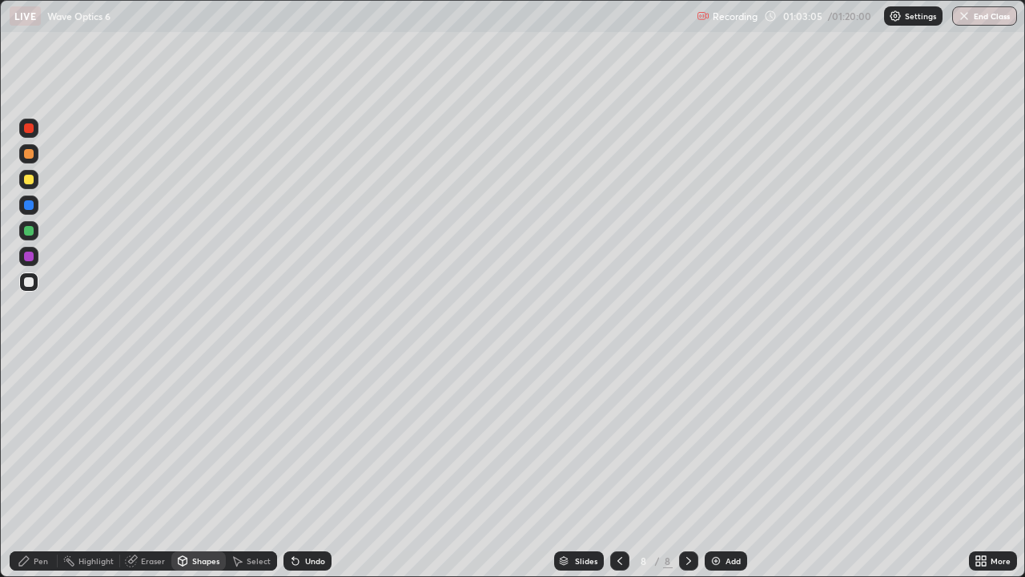
click at [30, 179] on div at bounding box center [29, 180] width 10 height 10
click at [30, 154] on div at bounding box center [29, 154] width 10 height 10
click at [33, 232] on div at bounding box center [29, 231] width 10 height 10
click at [192, 468] on div "Shapes" at bounding box center [205, 561] width 27 height 8
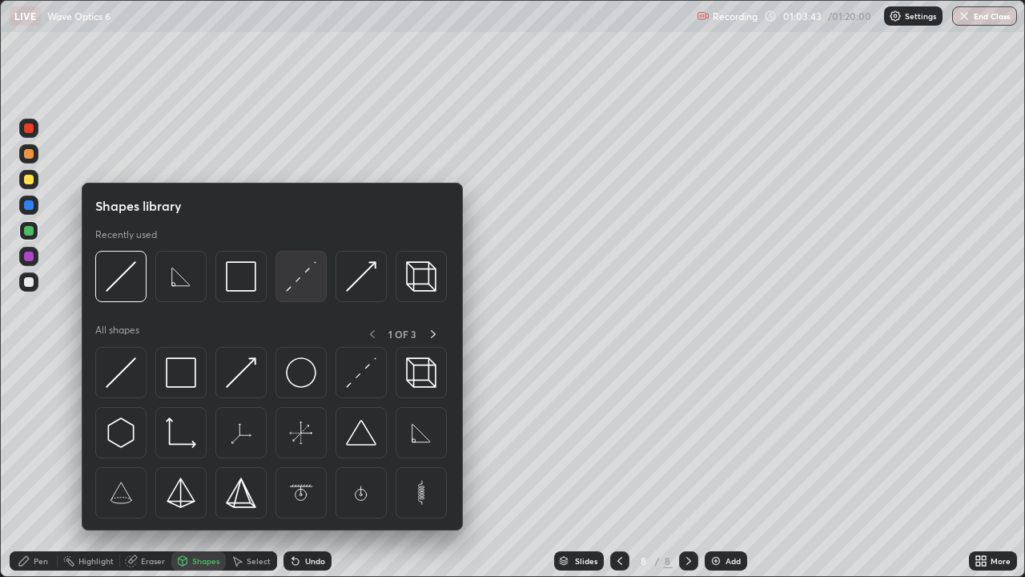
click at [284, 279] on div at bounding box center [301, 276] width 51 height 51
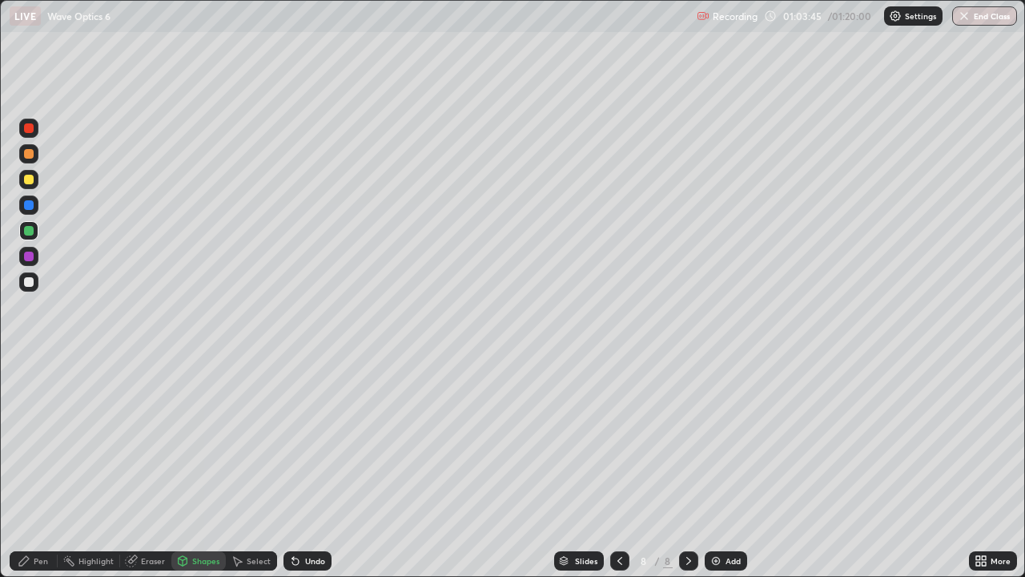
click at [32, 468] on div "Pen" at bounding box center [34, 560] width 48 height 19
click at [24, 289] on div at bounding box center [28, 281] width 19 height 19
click at [20, 257] on div at bounding box center [28, 256] width 19 height 19
click at [189, 468] on div "Shapes" at bounding box center [198, 560] width 54 height 19
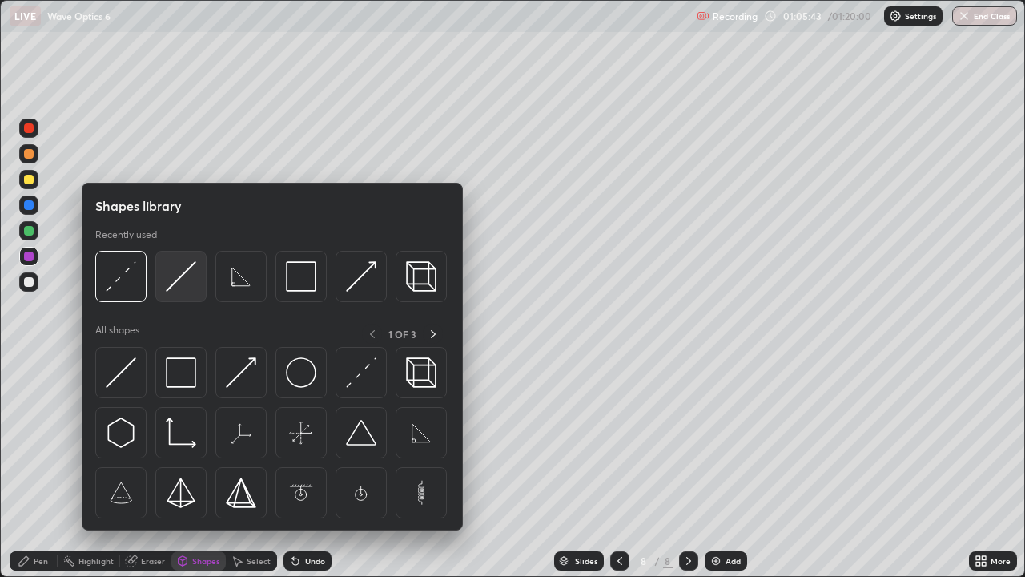
click at [179, 288] on img at bounding box center [181, 276] width 30 height 30
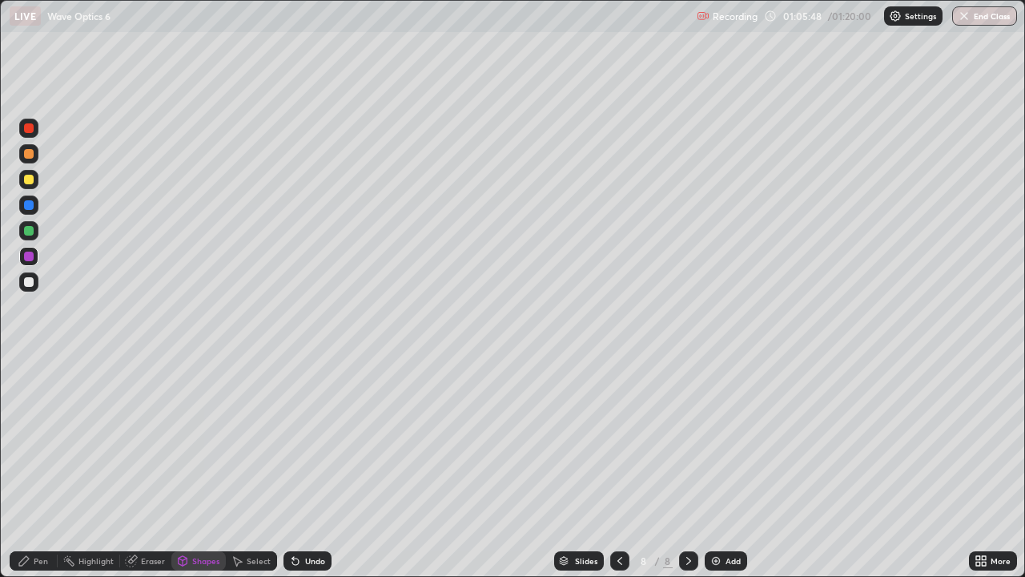
click at [37, 468] on div "Pen" at bounding box center [41, 561] width 14 height 8
click at [295, 468] on icon at bounding box center [295, 561] width 6 height 6
click at [293, 468] on icon at bounding box center [295, 561] width 6 height 6
click at [300, 468] on div "Undo" at bounding box center [308, 560] width 48 height 19
click at [197, 468] on div "Shapes" at bounding box center [205, 561] width 27 height 8
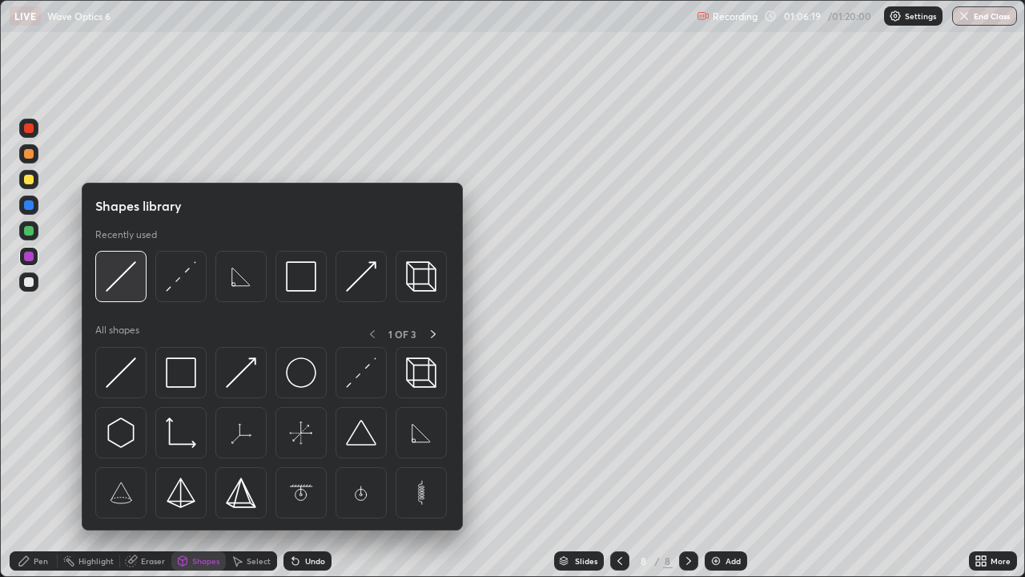
click at [124, 284] on img at bounding box center [121, 276] width 30 height 30
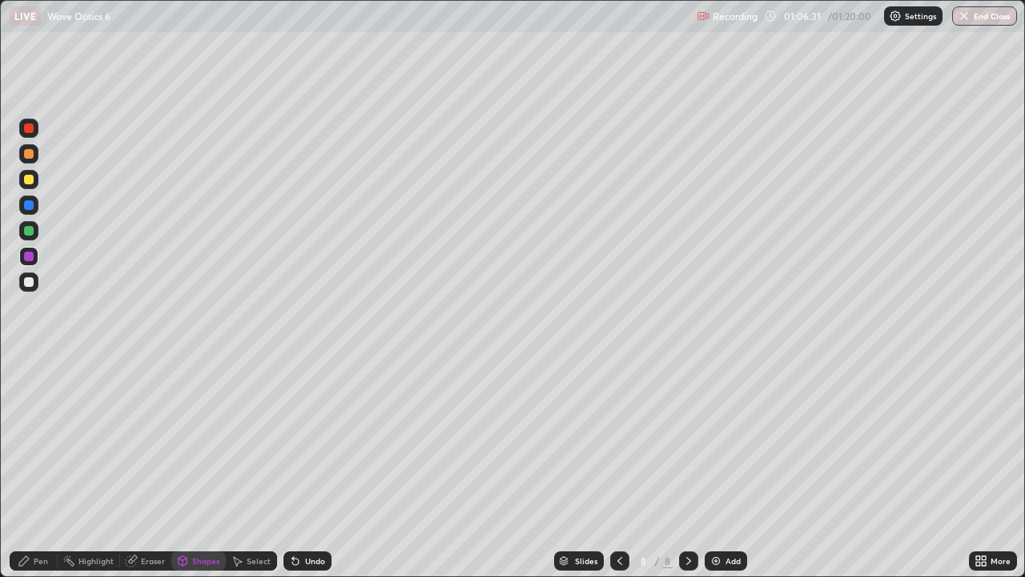
click at [36, 468] on div "Pen" at bounding box center [41, 561] width 14 height 8
click at [33, 234] on div at bounding box center [29, 231] width 10 height 10
click at [172, 468] on div "Shapes" at bounding box center [198, 560] width 54 height 19
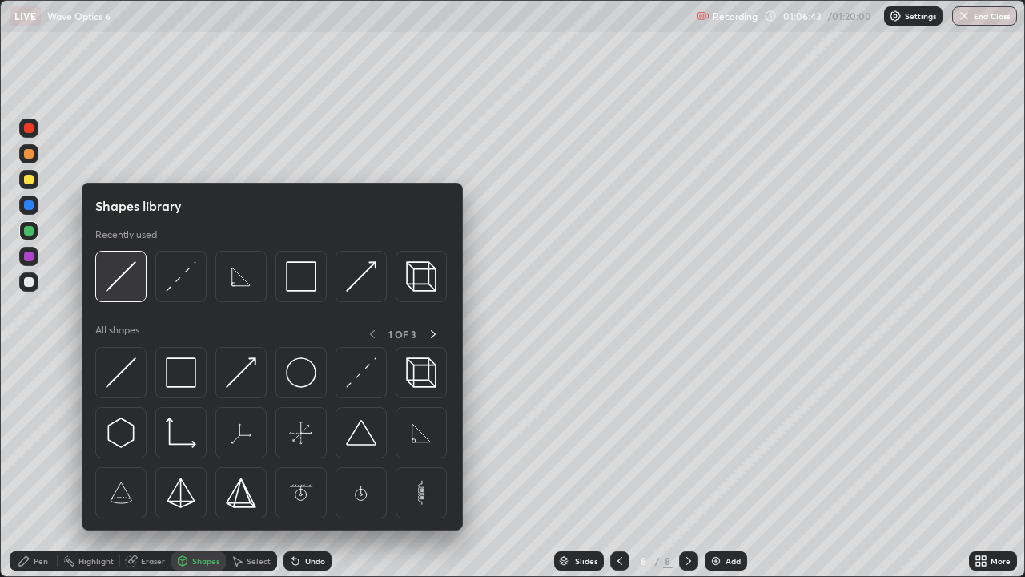
click at [123, 284] on img at bounding box center [121, 276] width 30 height 30
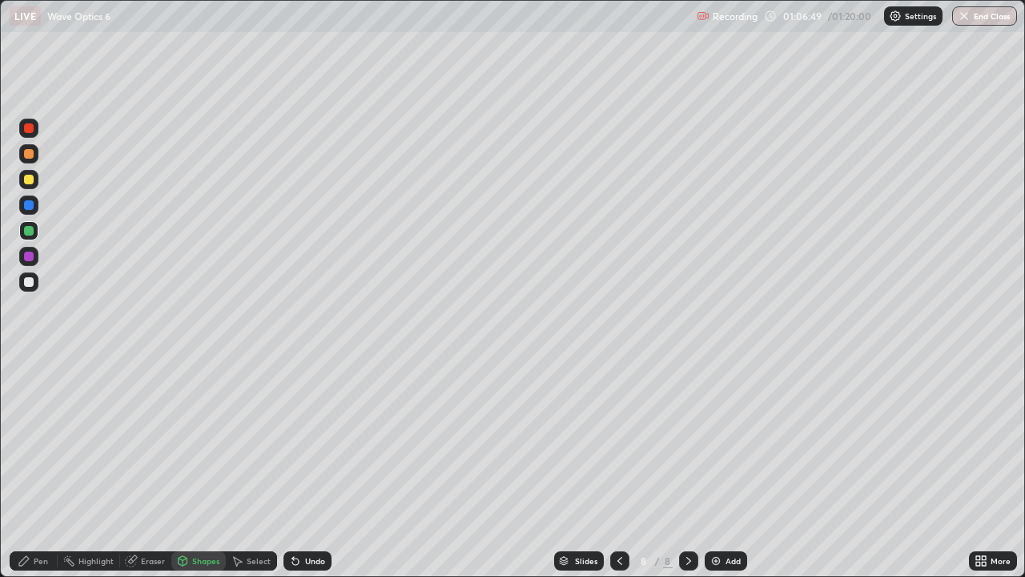
click at [38, 468] on div "Pen" at bounding box center [41, 561] width 14 height 8
click at [187, 468] on icon at bounding box center [182, 560] width 13 height 13
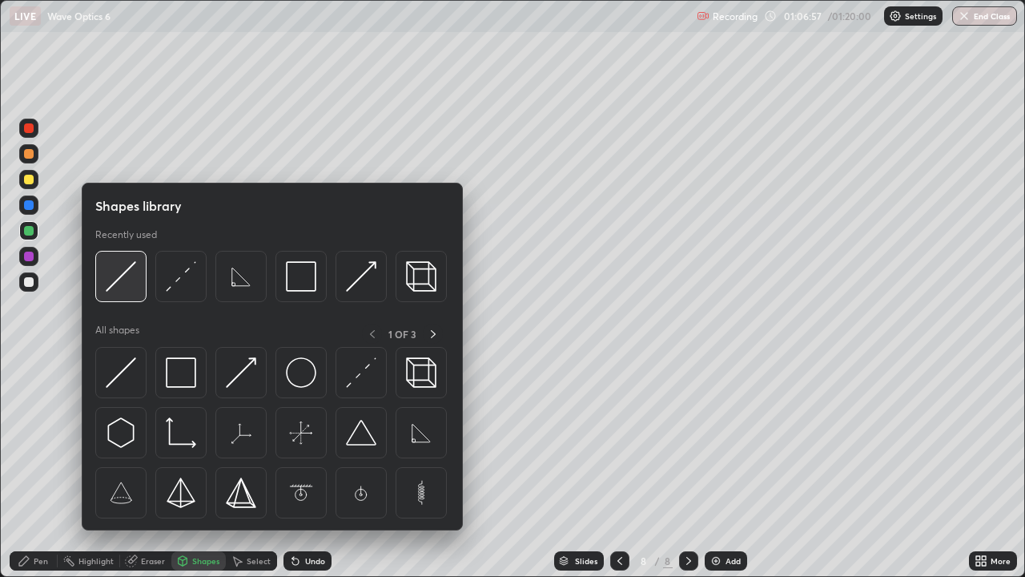
click at [126, 289] on img at bounding box center [121, 276] width 30 height 30
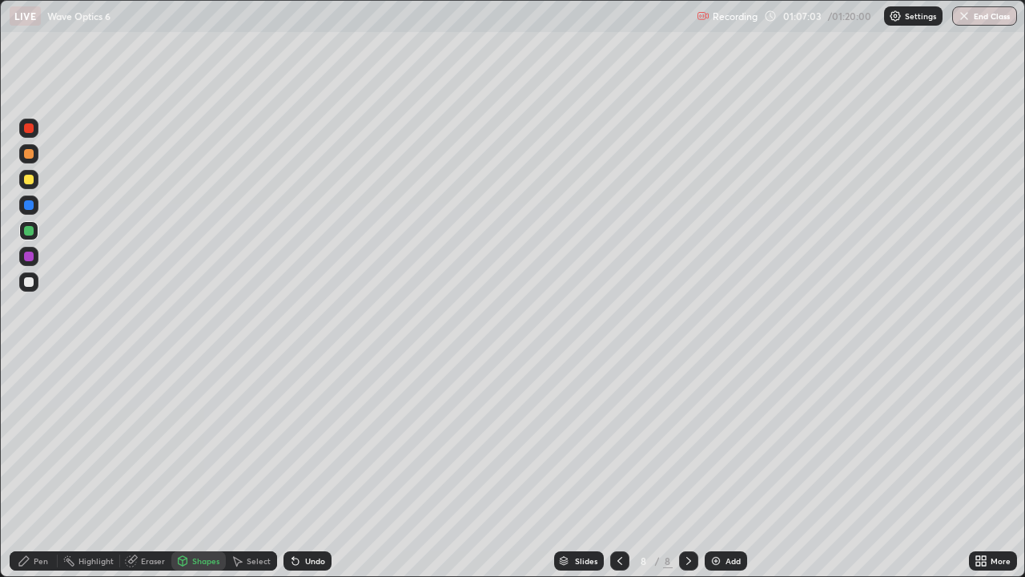
click at [41, 468] on div "Pen" at bounding box center [41, 561] width 14 height 8
click at [35, 285] on div at bounding box center [28, 281] width 19 height 19
click at [980, 18] on button "End Class" at bounding box center [984, 15] width 65 height 19
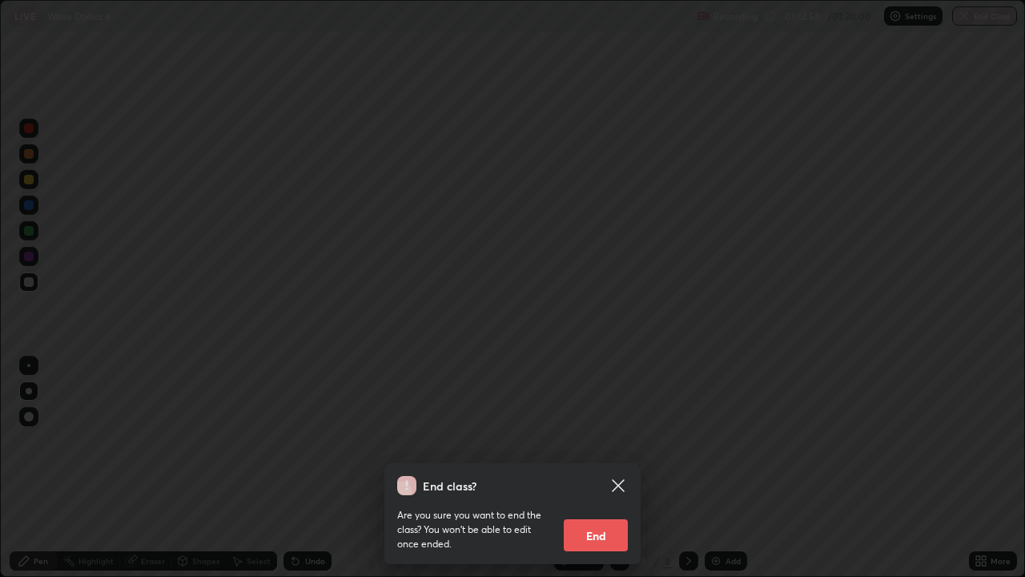
click at [597, 468] on button "End" at bounding box center [596, 535] width 64 height 32
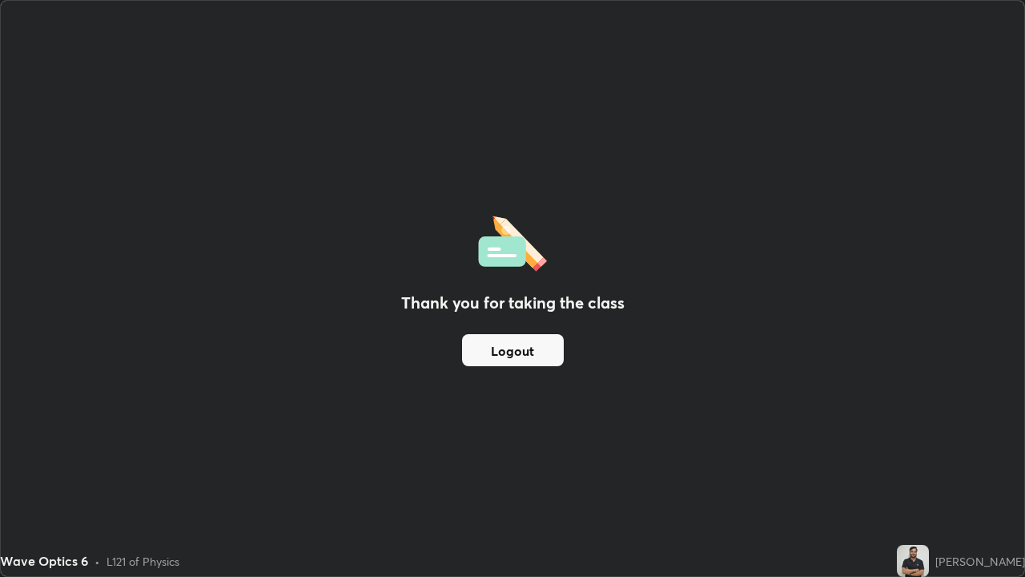
click at [521, 355] on button "Logout" at bounding box center [513, 350] width 102 height 32
